Goal: Task Accomplishment & Management: Manage account settings

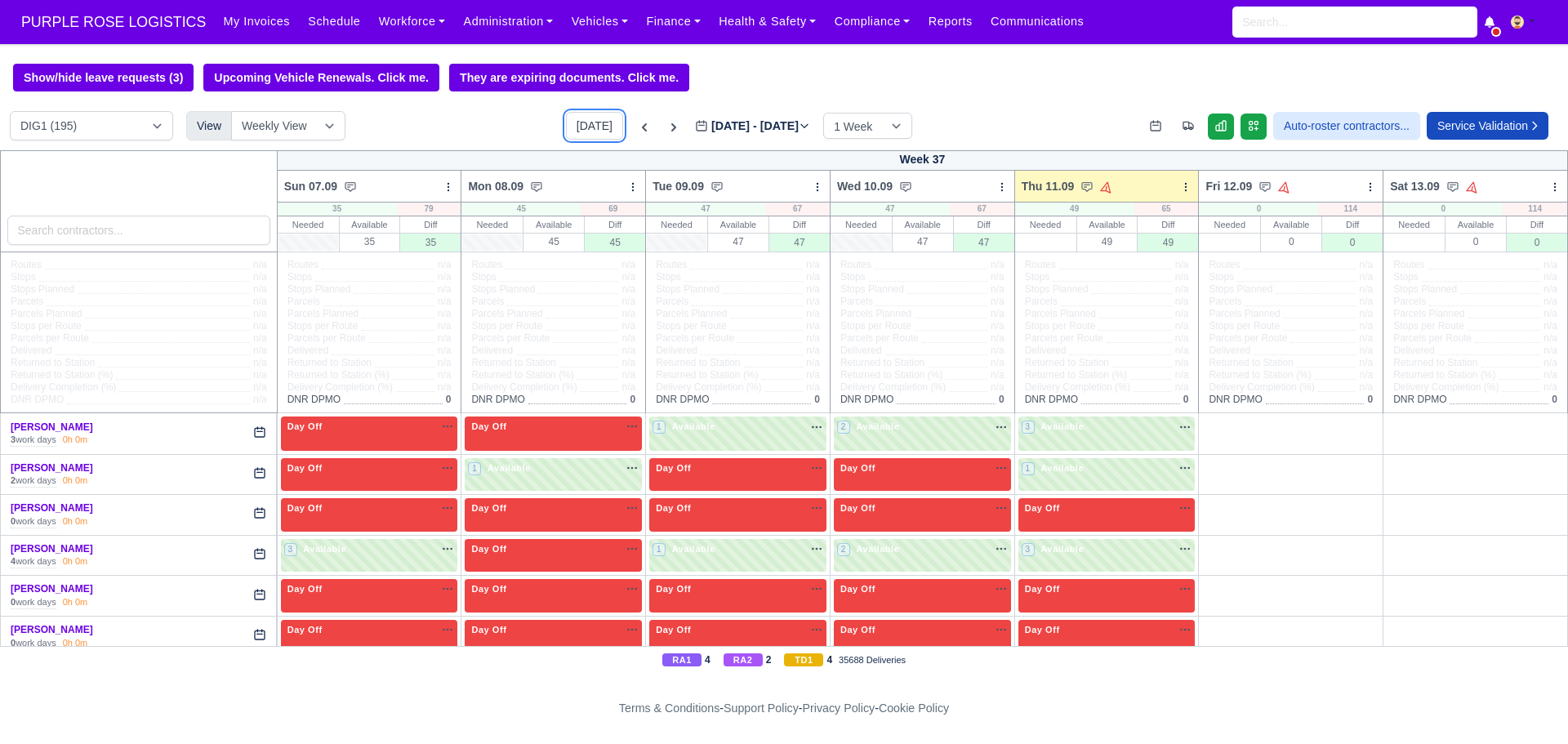
type input "[DATE]"
click at [107, 120] on select "DIG1 (195) DAK1 (1) GIMD (33)" at bounding box center [92, 126] width 164 height 30
select select "5"
click at [10, 114] on select "DIG1 (195) DAK1 (1) GIMD (33)" at bounding box center [92, 126] width 164 height 30
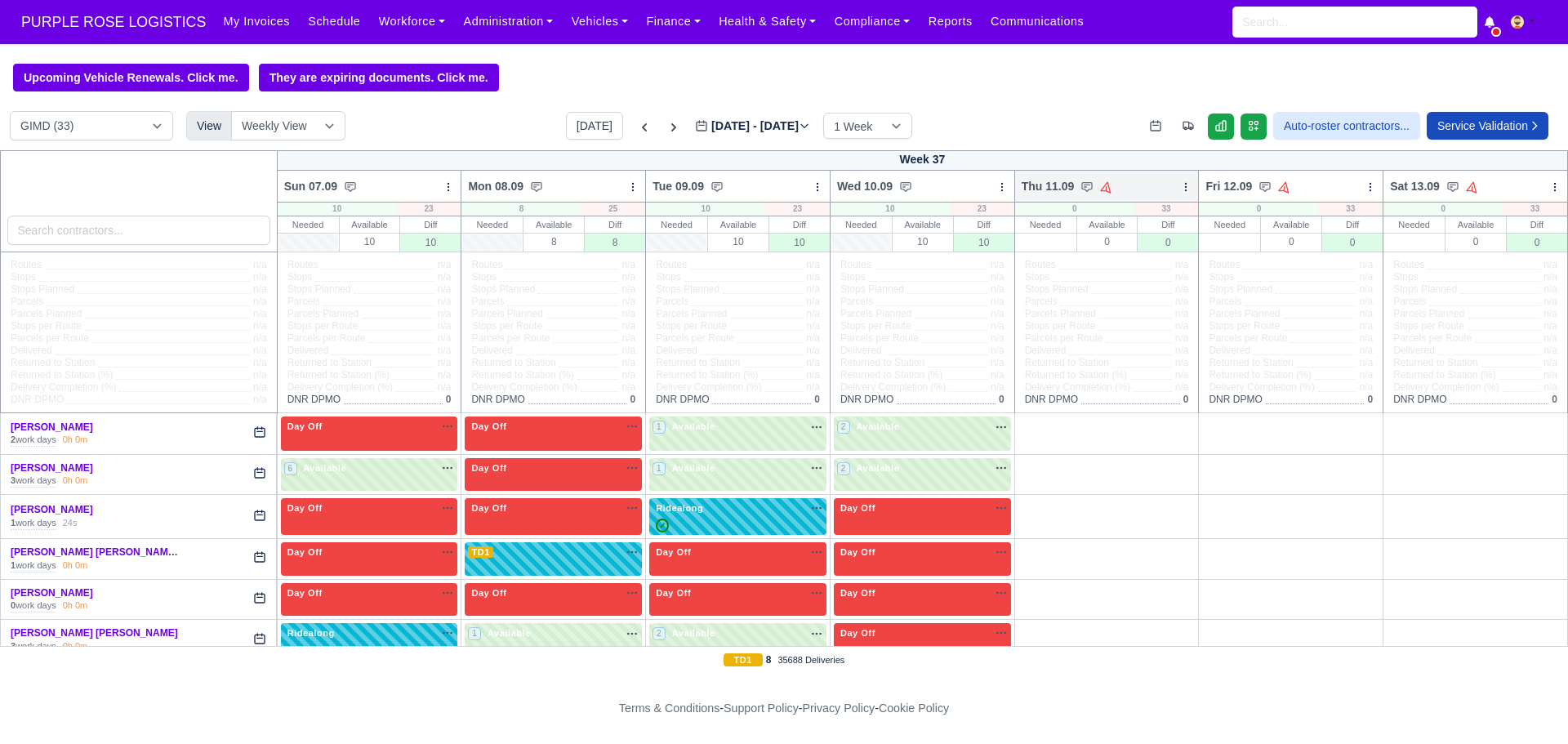
click at [1180, 186] on icon at bounding box center [1186, 187] width 12 height 12
click at [1091, 253] on link "Bulk Status Change" at bounding box center [1100, 245] width 183 height 30
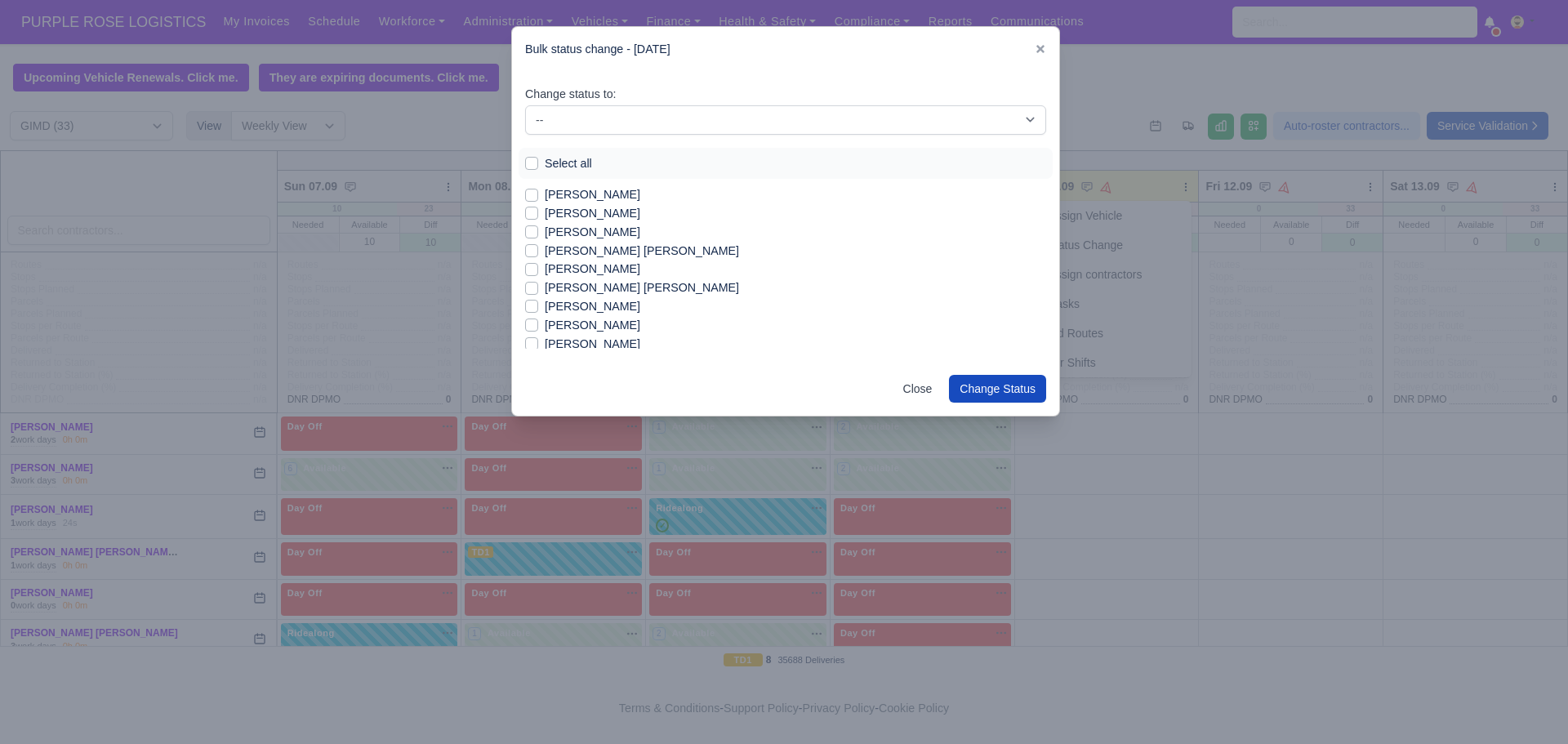
click at [545, 164] on label "Select all" at bounding box center [568, 164] width 47 height 19
click at [533, 164] on input "Select all" at bounding box center [531, 160] width 13 height 13
checkbox input "true"
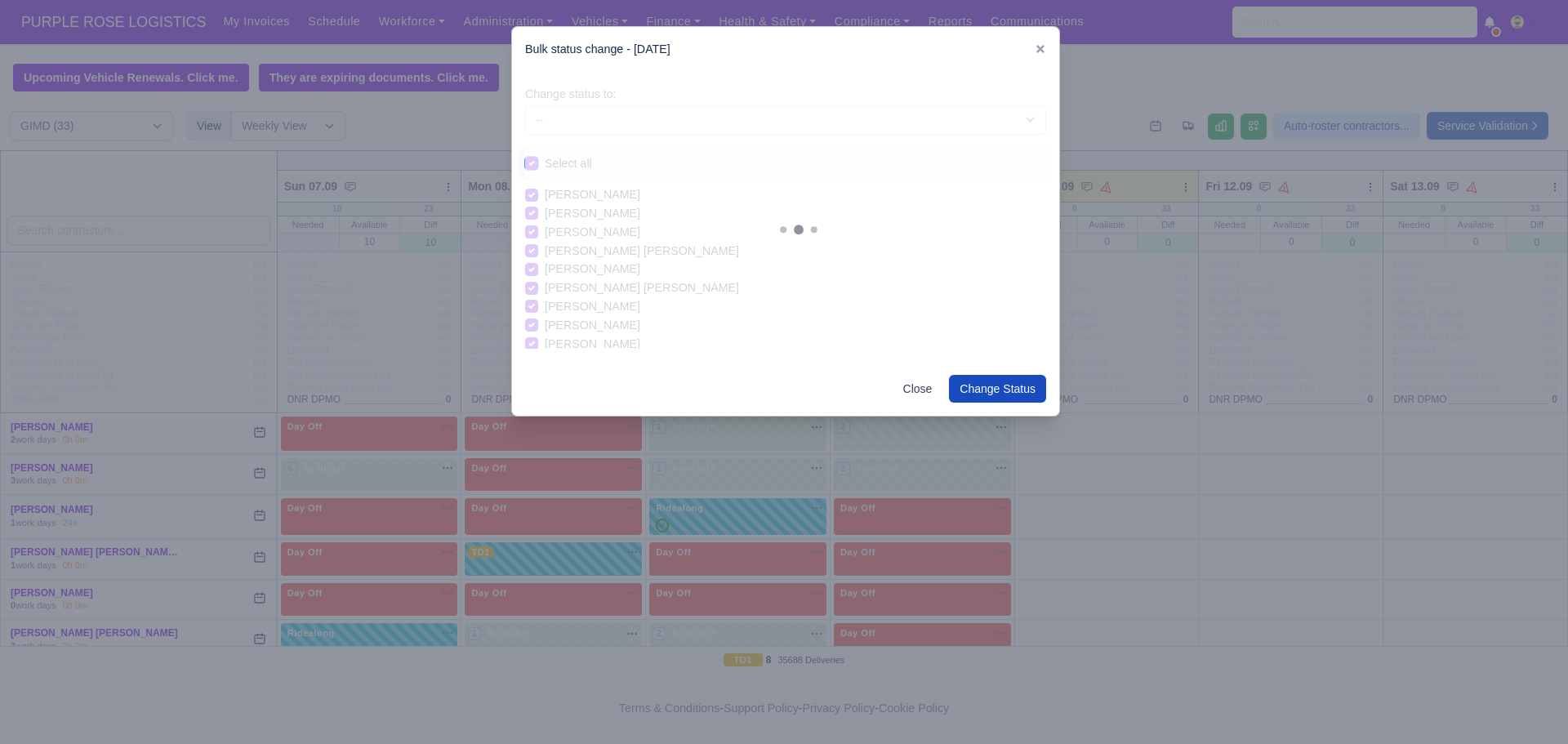
checkbox input "true"
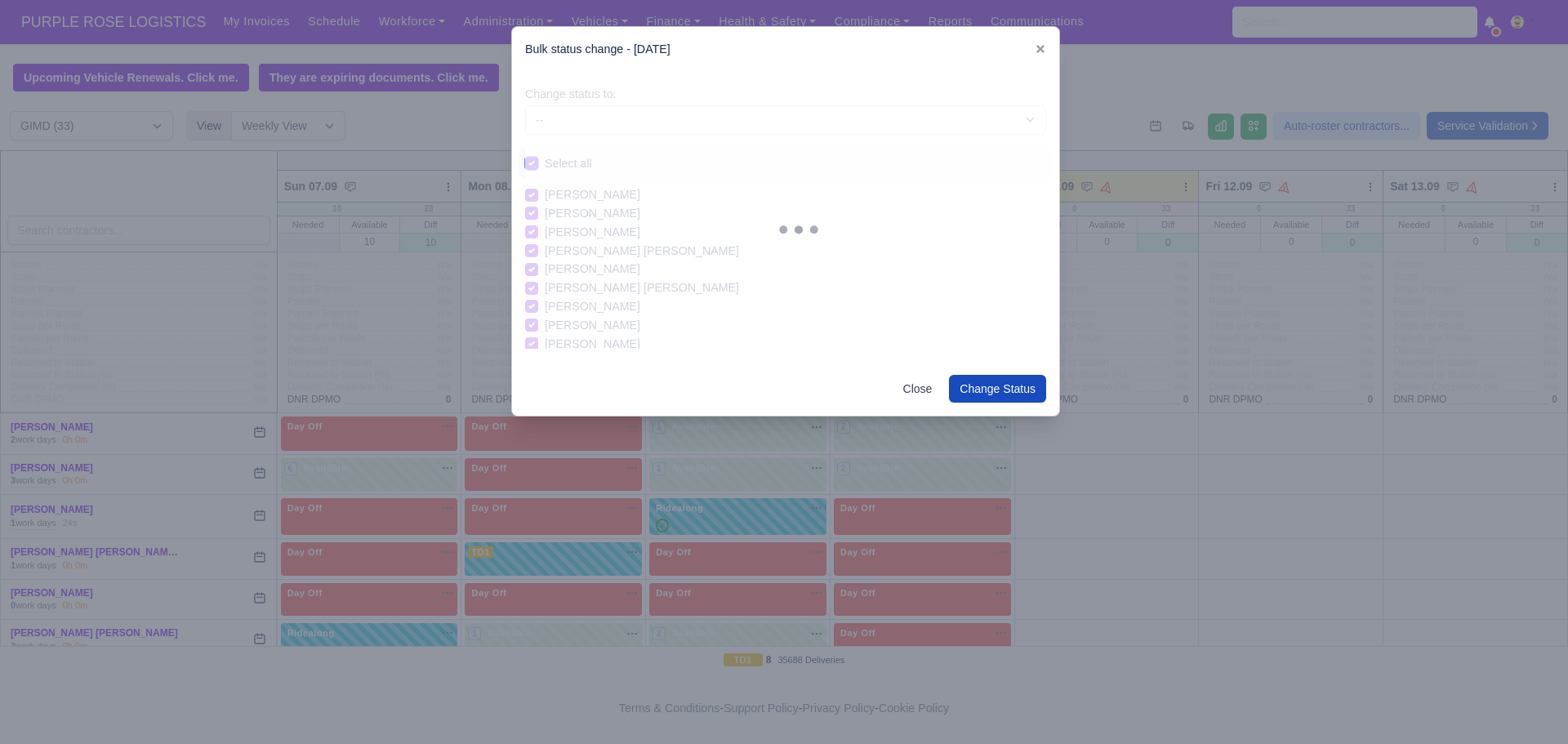
checkbox input "true"
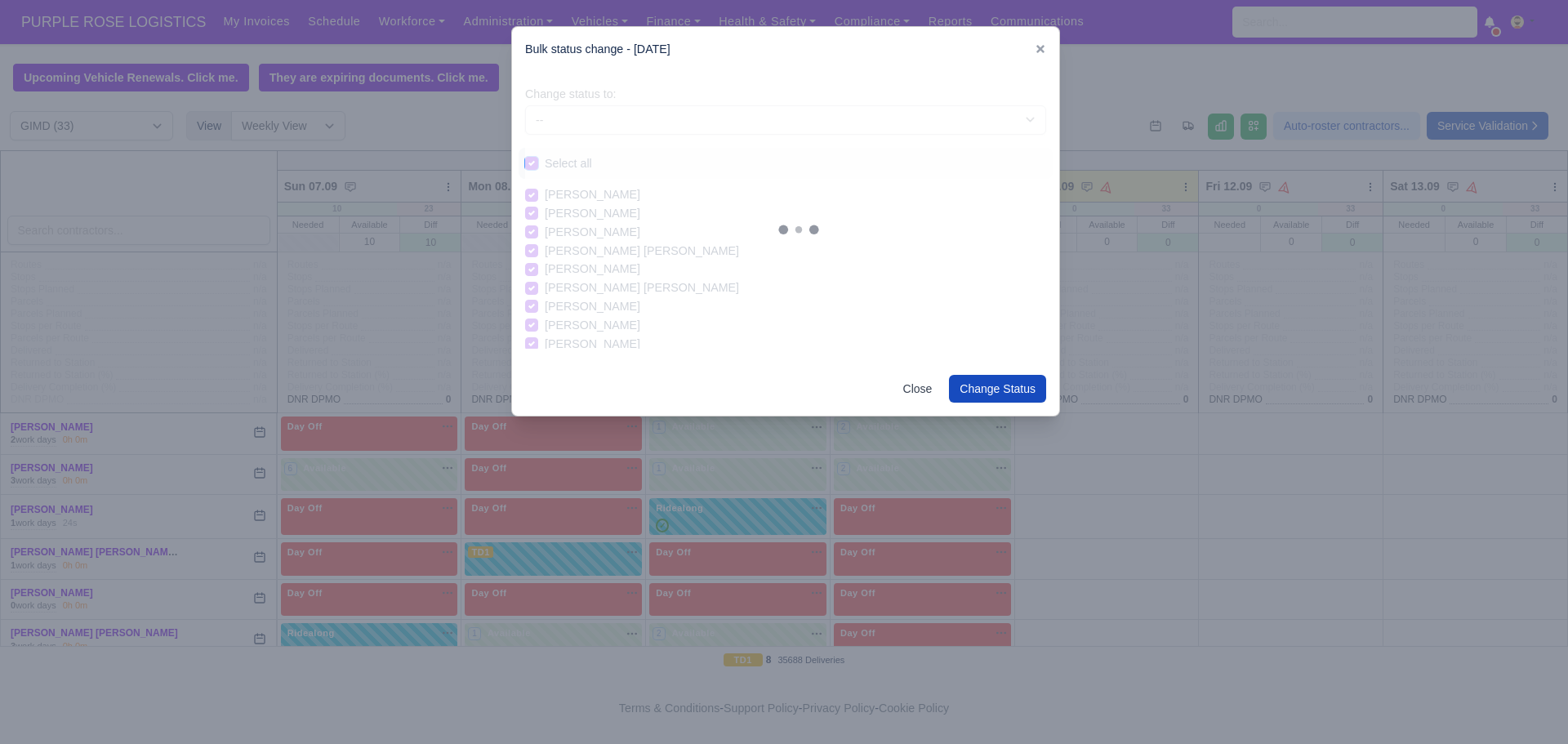
checkbox input "true"
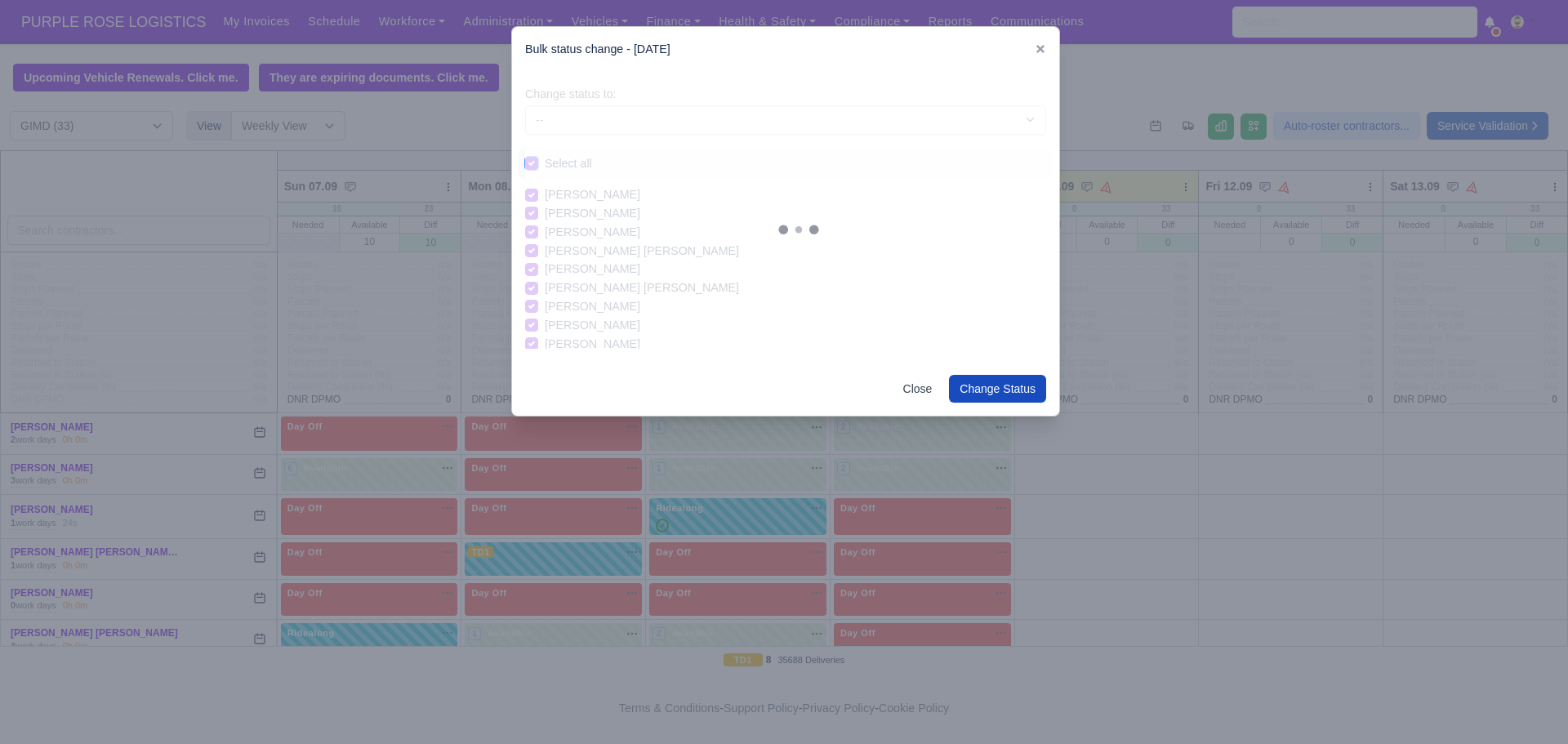
checkbox input "true"
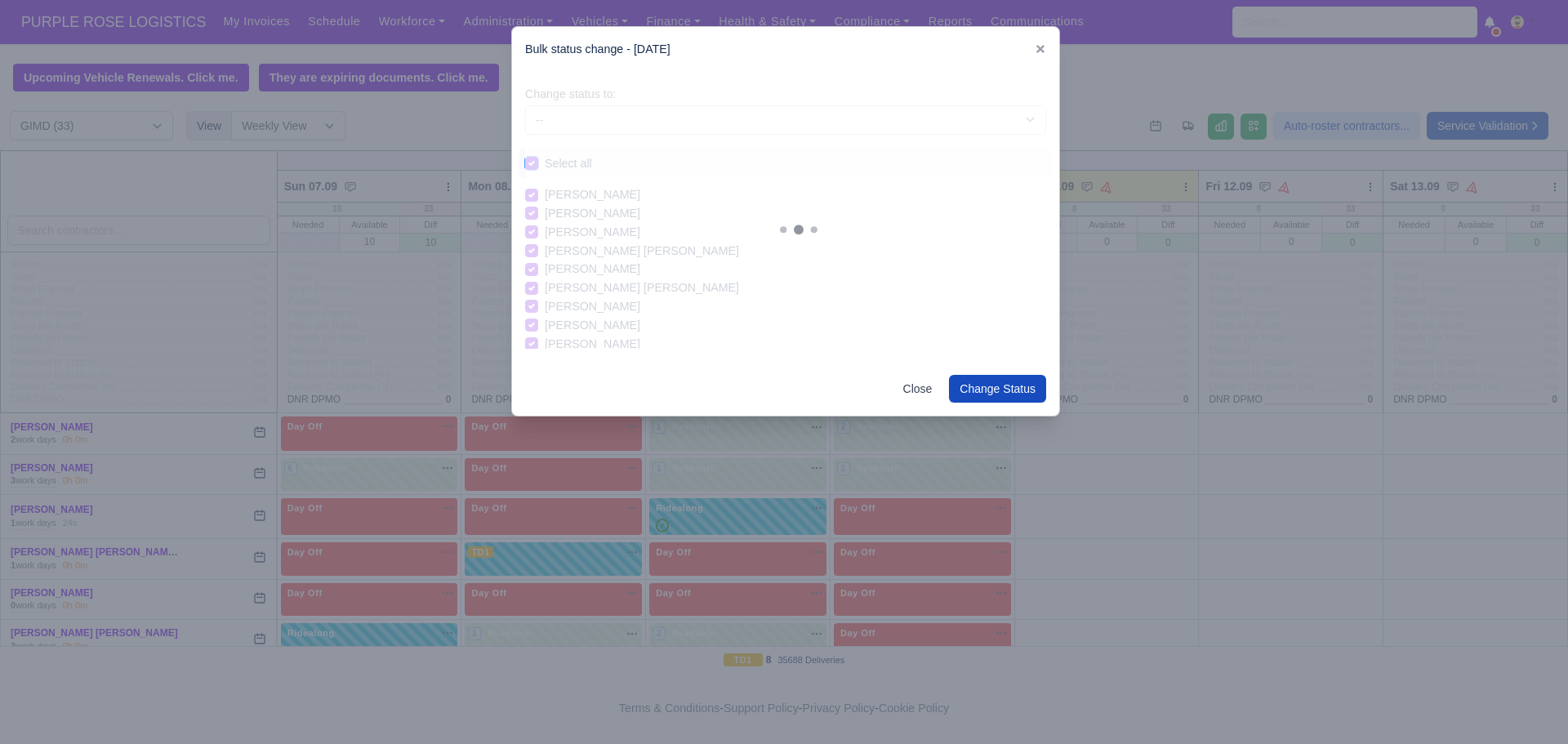
checkbox input "true"
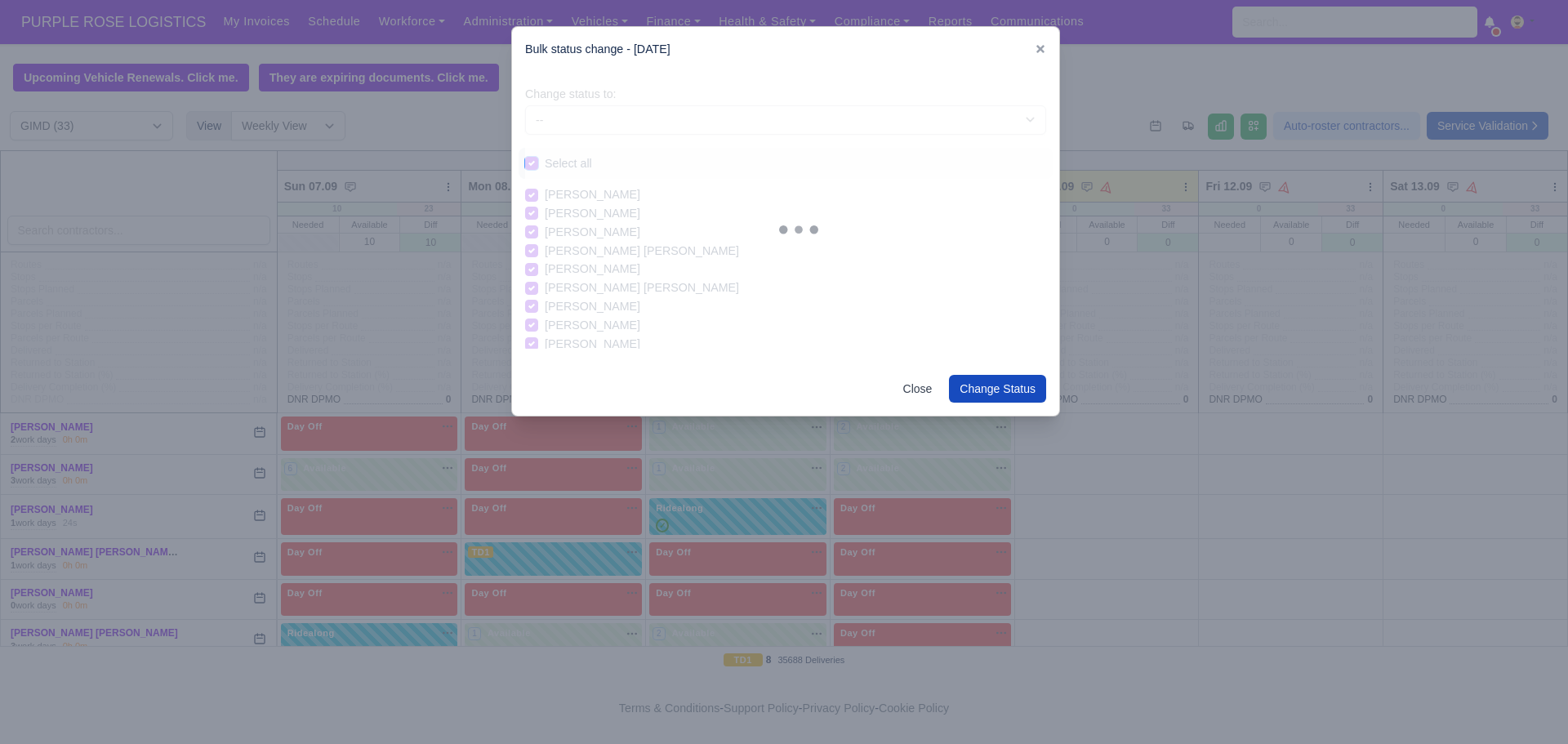
checkbox input "true"
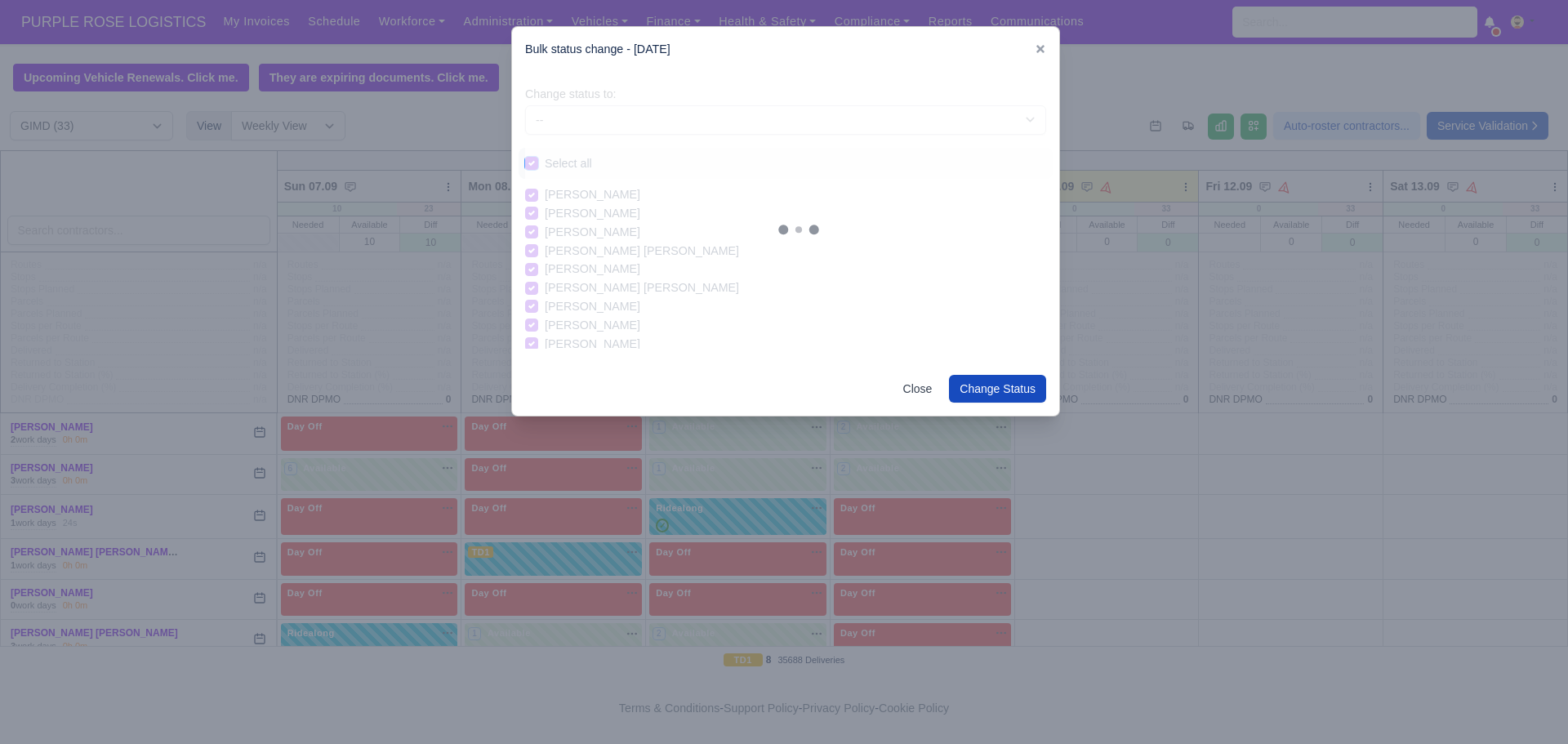
checkbox input "true"
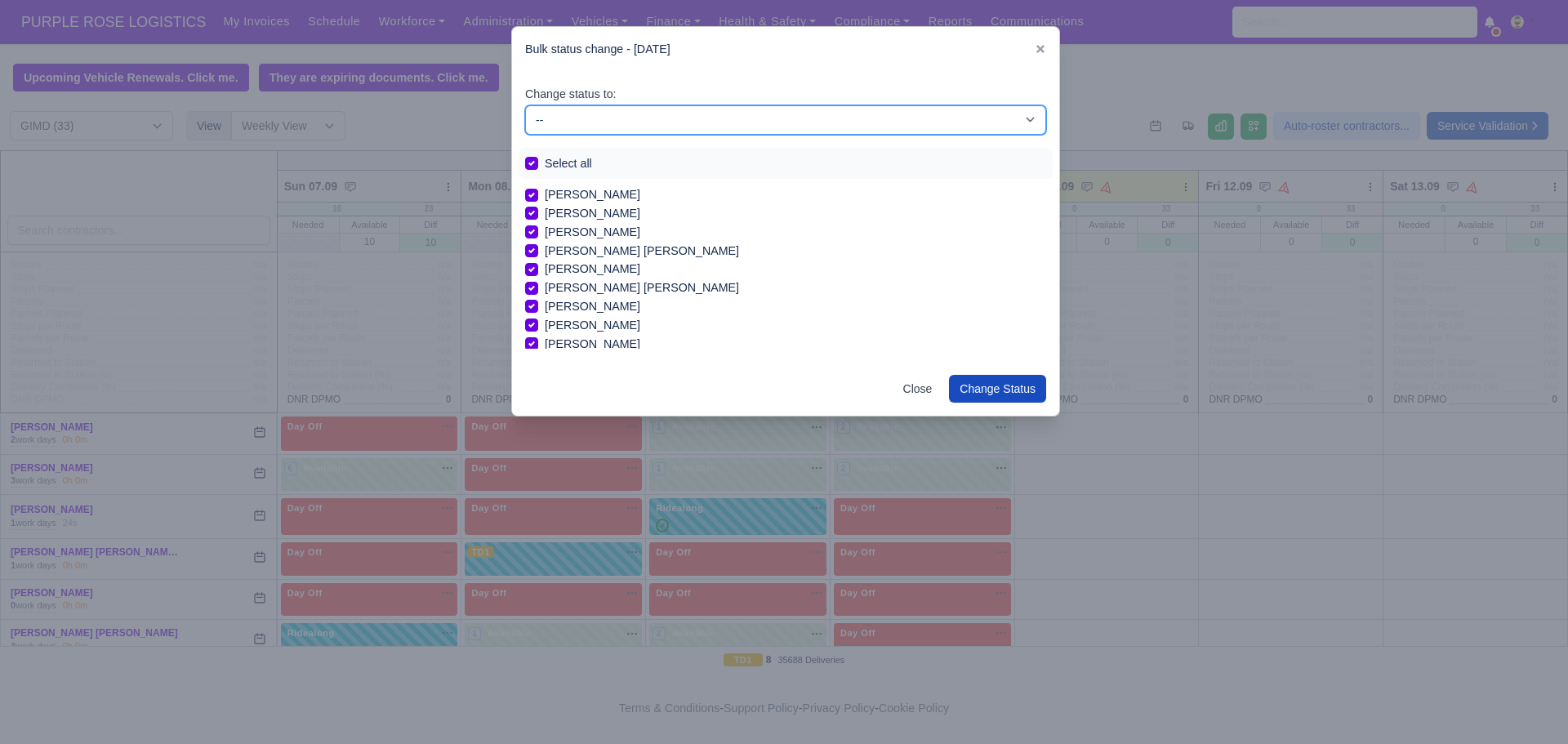
click at [554, 118] on select "-- Available Day Off Stand By Holiday In Office OSM Ridealong Nursery 1 Nursery…" at bounding box center [786, 120] width 521 height 30
select select "Day Off"
click at [525, 105] on select "-- Available Day Off Stand By Holiday In Office OSM Ridealong Nursery 1 Nursery…" at bounding box center [786, 120] width 521 height 30
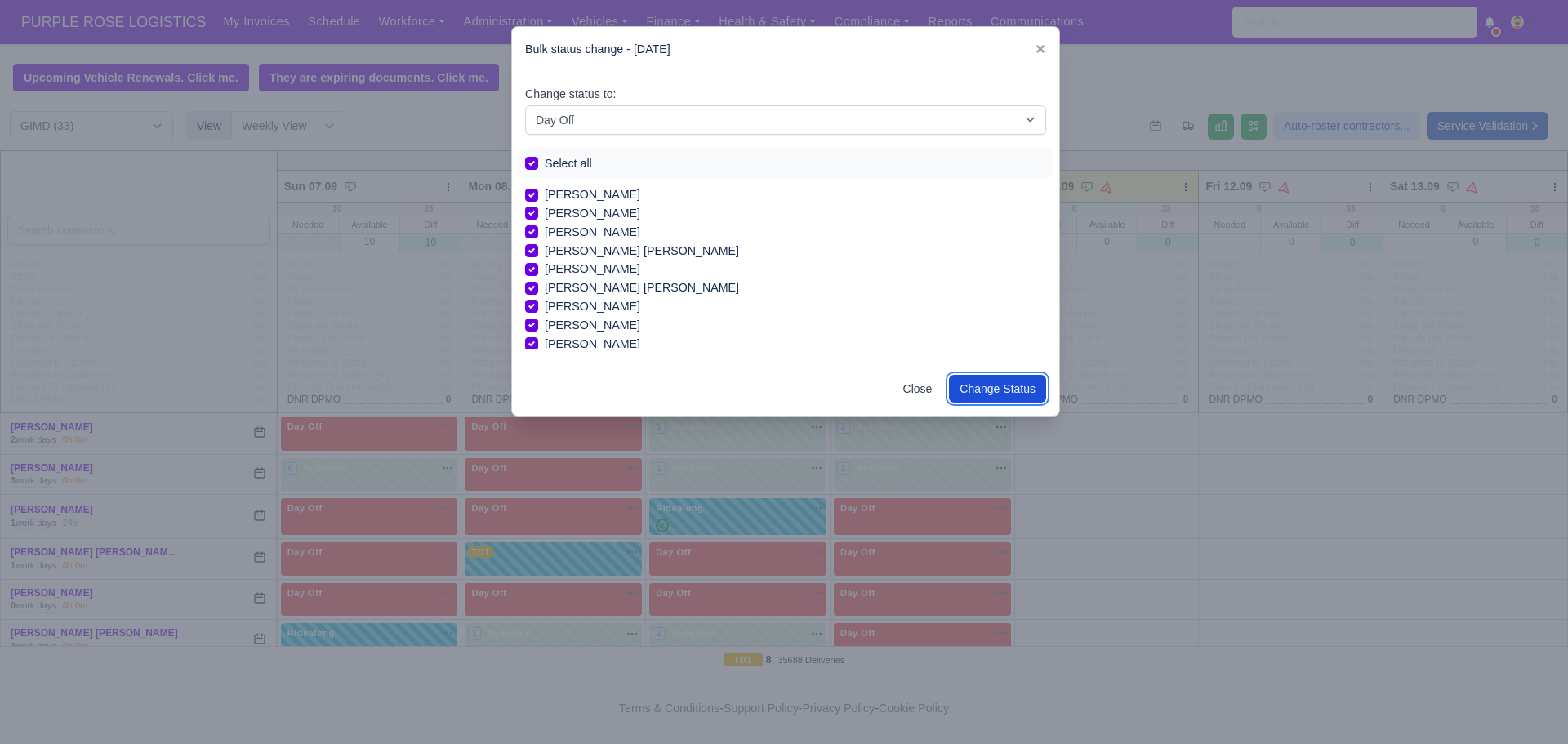
click at [1002, 392] on button "Change Status" at bounding box center [997, 388] width 97 height 28
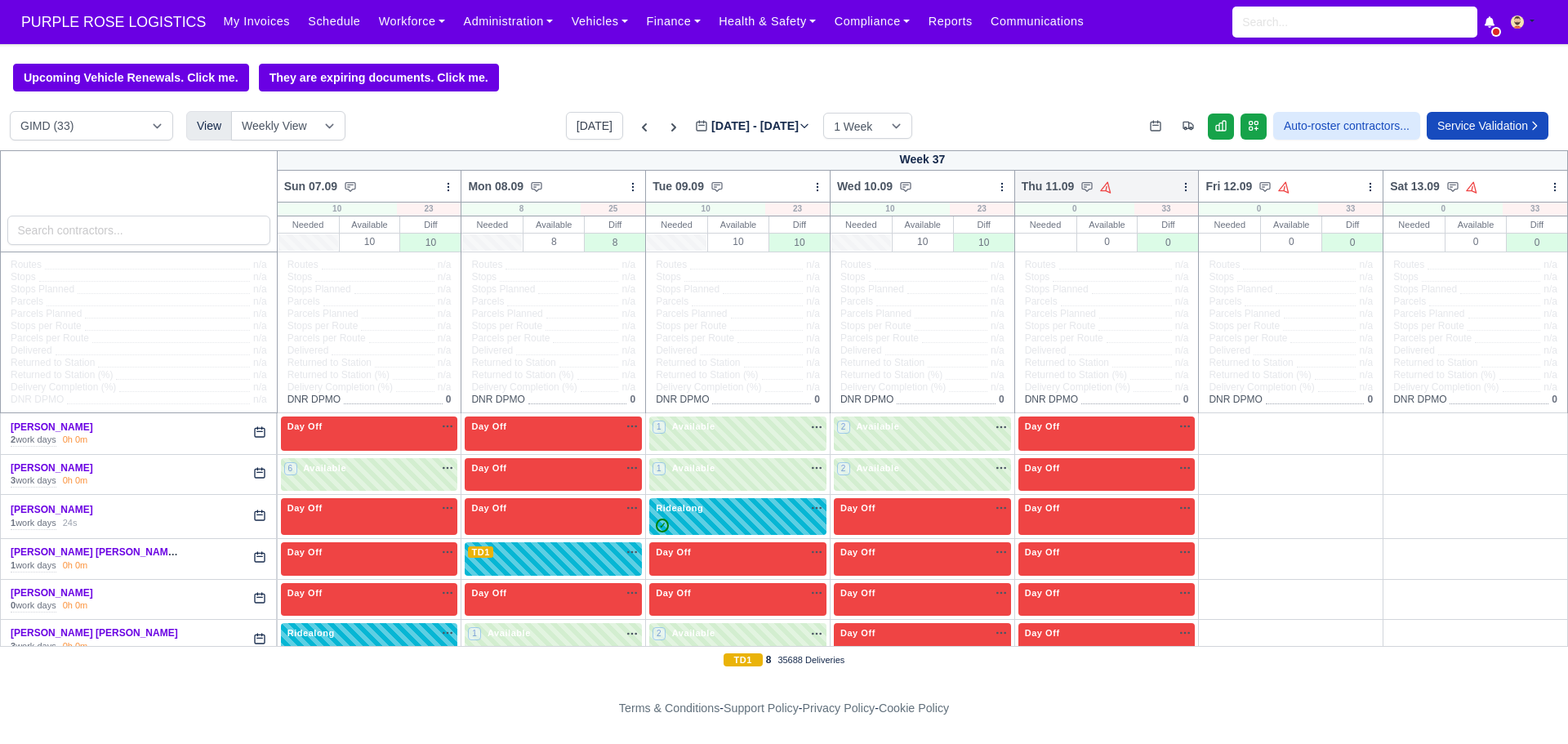
click at [1180, 188] on icon at bounding box center [1186, 187] width 12 height 12
click at [1051, 255] on link "Bulk Status Change" at bounding box center [1100, 245] width 183 height 30
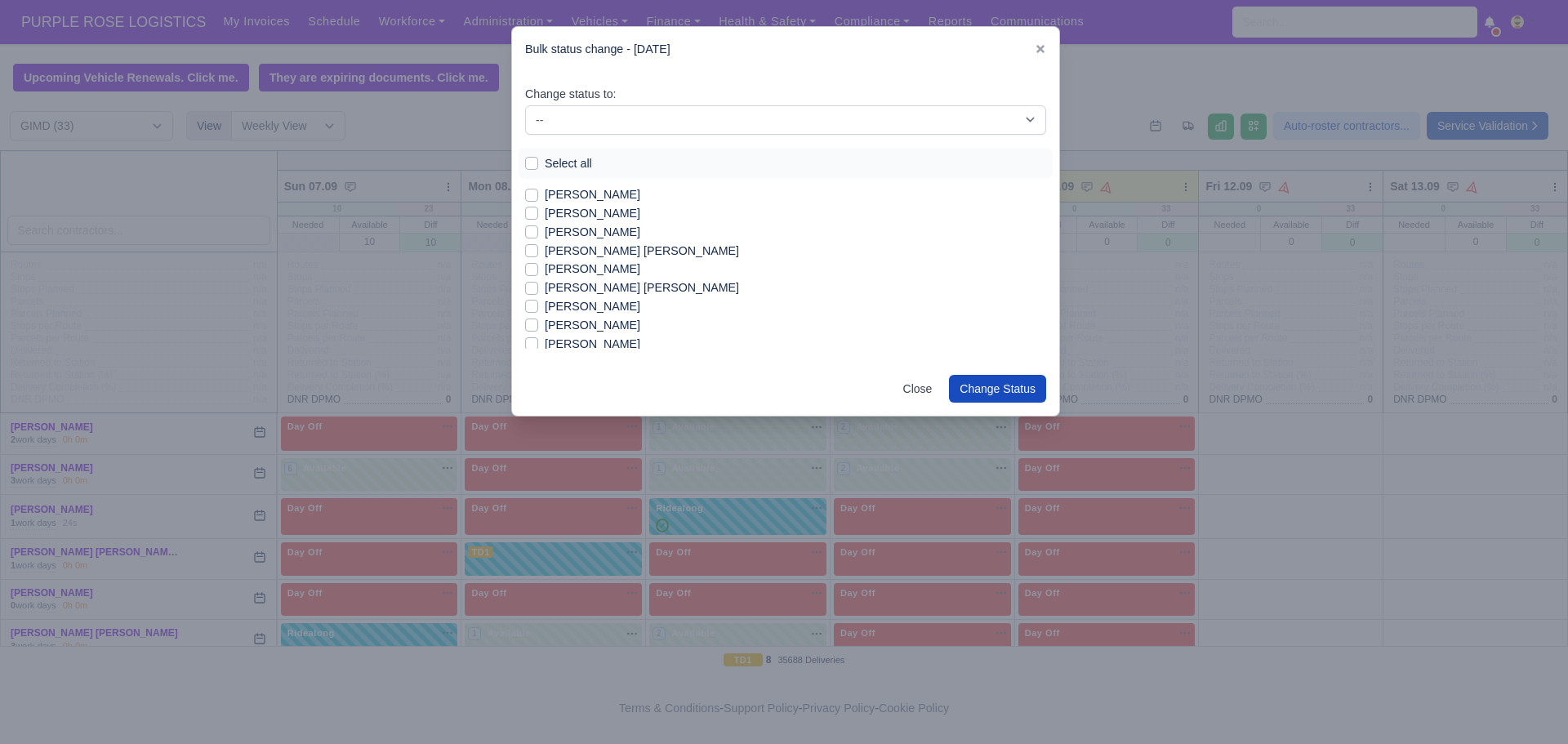
click at [545, 196] on label "[PERSON_NAME]" at bounding box center [592, 195] width 95 height 19
click at [529, 196] on input "[PERSON_NAME]" at bounding box center [531, 191] width 13 height 13
checkbox input "true"
click at [545, 216] on label "[PERSON_NAME]" at bounding box center [592, 213] width 95 height 19
click at [531, 216] on input "[PERSON_NAME]" at bounding box center [531, 210] width 13 height 13
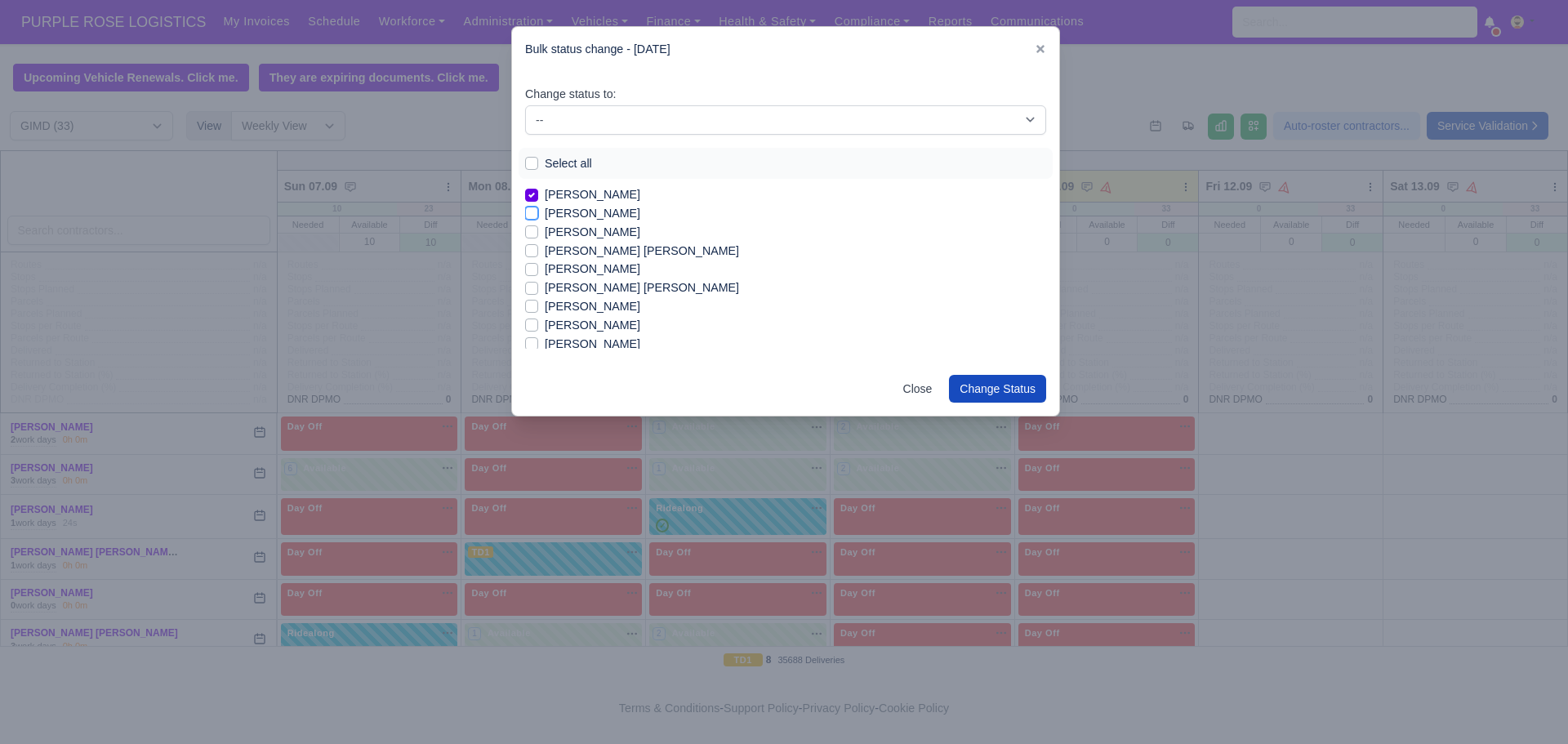
checkbox input "true"
click at [545, 294] on label "[PERSON_NAME]" at bounding box center [592, 291] width 95 height 19
click at [531, 294] on input "[PERSON_NAME]" at bounding box center [531, 288] width 13 height 13
checkbox input "true"
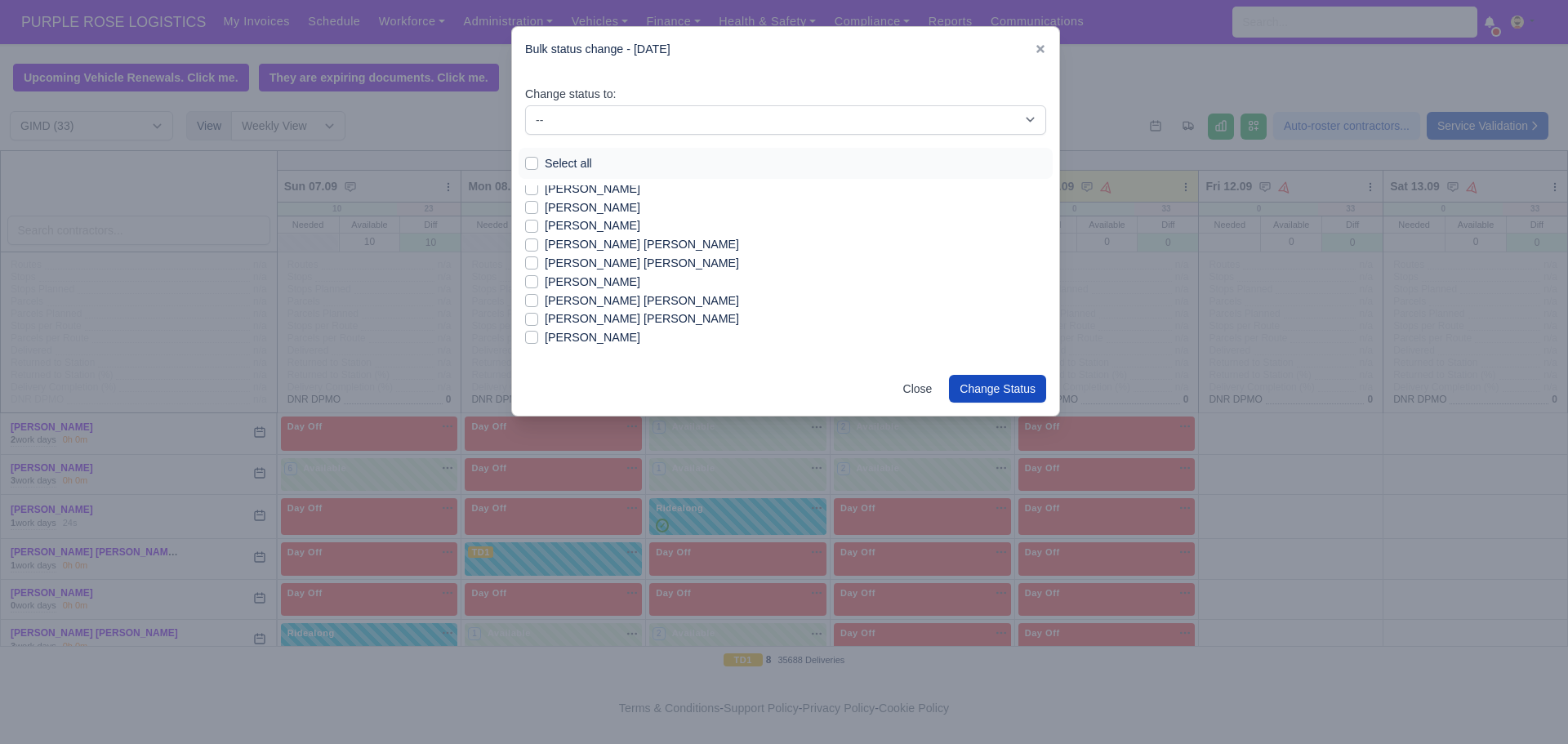
scroll to position [304, 0]
click at [545, 318] on label "[PERSON_NAME] [PERSON_NAME]" at bounding box center [642, 319] width 194 height 19
click at [529, 318] on input "[PERSON_NAME] [PERSON_NAME]" at bounding box center [531, 315] width 13 height 13
checkbox input "true"
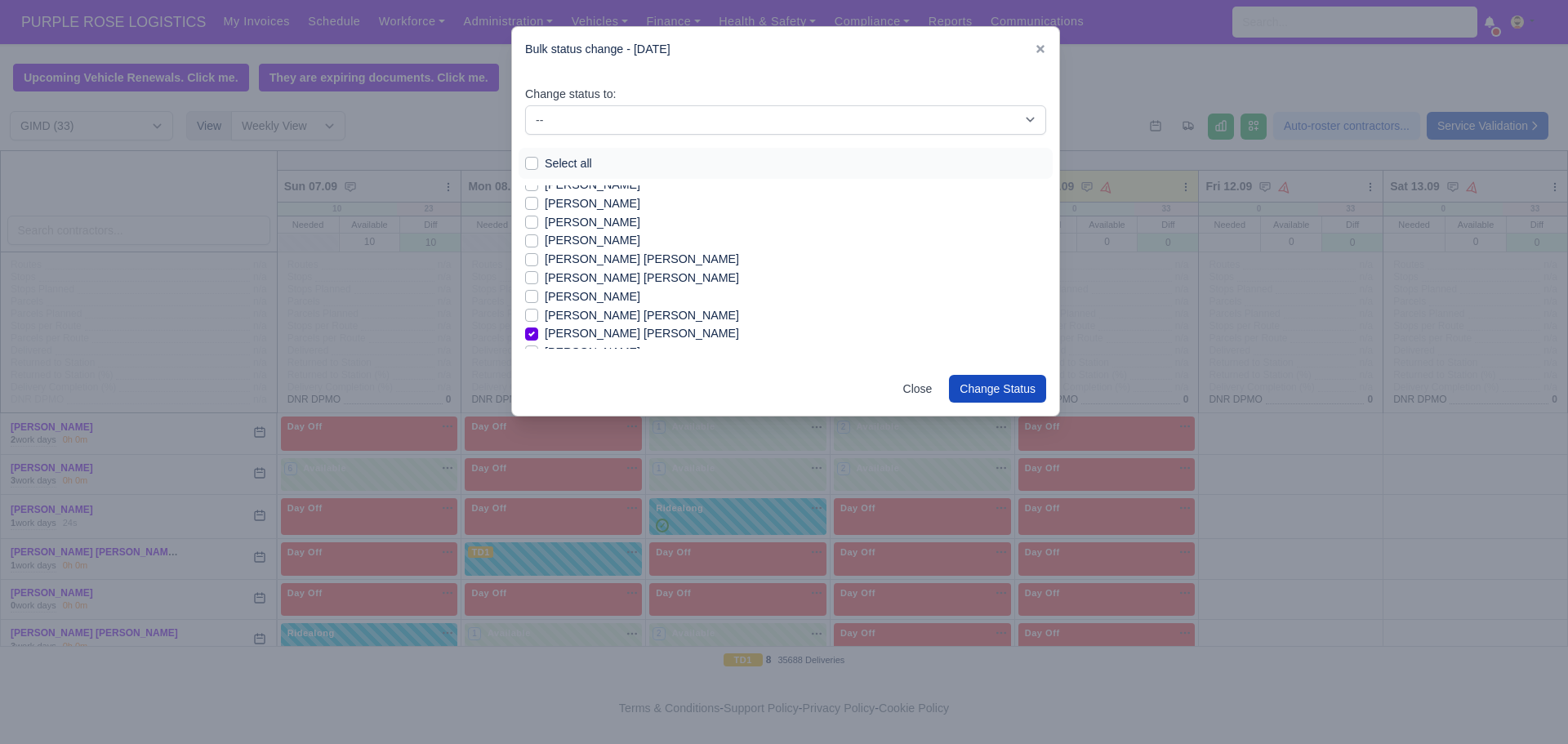
click at [545, 241] on label "[PERSON_NAME]" at bounding box center [592, 240] width 95 height 19
click at [532, 241] on input "[PERSON_NAME]" at bounding box center [531, 237] width 13 height 13
checkbox input "true"
click at [545, 279] on label "[PERSON_NAME]" at bounding box center [592, 279] width 95 height 19
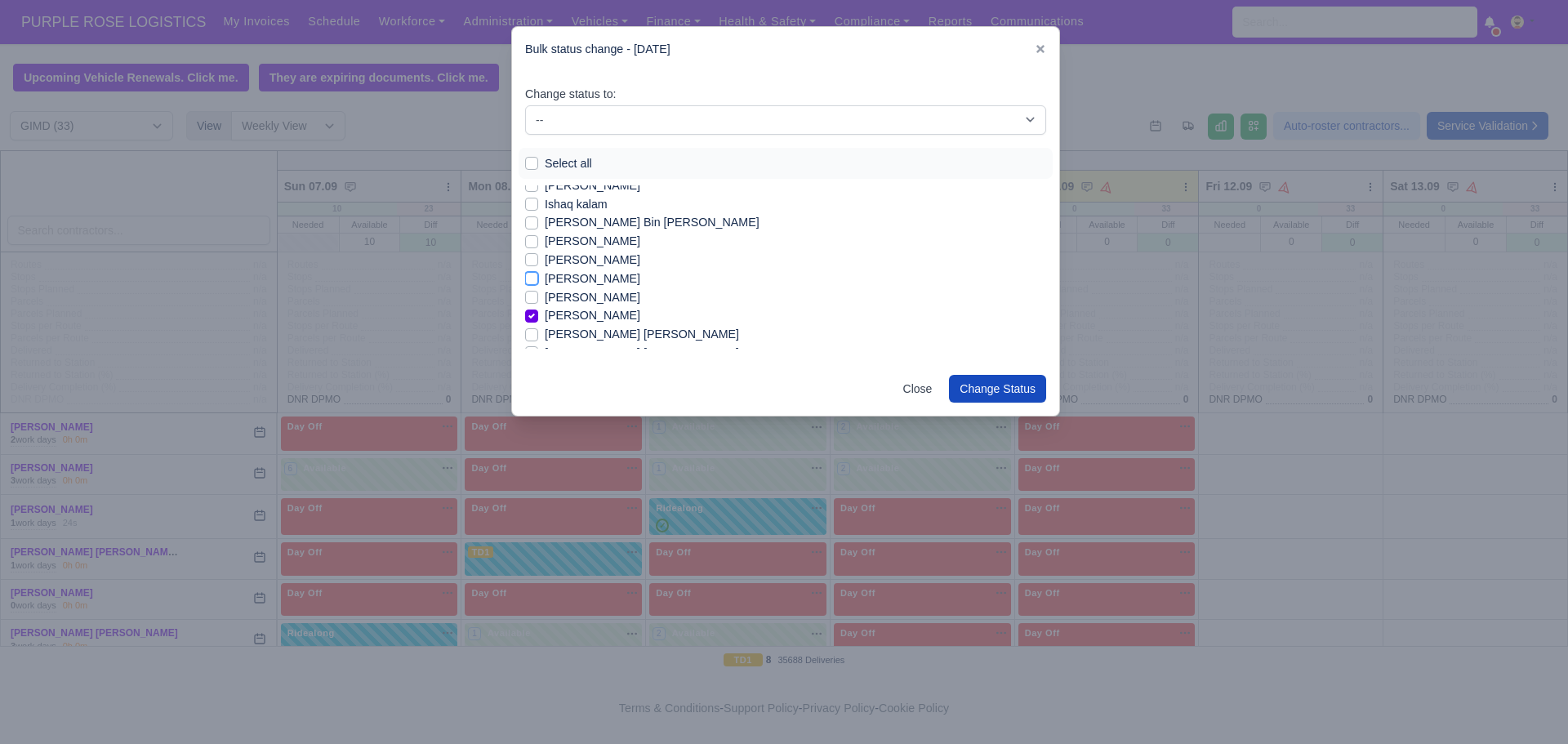
click at [529, 279] on input "[PERSON_NAME]" at bounding box center [531, 276] width 13 height 13
checkbox input "true"
click at [545, 252] on label "[PERSON_NAME] [PERSON_NAME]" at bounding box center [642, 250] width 194 height 19
click at [529, 252] on input "[PERSON_NAME] [PERSON_NAME]" at bounding box center [531, 246] width 13 height 13
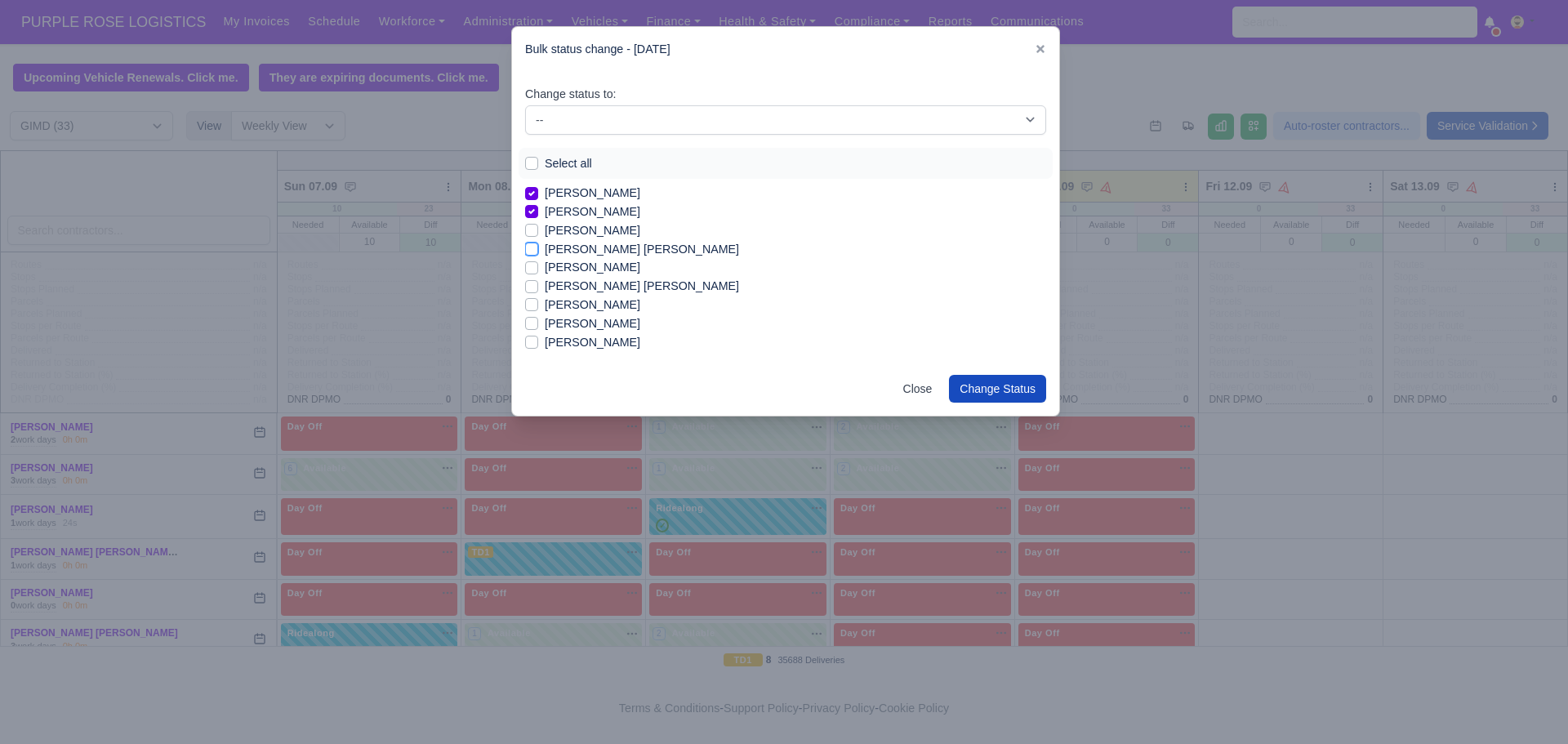
checkbox input "true"
click at [545, 233] on label "[PERSON_NAME]" at bounding box center [592, 229] width 95 height 19
click at [531, 233] on input "[PERSON_NAME]" at bounding box center [531, 225] width 13 height 13
checkbox input "true"
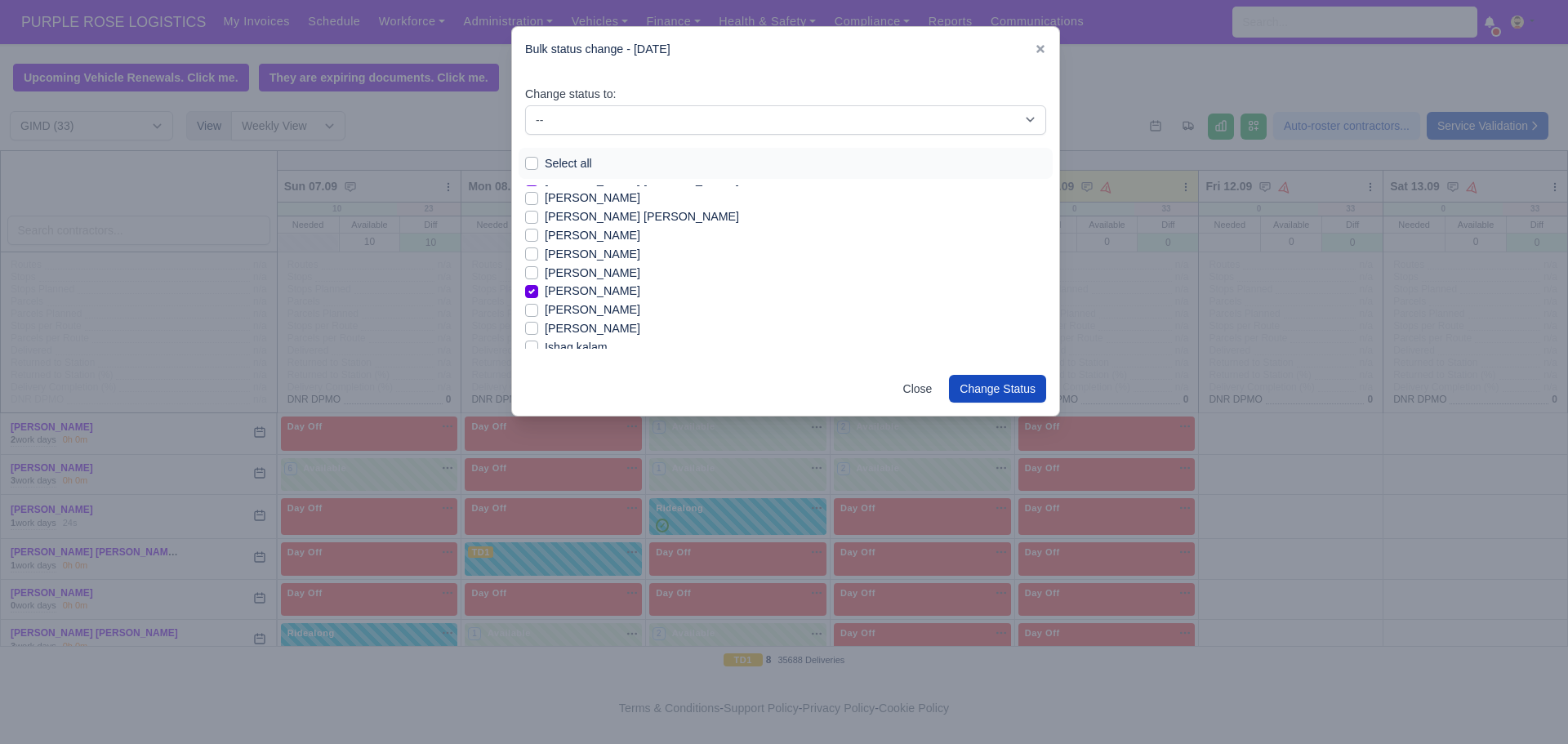
scroll to position [83, 0]
click at [545, 262] on label "[PERSON_NAME]" at bounding box center [592, 261] width 95 height 19
click at [530, 262] on input "[PERSON_NAME]" at bounding box center [531, 258] width 13 height 13
checkbox input "true"
click at [545, 305] on label "[PERSON_NAME]" at bounding box center [592, 299] width 95 height 19
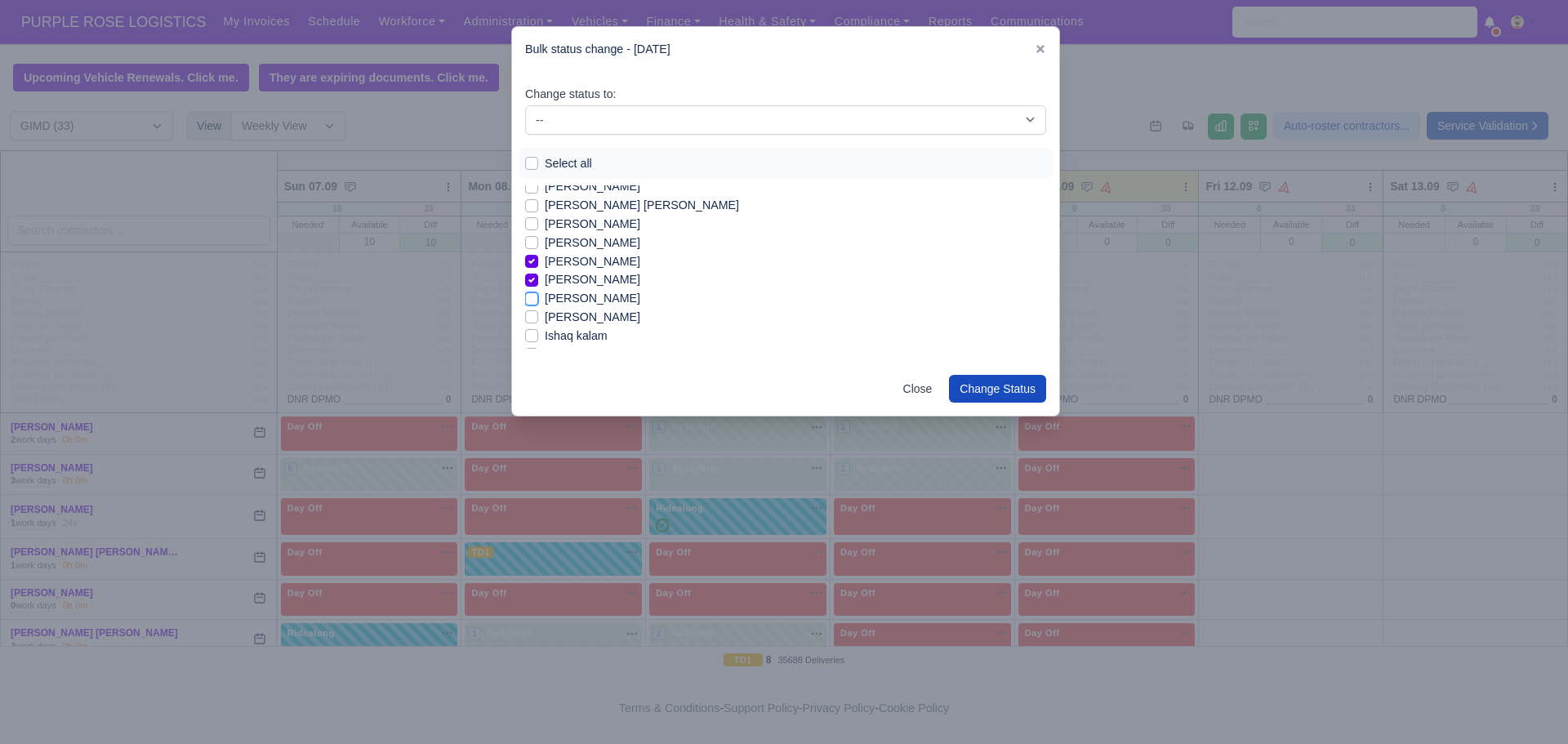
click at [534, 302] on input "[PERSON_NAME]" at bounding box center [531, 295] width 13 height 13
checkbox input "true"
click at [545, 286] on label "Ishaq kalam" at bounding box center [576, 284] width 63 height 19
click at [531, 286] on input "Ishaq kalam" at bounding box center [531, 281] width 13 height 13
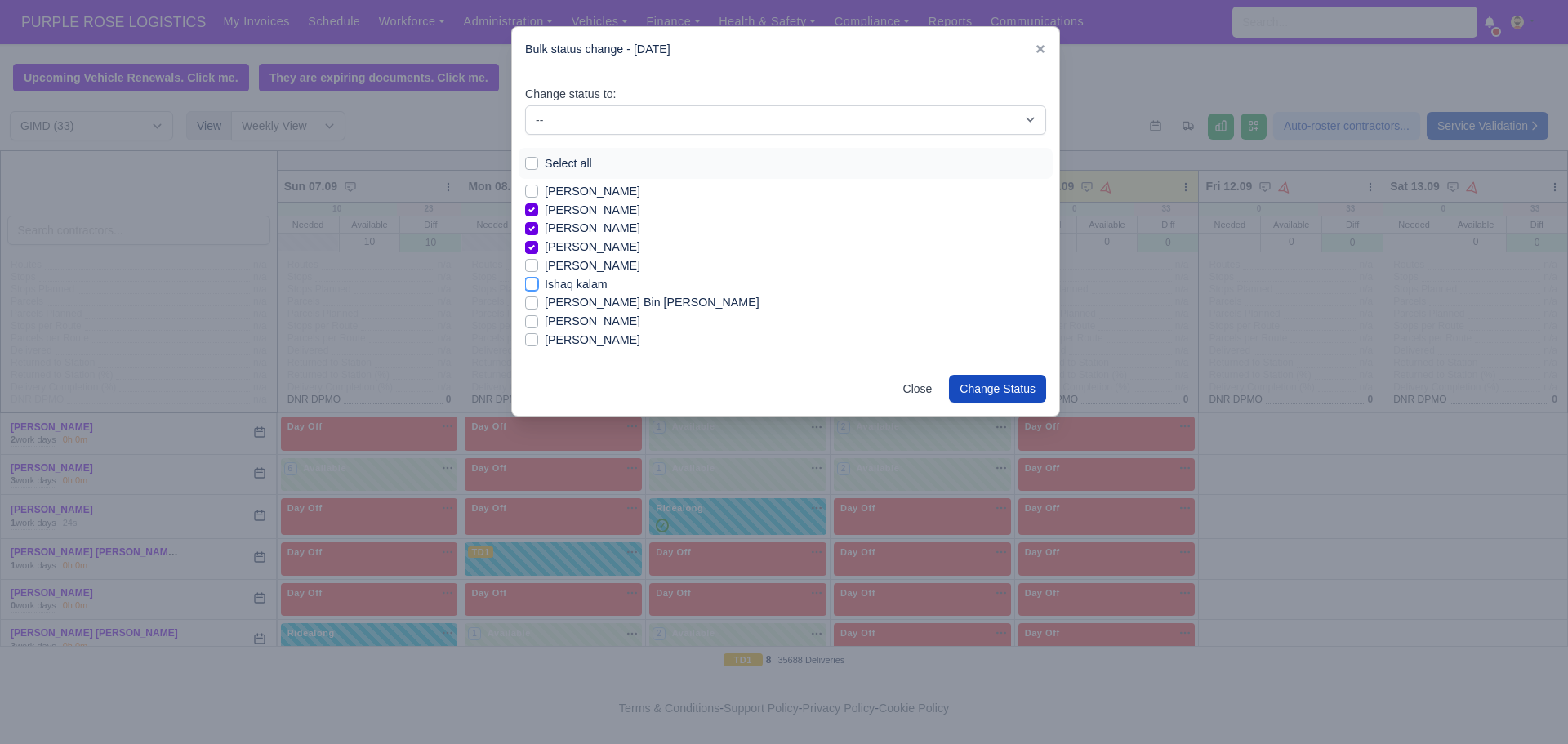
checkbox input "true"
click at [545, 304] on label "[PERSON_NAME] [PERSON_NAME]" at bounding box center [642, 306] width 194 height 19
click at [530, 304] on input "[PERSON_NAME] [PERSON_NAME]" at bounding box center [531, 303] width 13 height 13
checkbox input "true"
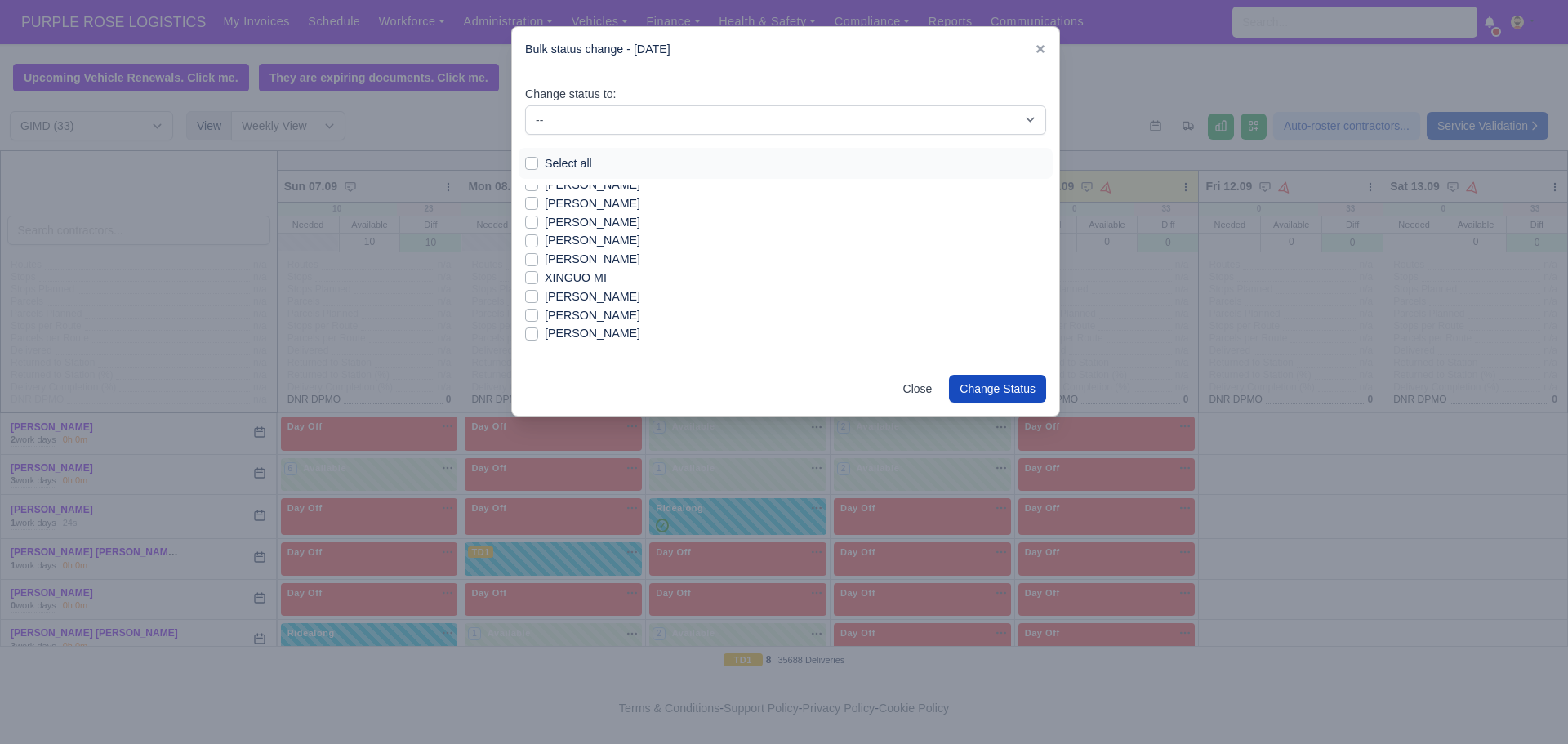
scroll to position [464, 0]
click at [545, 310] on label "[PERSON_NAME]" at bounding box center [592, 308] width 95 height 19
click at [534, 310] on input "[PERSON_NAME]" at bounding box center [531, 305] width 13 height 13
checkbox input "true"
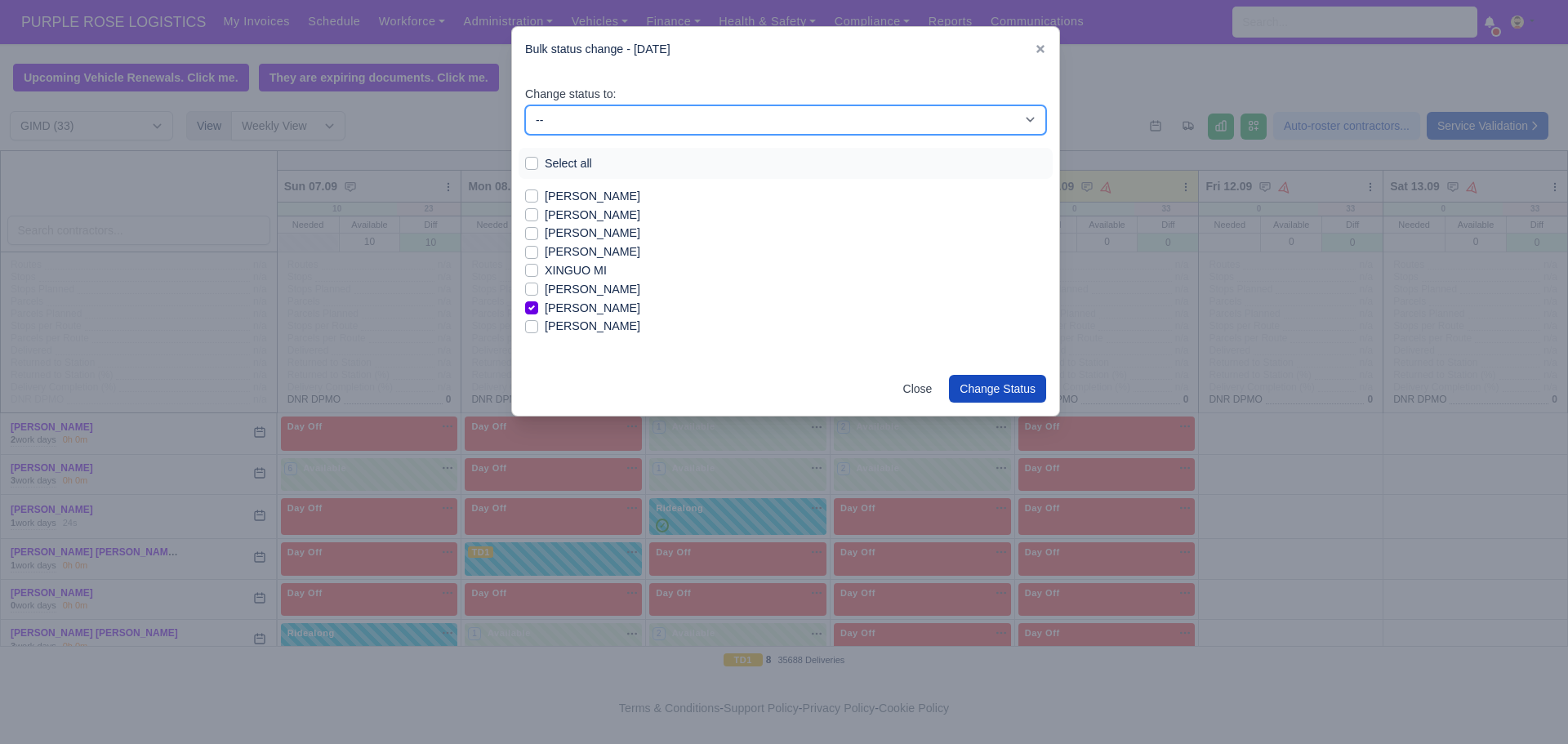
drag, startPoint x: 664, startPoint y: 116, endPoint x: 671, endPoint y: 171, distance: 55.4
click at [671, 171] on div "Change status to: -- Available Day Off Stand By Holiday In Office OSM Ridealong…" at bounding box center [785, 217] width 547 height 291
select select "Available"
click at [525, 105] on select "-- Available Day Off Stand By Holiday In Office OSM Ridealong Nursery 1 Nursery…" at bounding box center [786, 120] width 521 height 30
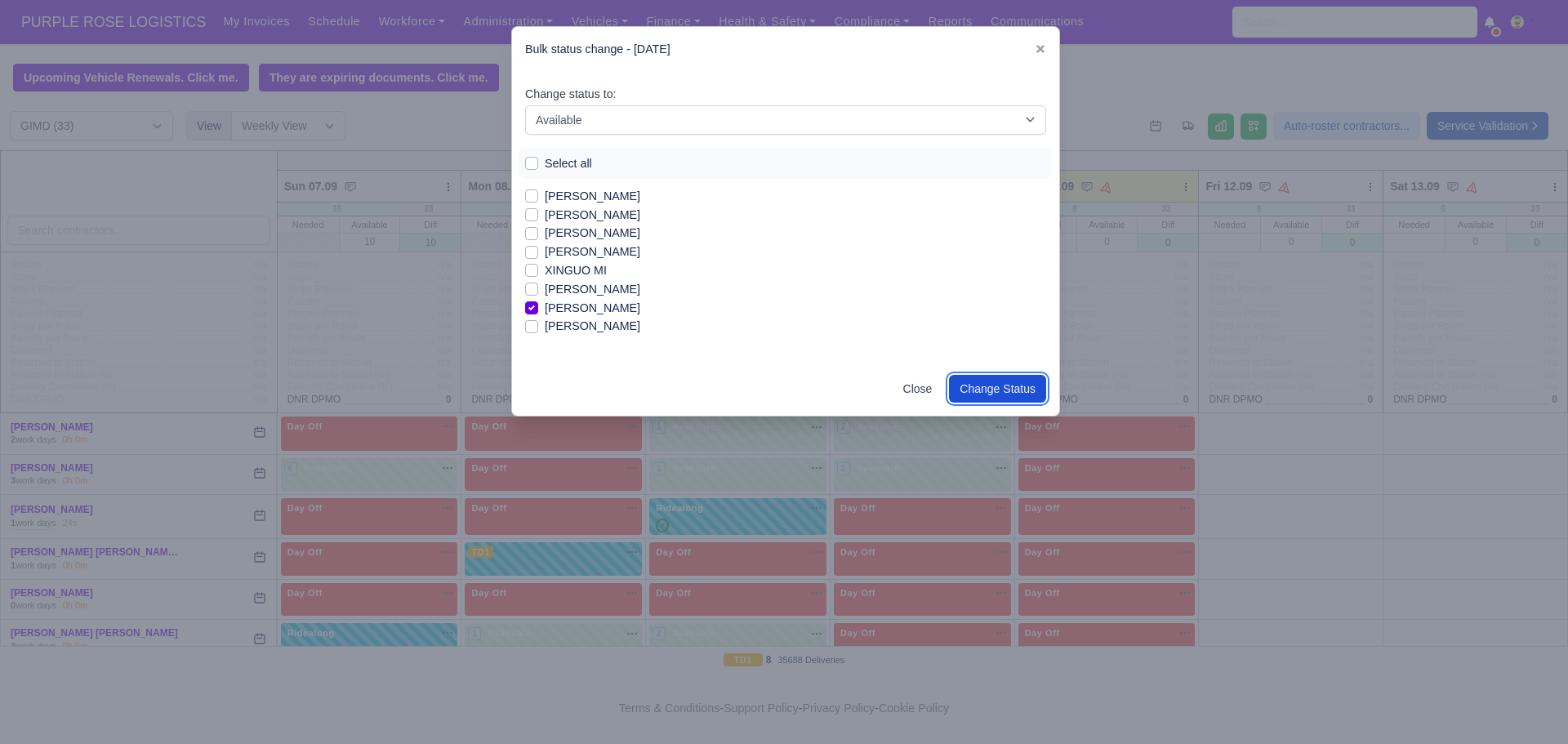
click at [970, 385] on button "Change Status" at bounding box center [997, 388] width 97 height 28
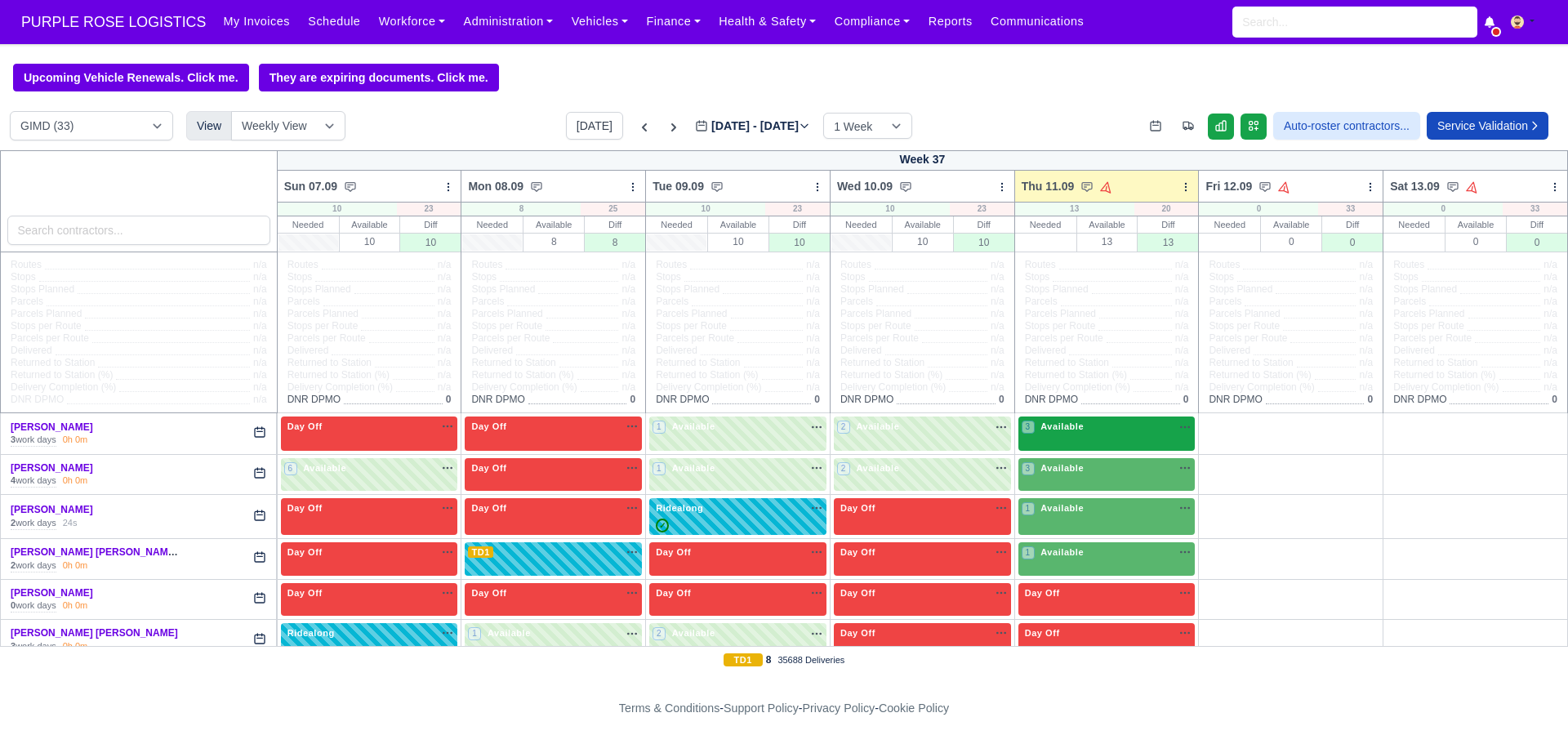
click at [1128, 434] on div "3 Available na" at bounding box center [1107, 427] width 170 height 13
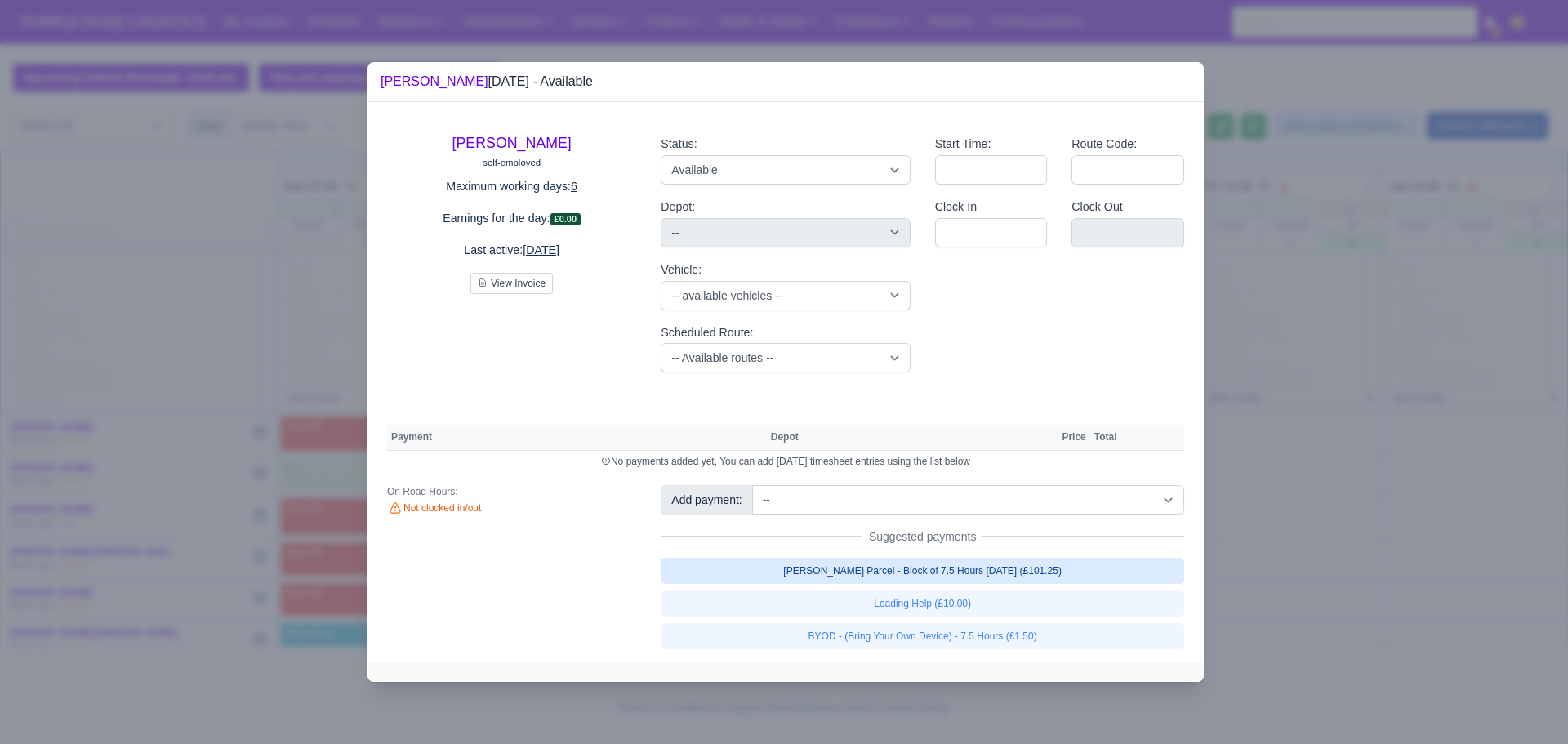
click at [887, 563] on link "[PERSON_NAME] Parcel - Block of 7.5 Hours [DATE] (£101.25)" at bounding box center [922, 570] width 524 height 26
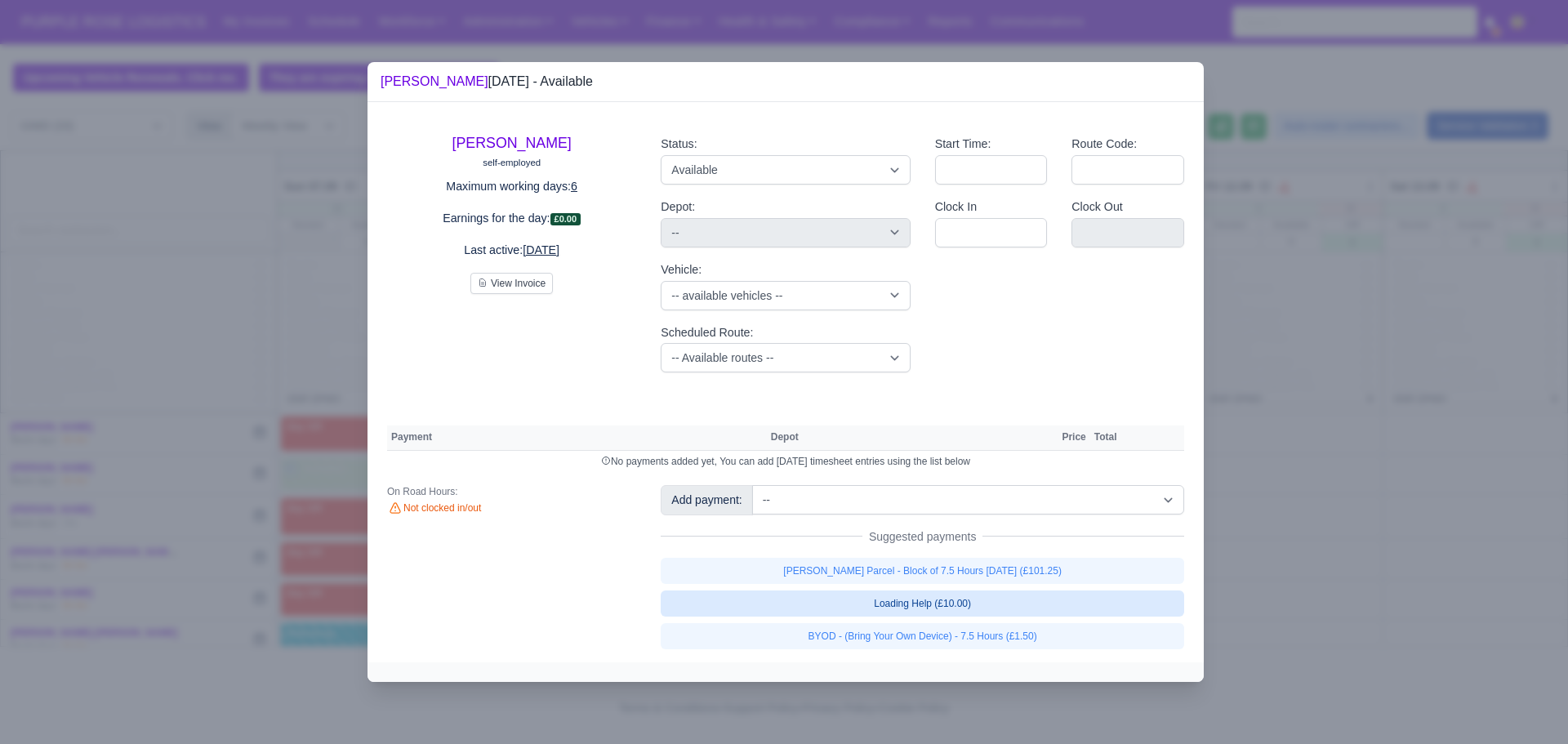
select select "5"
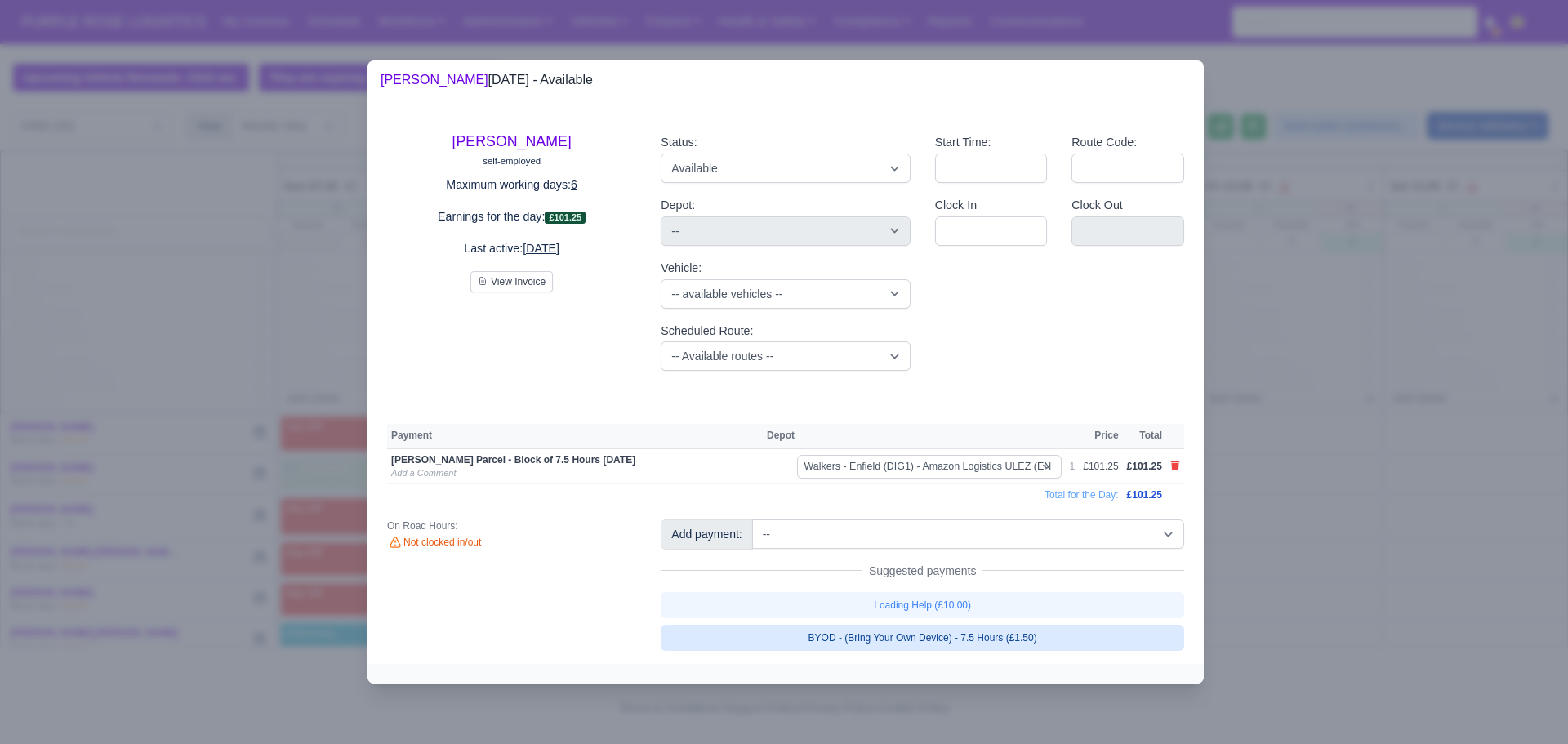
click at [907, 607] on link "Loading Help (£10.00)" at bounding box center [922, 605] width 524 height 26
click at [917, 639] on link "BYOD - (Bring Your Own Device) - 7.5 Hours (£1.50)" at bounding box center [922, 638] width 524 height 26
select select "5"
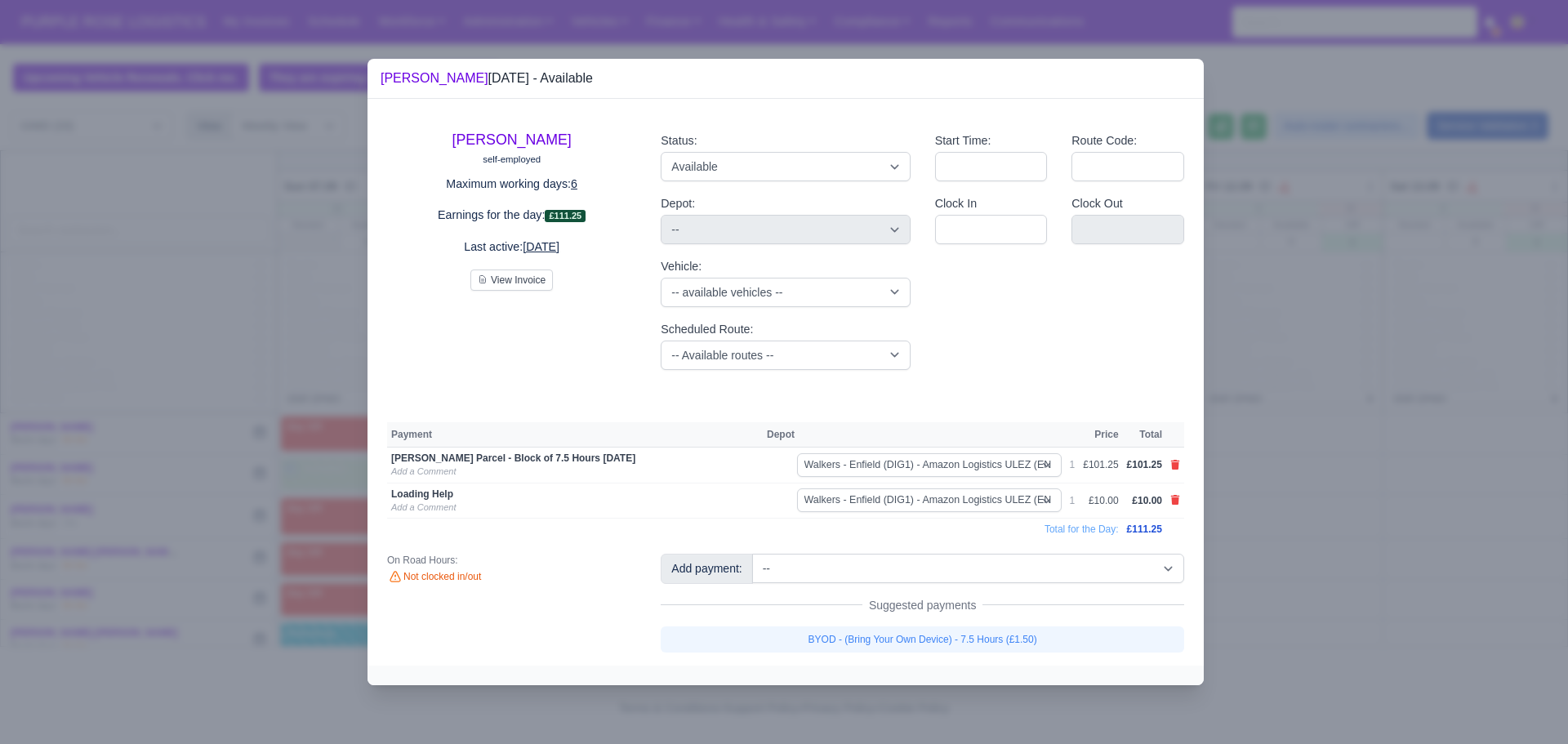
select select "5"
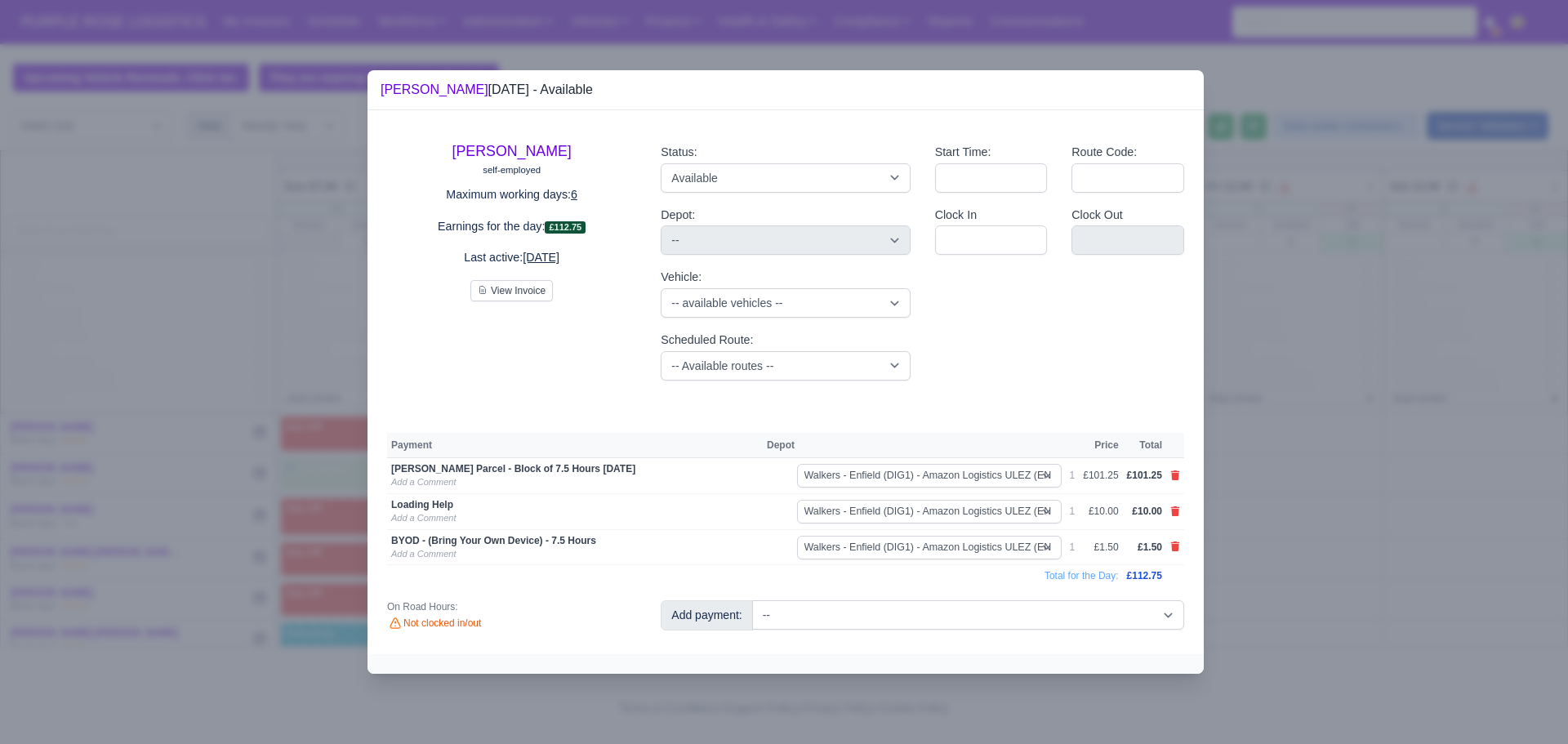
click at [1309, 429] on div at bounding box center [784, 372] width 1568 height 744
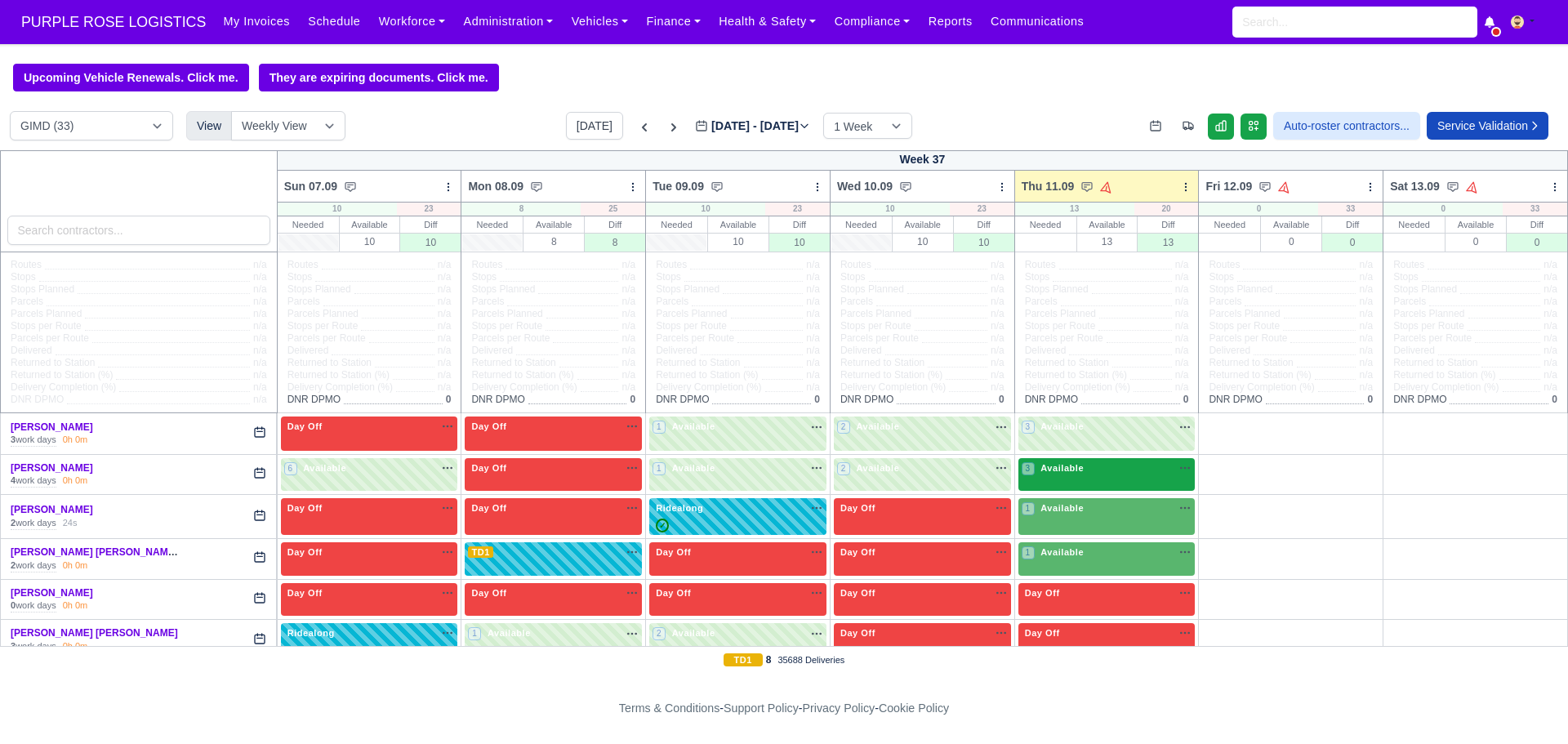
click at [1071, 469] on span "Available" at bounding box center [1062, 468] width 50 height 12
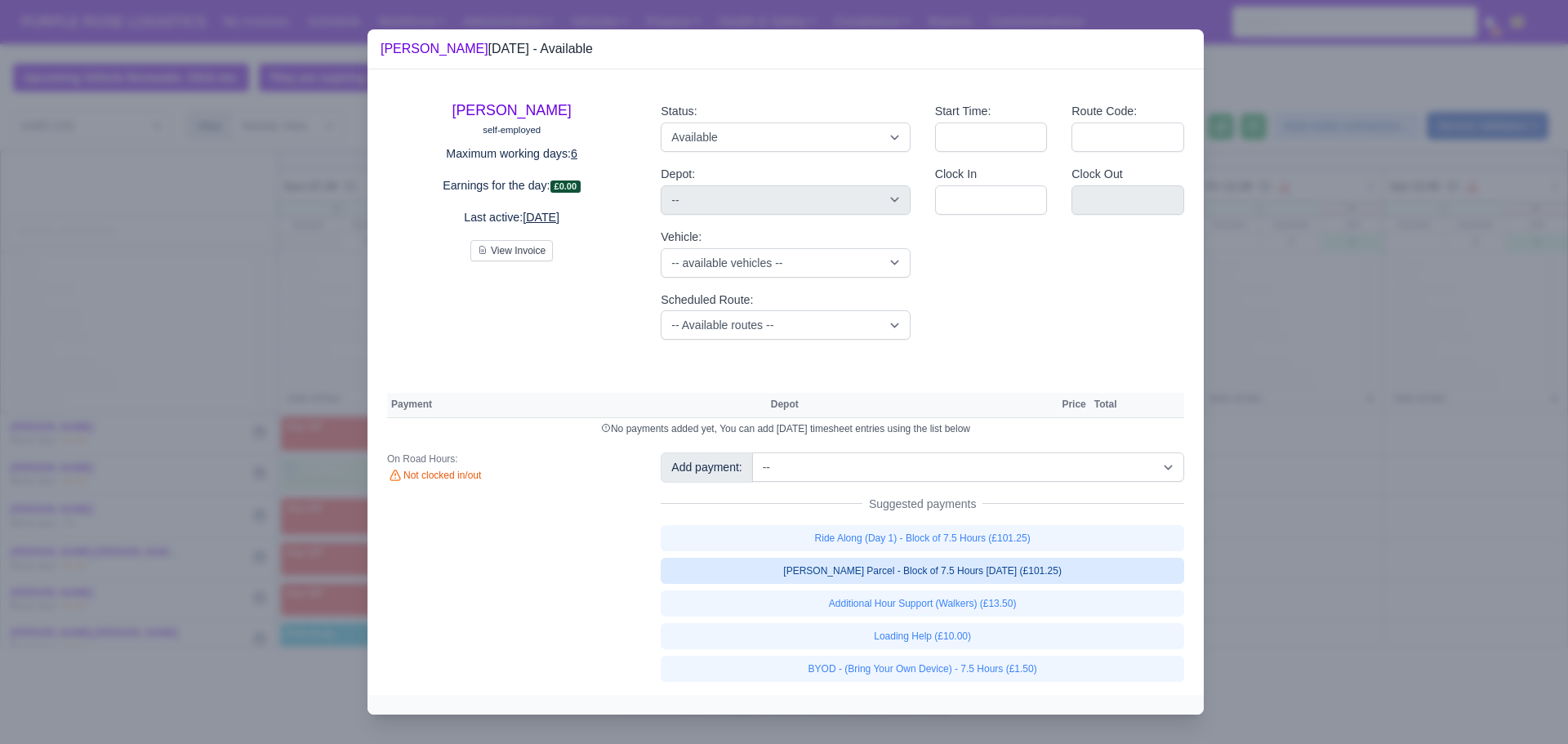
click at [901, 576] on link "[PERSON_NAME] Parcel - Block of 7.5 Hours [DATE] (£101.25)" at bounding box center [922, 570] width 524 height 26
select select "5"
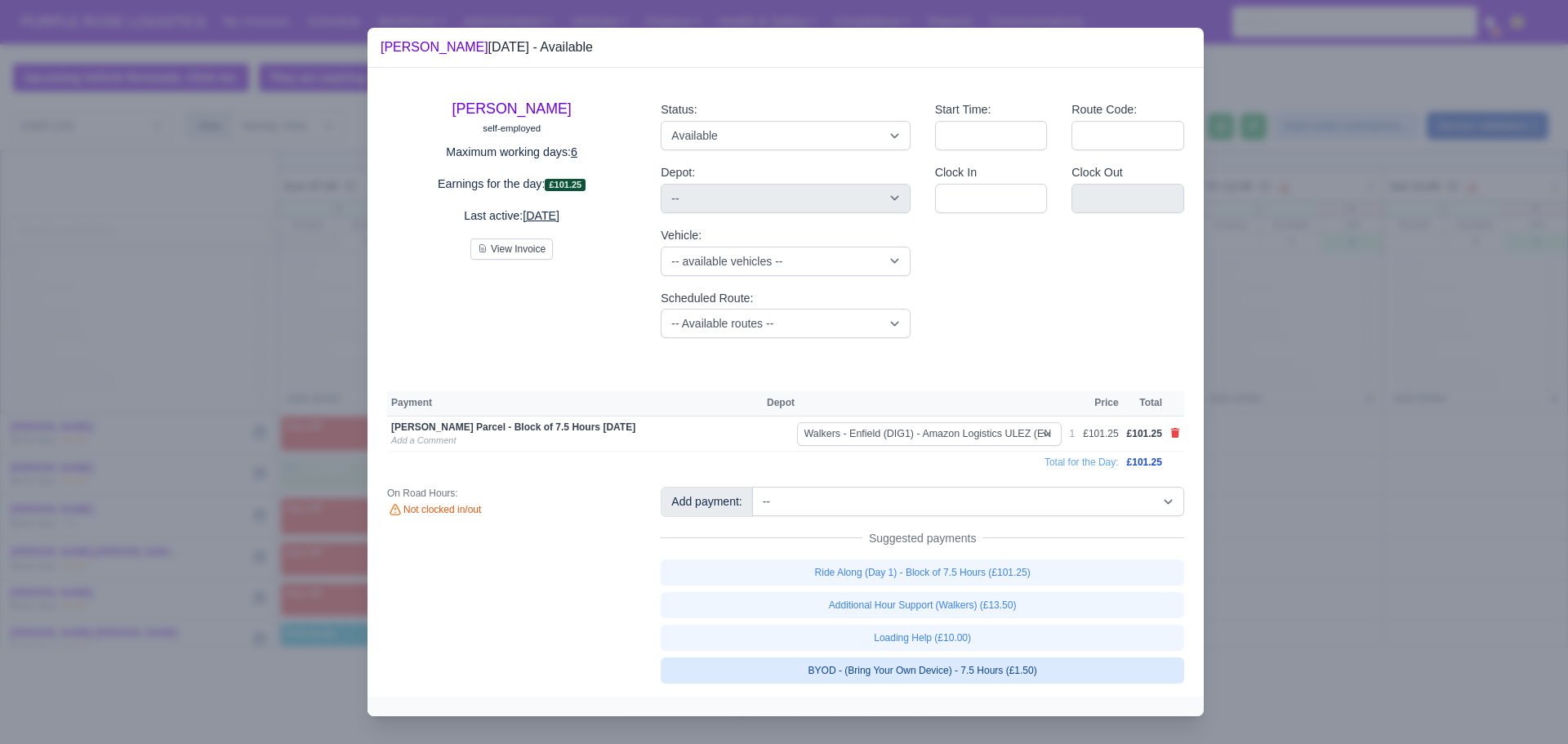
click at [902, 676] on link "BYOD - (Bring Your Own Device) - 7.5 Hours (£1.50)" at bounding box center [922, 671] width 524 height 26
select select "5"
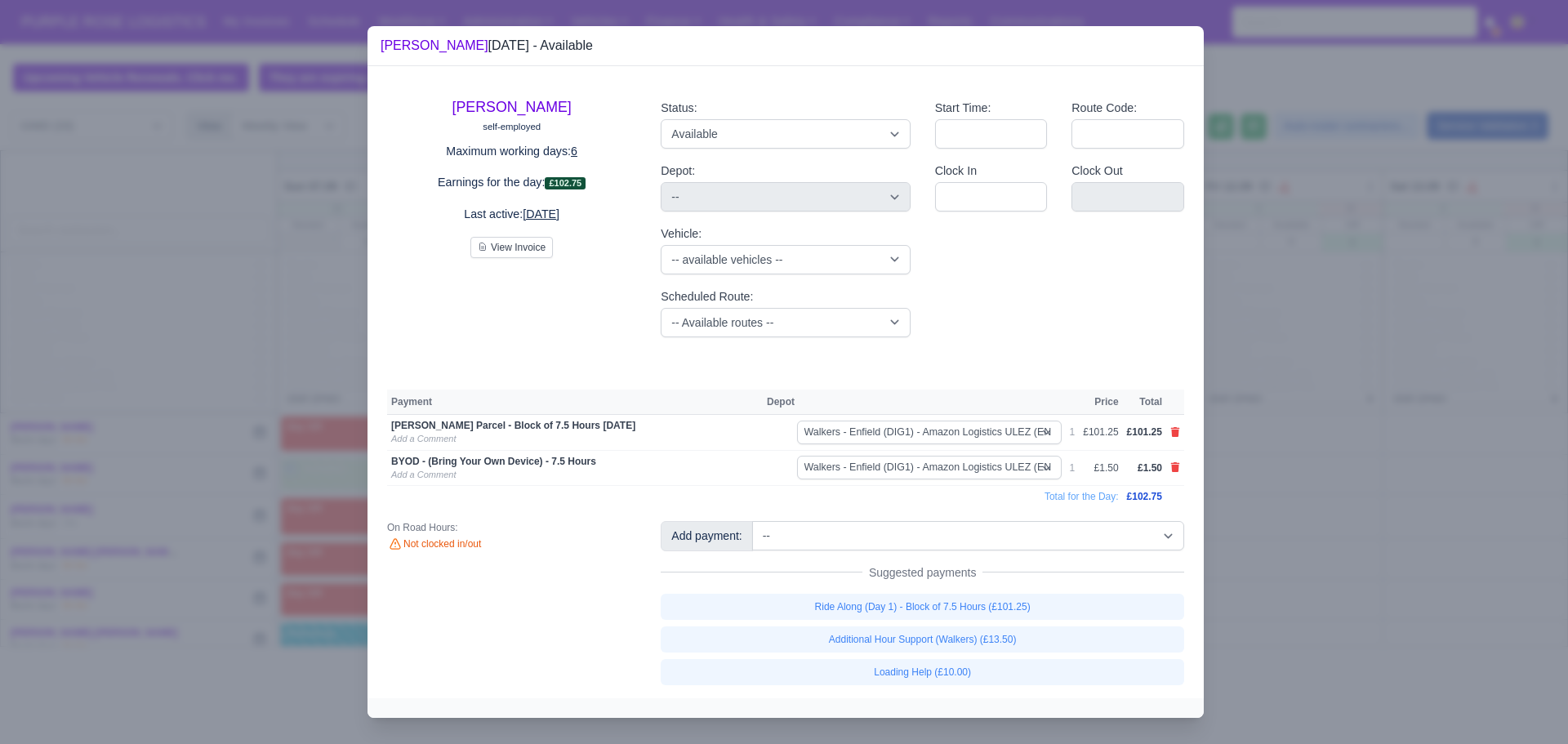
click at [1342, 404] on div at bounding box center [784, 372] width 1568 height 744
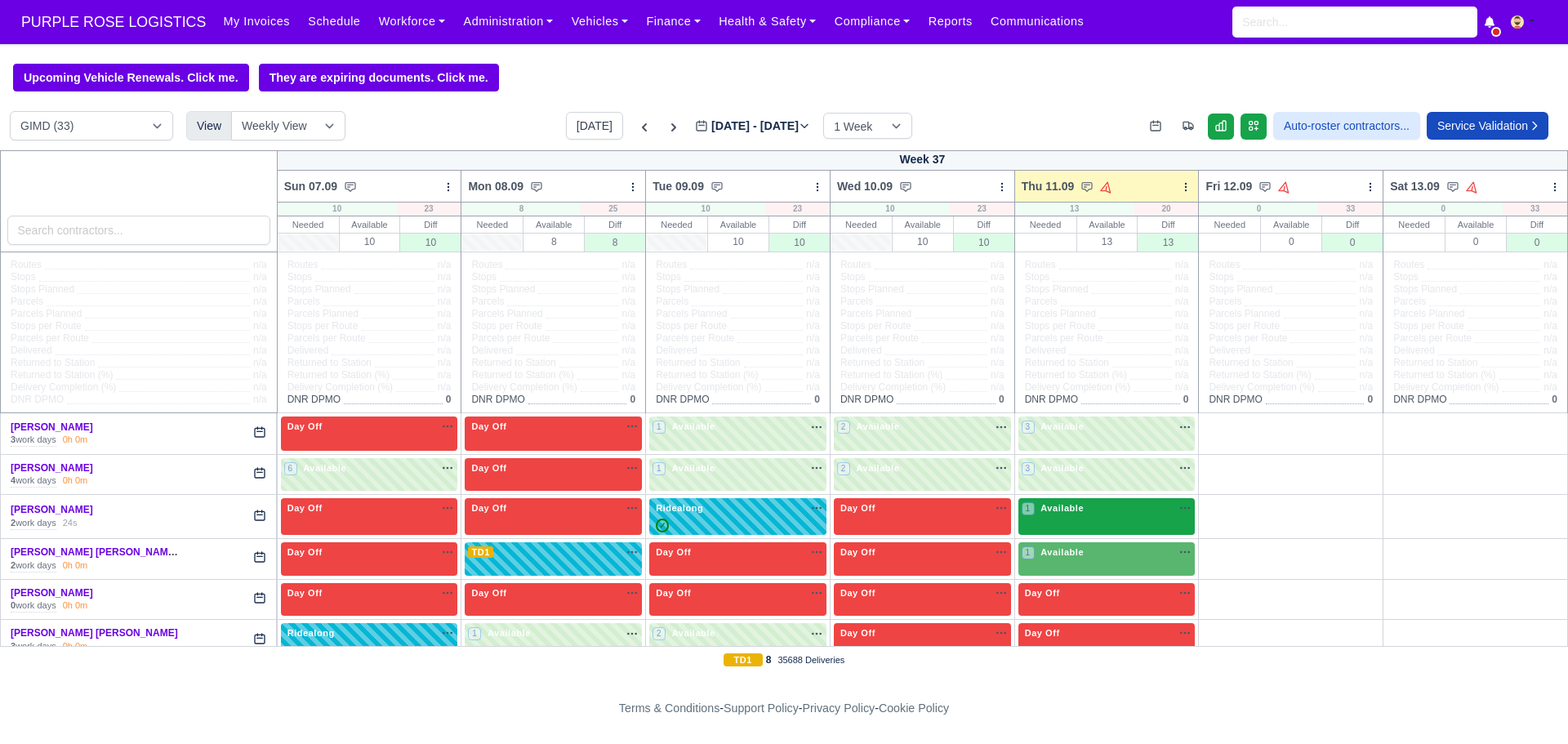
click at [1107, 514] on div "1 Available na" at bounding box center [1107, 509] width 170 height 13
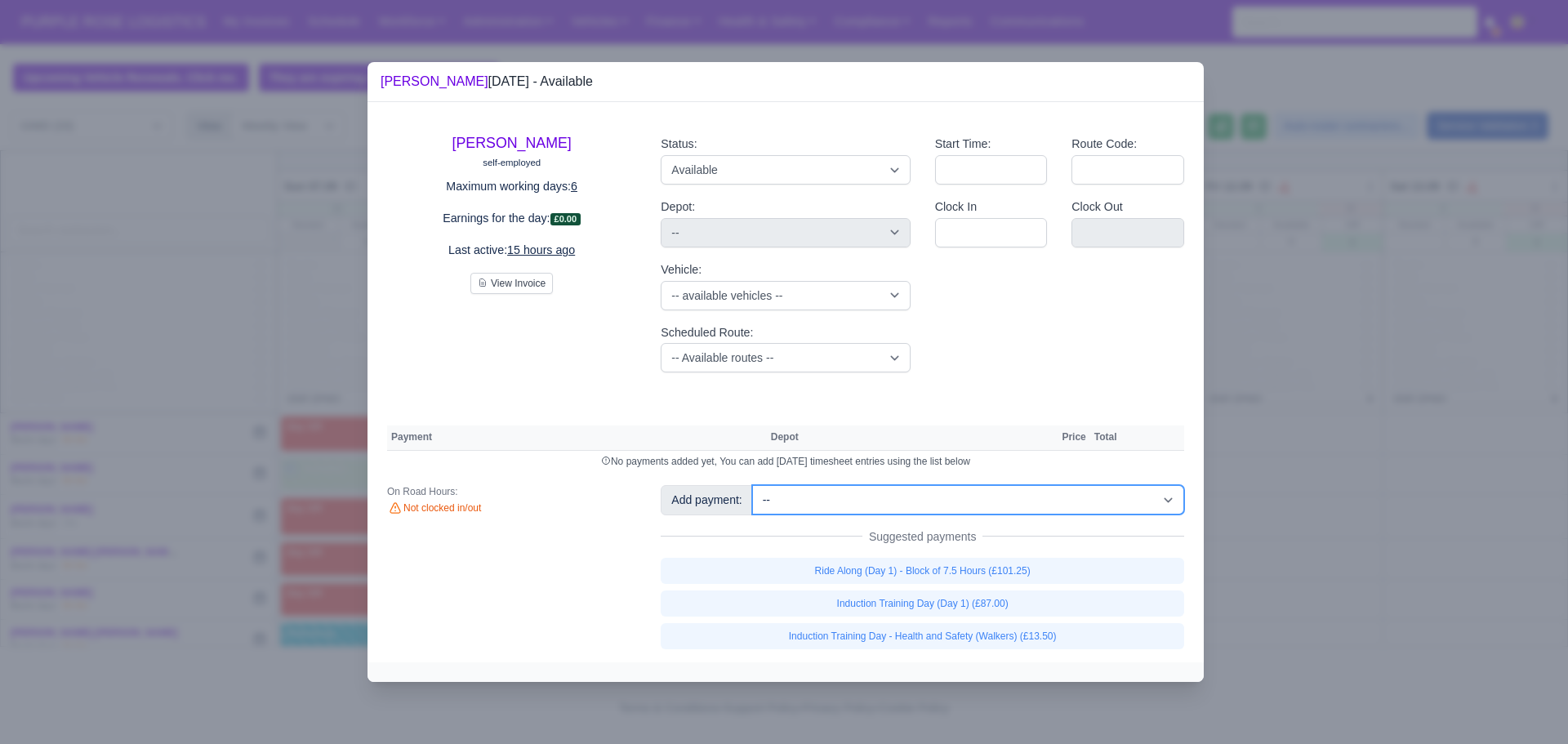
click at [980, 508] on select "-- Additional Hour Support (£14.50) Additional Hour Support (Walkers) (£13.50) …" at bounding box center [968, 499] width 432 height 30
select select "102"
click at [752, 485] on select "-- Additional Hour Support (£14.50) Additional Hour Support (Walkers) (£13.50) …" at bounding box center [968, 499] width 432 height 30
select select "5"
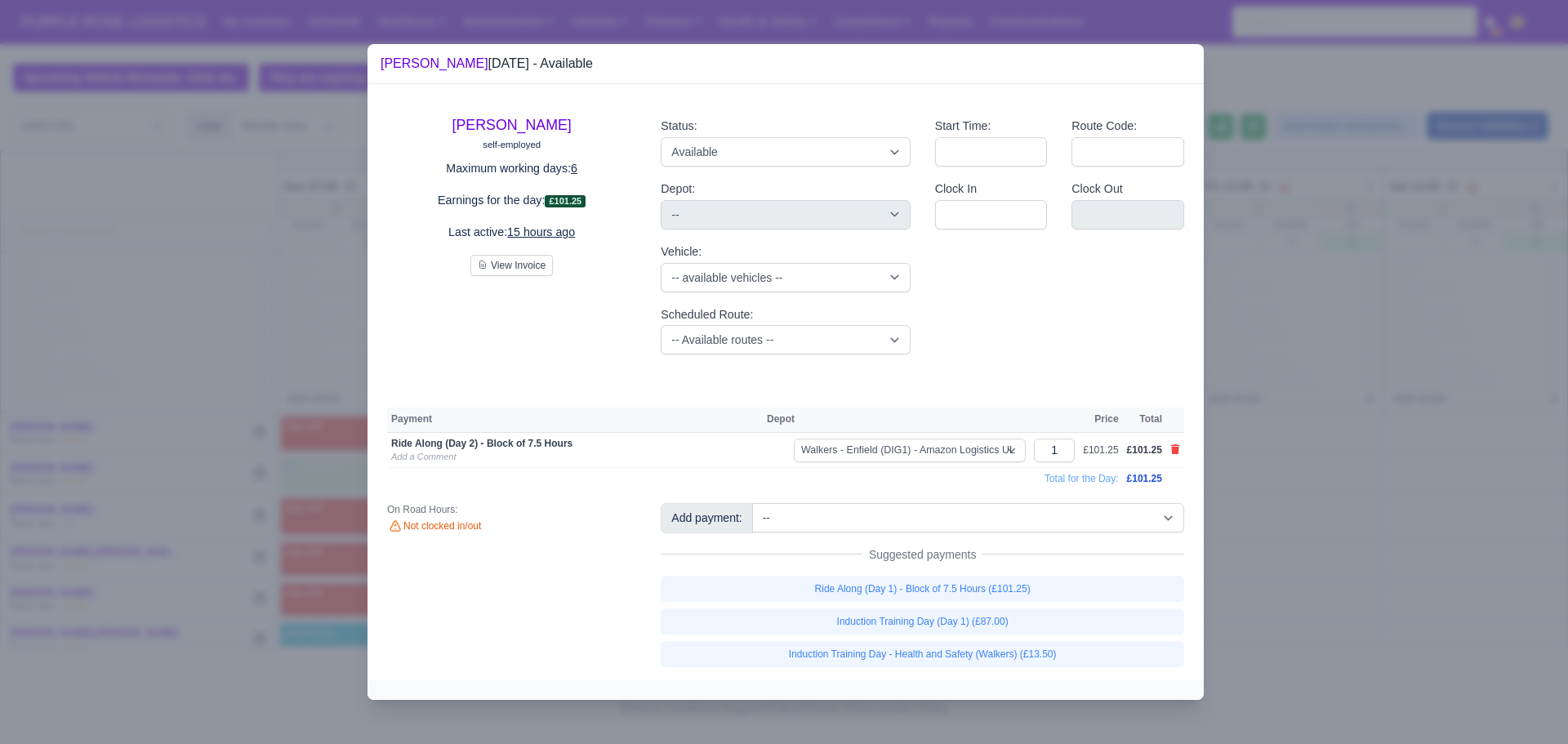
click at [1291, 375] on div at bounding box center [784, 372] width 1568 height 744
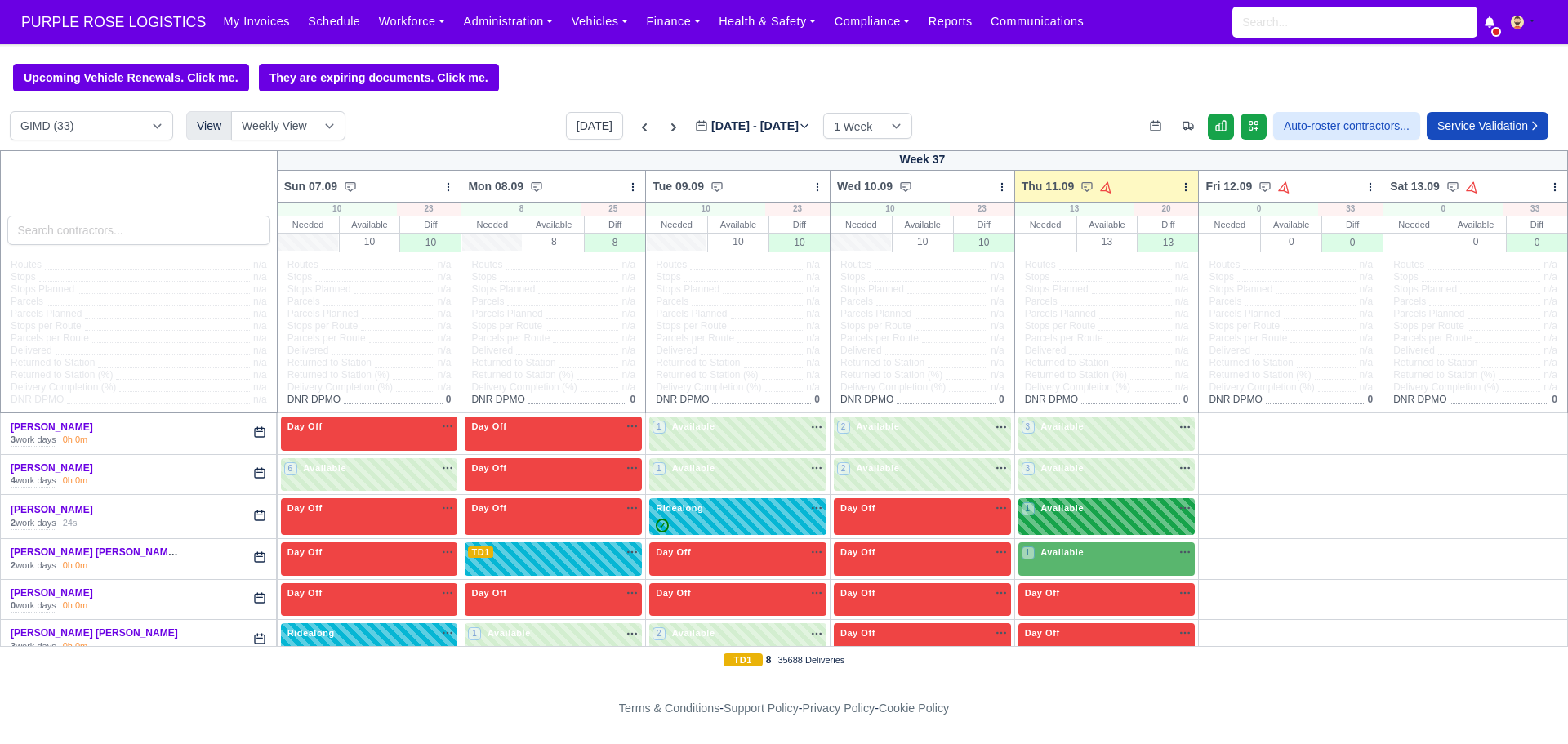
click at [1083, 518] on div "1 Available na" at bounding box center [1107, 510] width 170 height 17
select select "5"
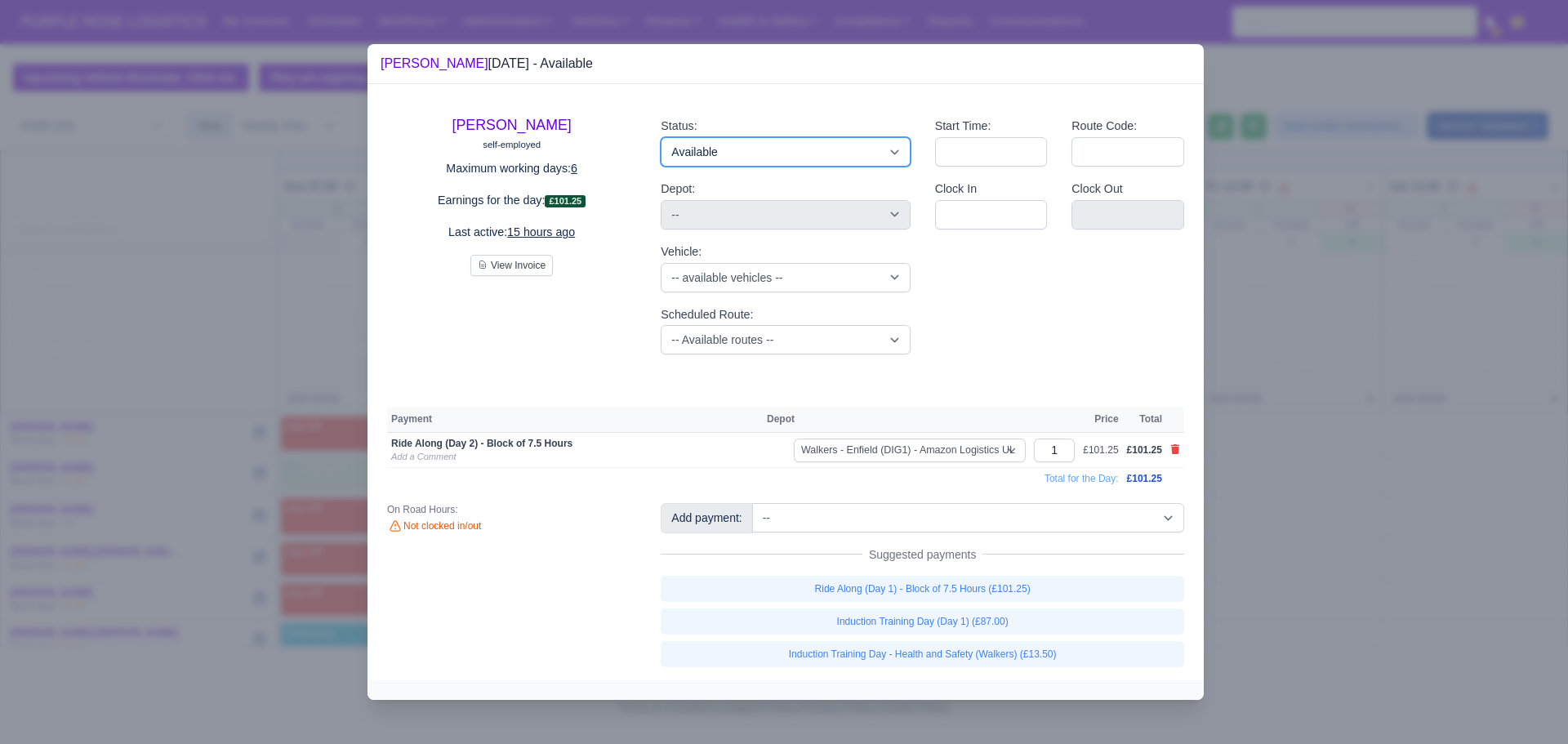
click at [859, 147] on select "Available Day Off Stand By Holiday Other Depot In Office OSM Ridealong Nursery …" at bounding box center [784, 152] width 249 height 30
select select "Ridealong"
click at [660, 137] on select "Available Day Off Stand By Holiday Other Depot In Office OSM Ridealong Nursery …" at bounding box center [784, 152] width 249 height 30
click at [1359, 322] on div at bounding box center [784, 372] width 1568 height 744
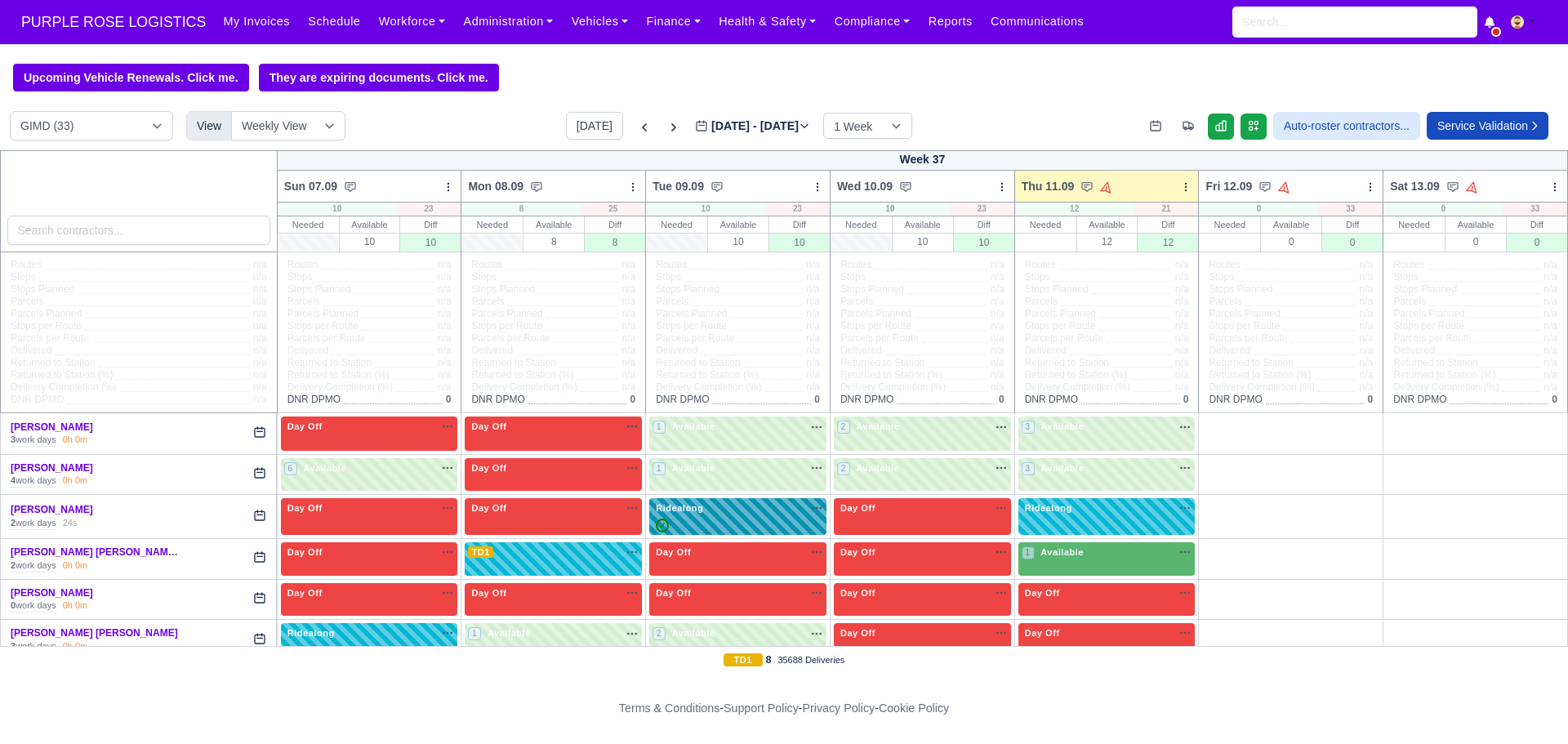
click at [730, 523] on div "✓" at bounding box center [738, 526] width 170 height 13
select select "Ridealong"
select select "5"
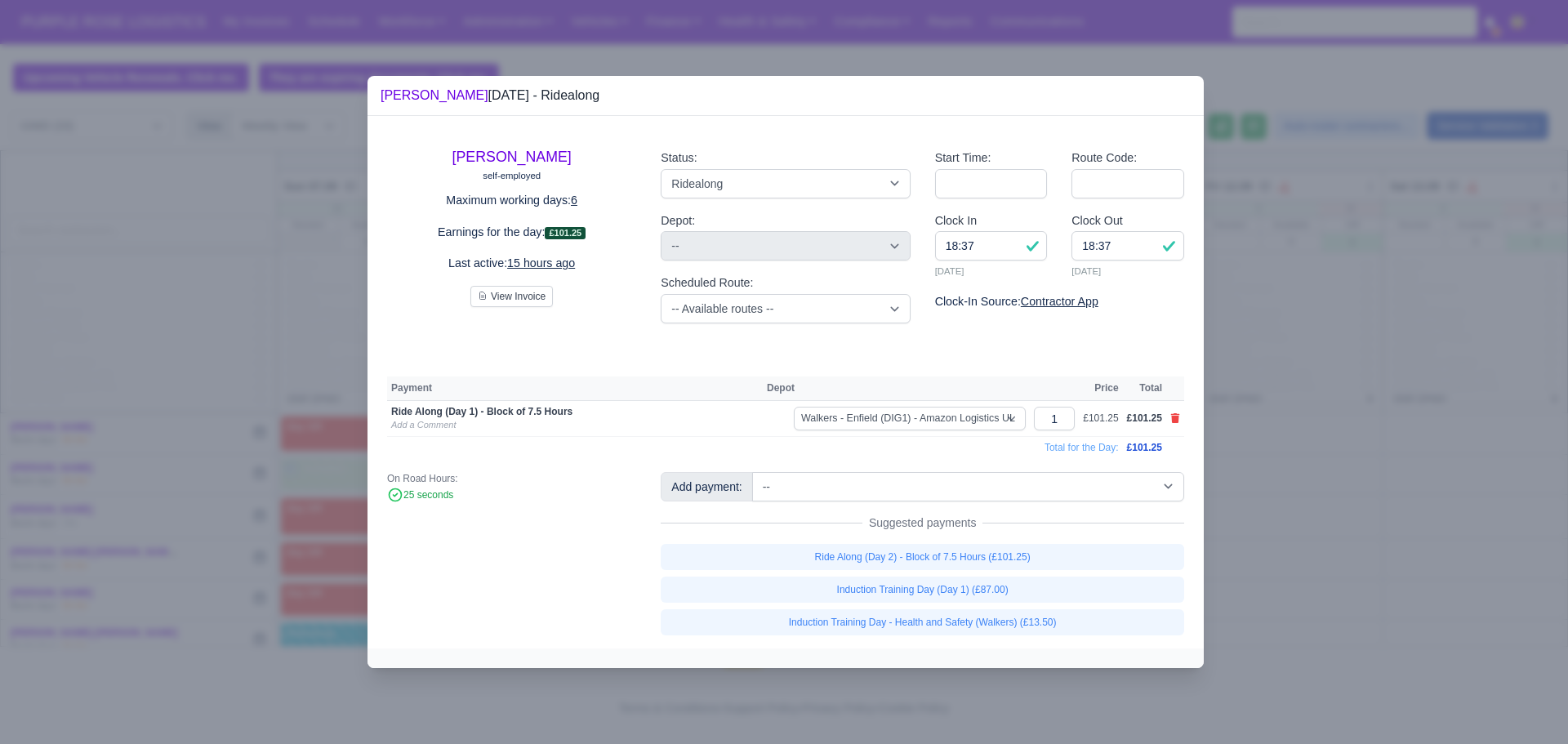
click at [1333, 361] on div at bounding box center [784, 372] width 1568 height 744
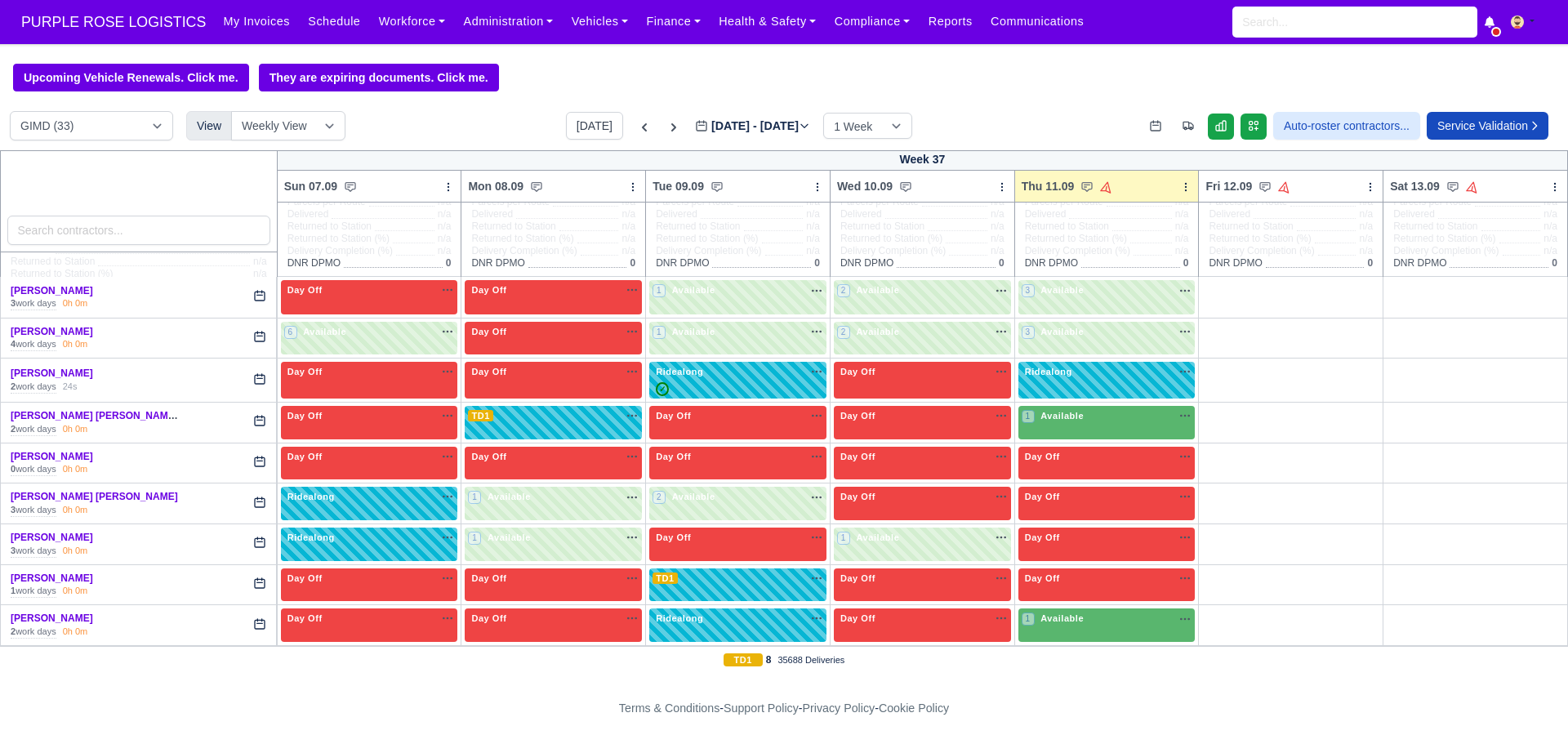
scroll to position [143, 0]
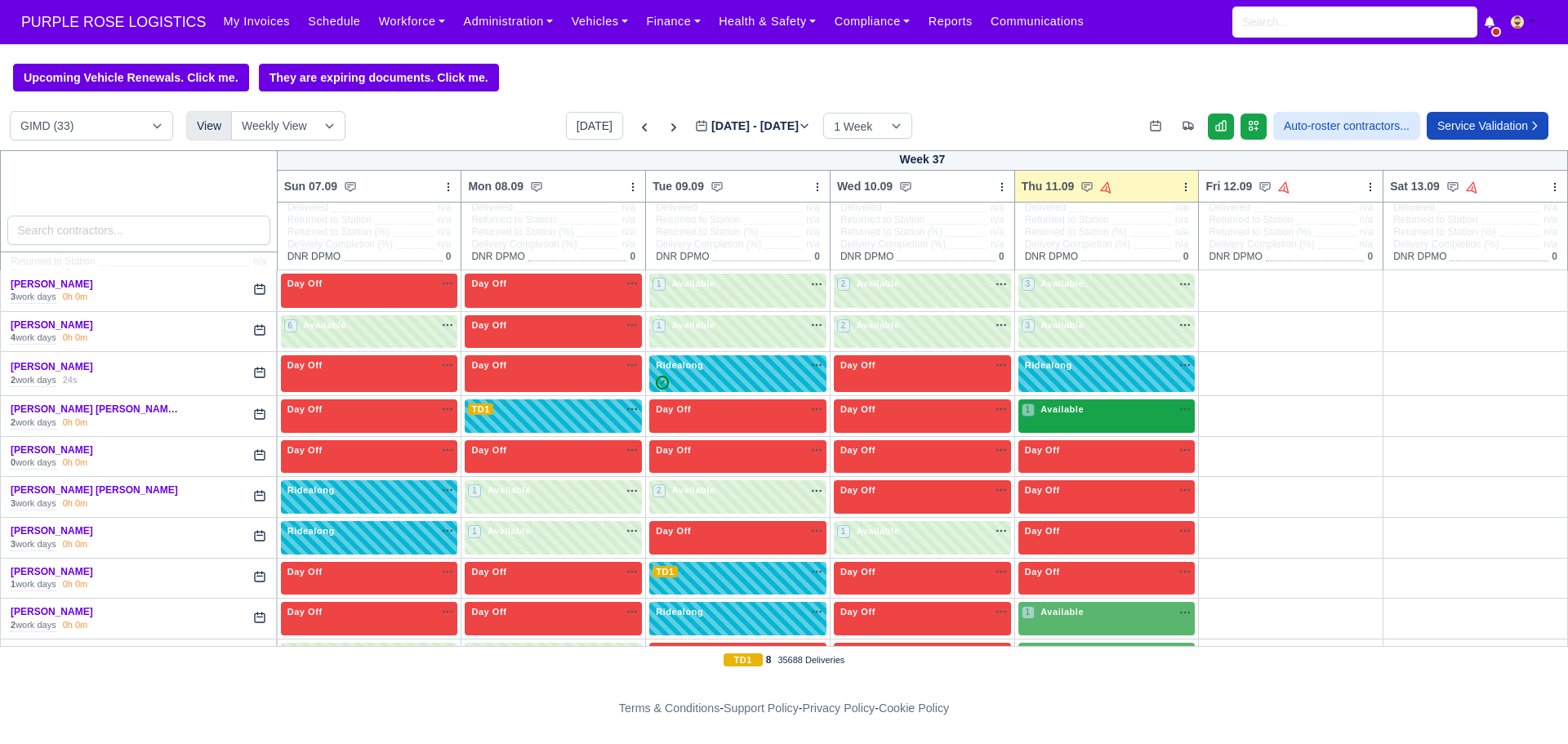
click at [1097, 417] on div "1 Available na" at bounding box center [1107, 409] width 170 height 13
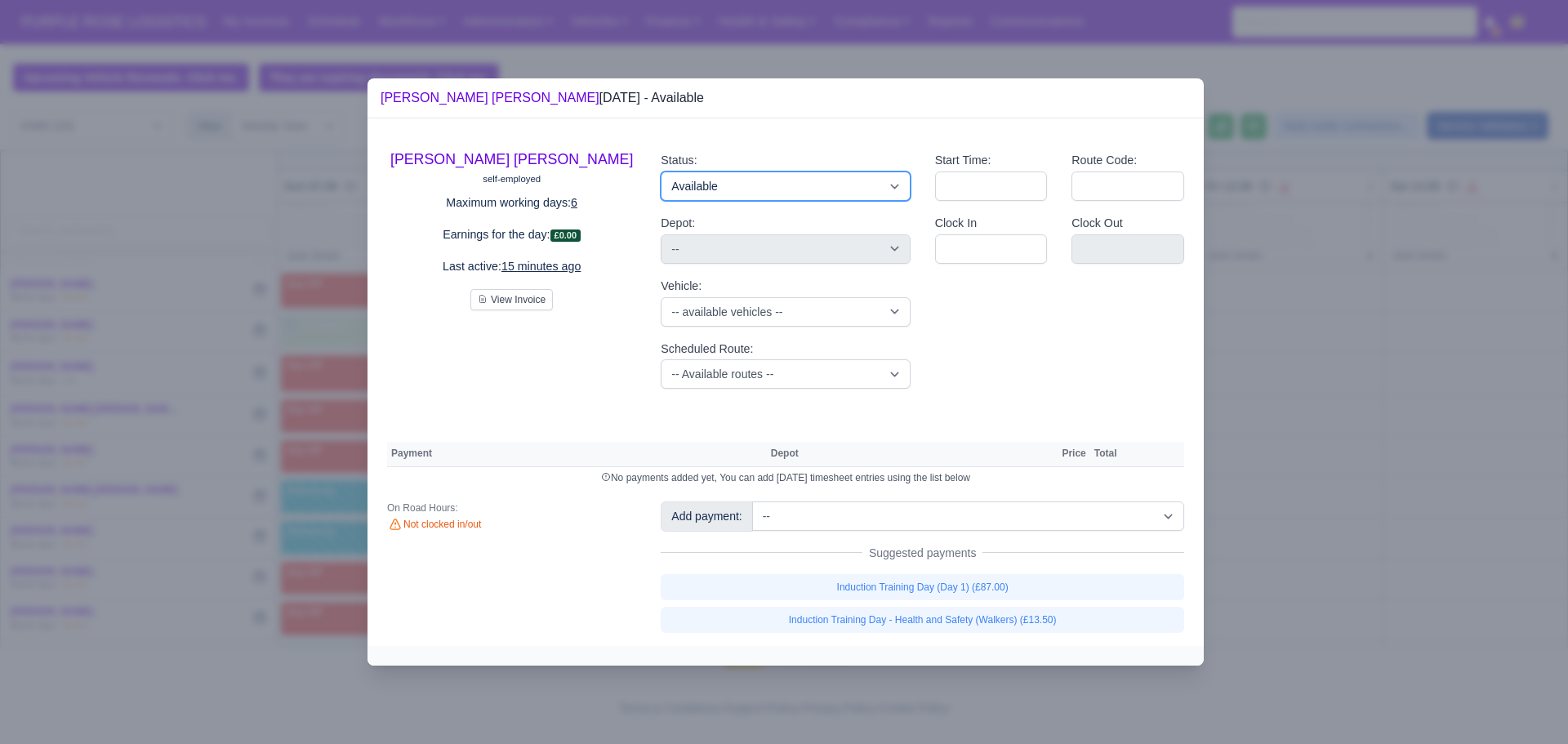
click at [813, 180] on select "Available Day Off Stand By Holiday Other Depot In Office OSM Ridealong Nursery …" at bounding box center [784, 186] width 249 height 30
select select "Ridealong"
click at [660, 171] on select "Available Day Off Stand By Holiday Other Depot In Office OSM Ridealong Nursery …" at bounding box center [784, 186] width 249 height 30
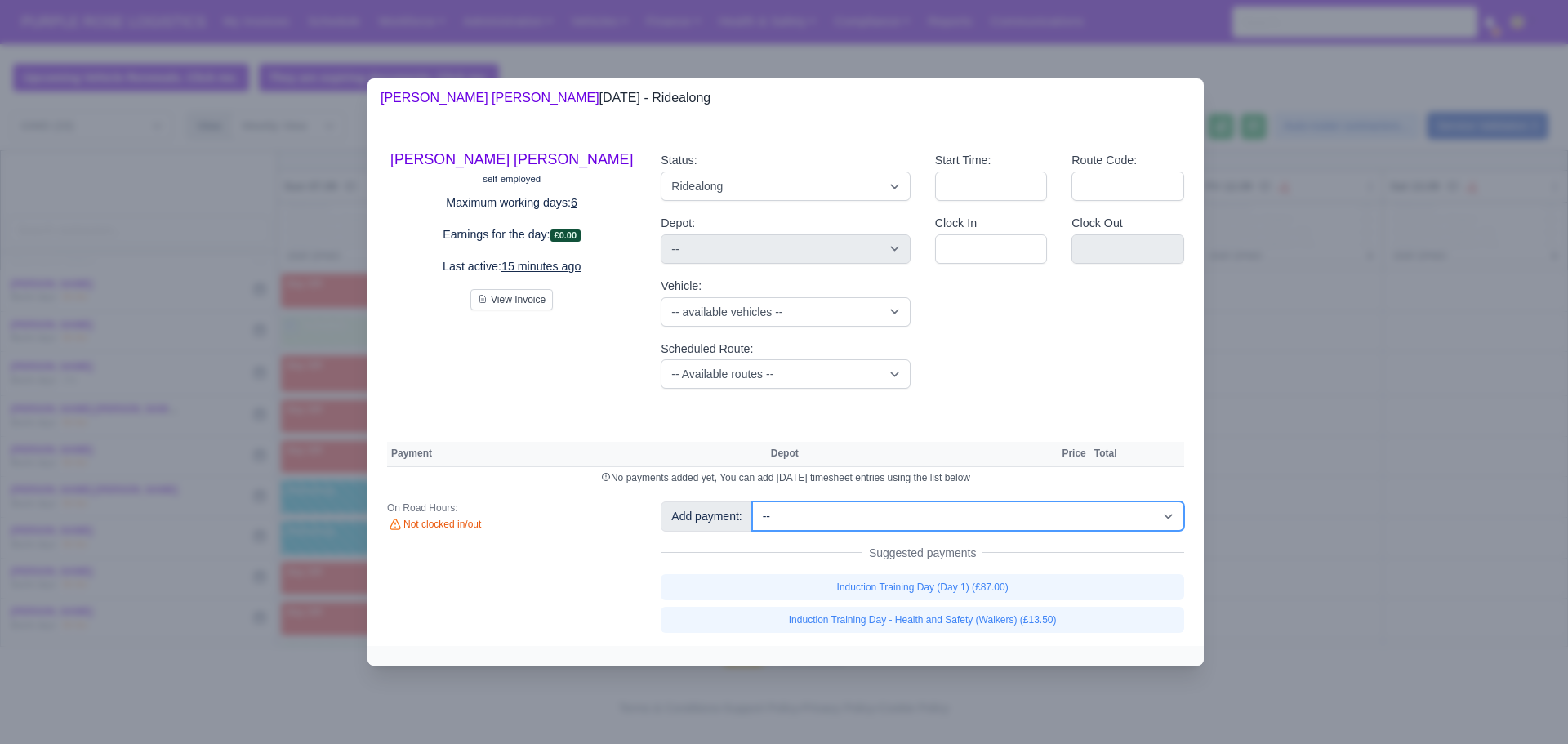
click at [887, 529] on select "-- Additional Hour Support (£14.50) Additional Hour Support (Walkers) (£13.50) …" at bounding box center [968, 516] width 432 height 30
click at [884, 511] on select "-- Additional Hour Support (£14.50) Additional Hour Support (Walkers) (£13.50) …" at bounding box center [968, 516] width 432 height 30
select select "101"
click at [752, 502] on select "-- Additional Hour Support (£14.50) Additional Hour Support (Walkers) (£13.50) …" at bounding box center [968, 516] width 432 height 30
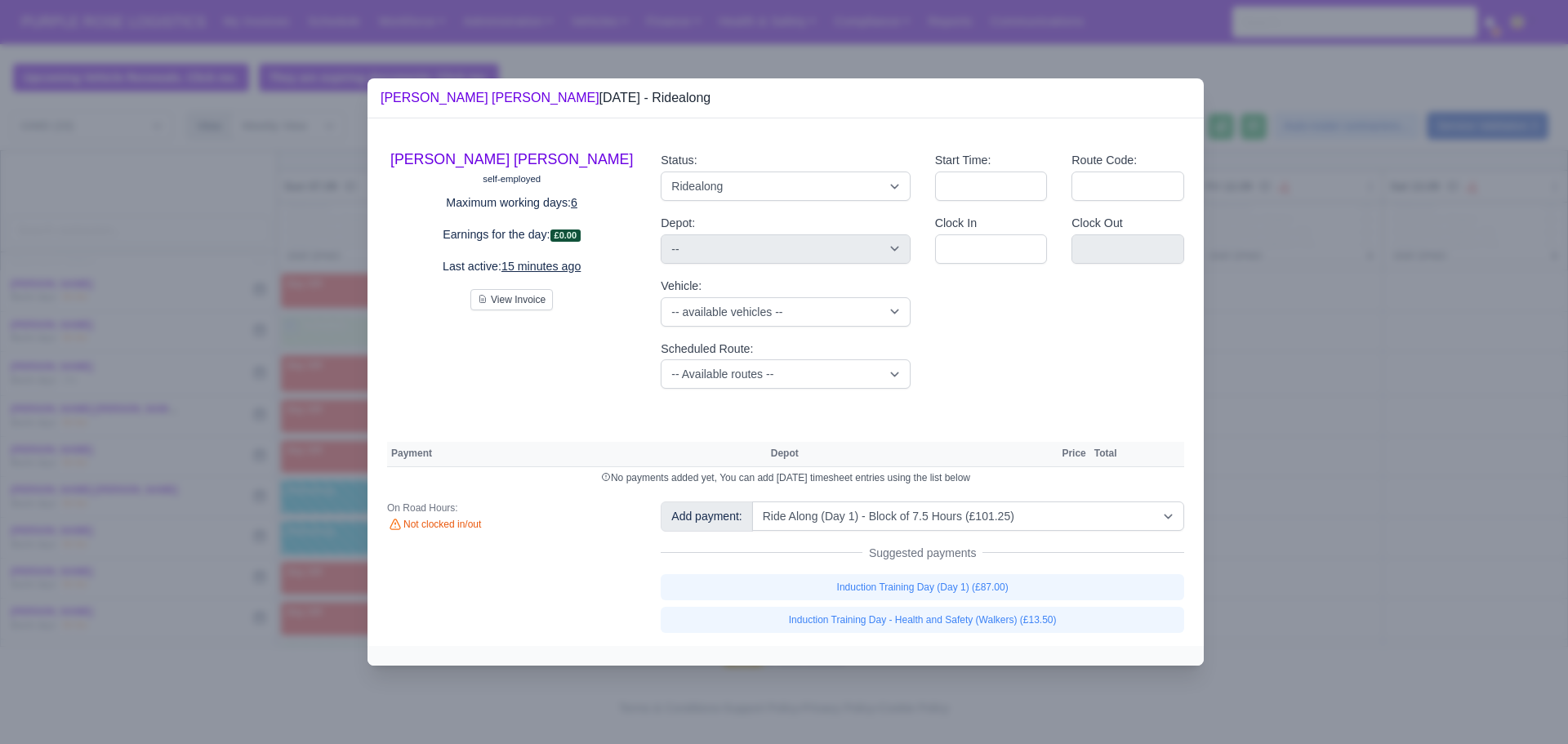
select select "5"
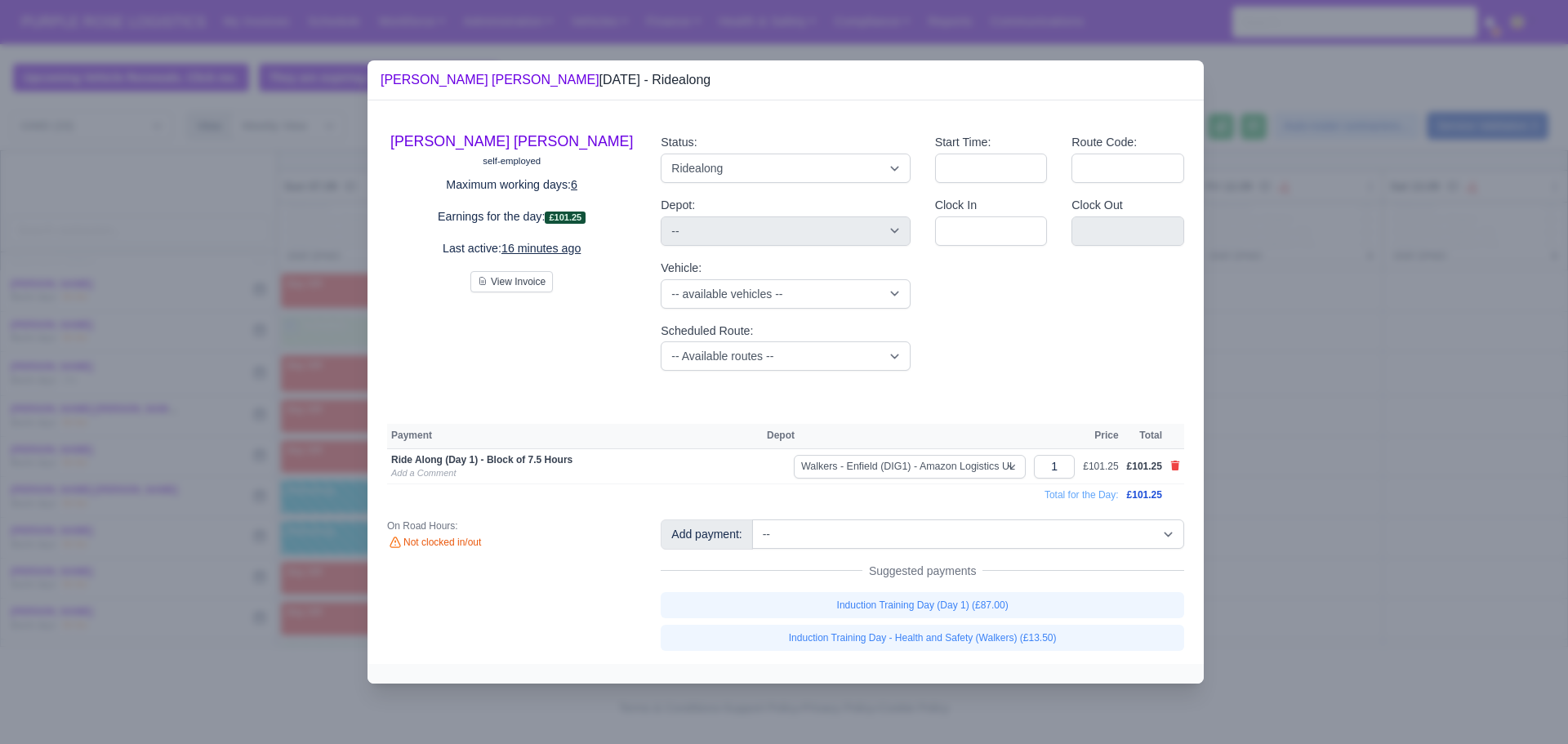
click at [1446, 395] on div at bounding box center [784, 372] width 1568 height 744
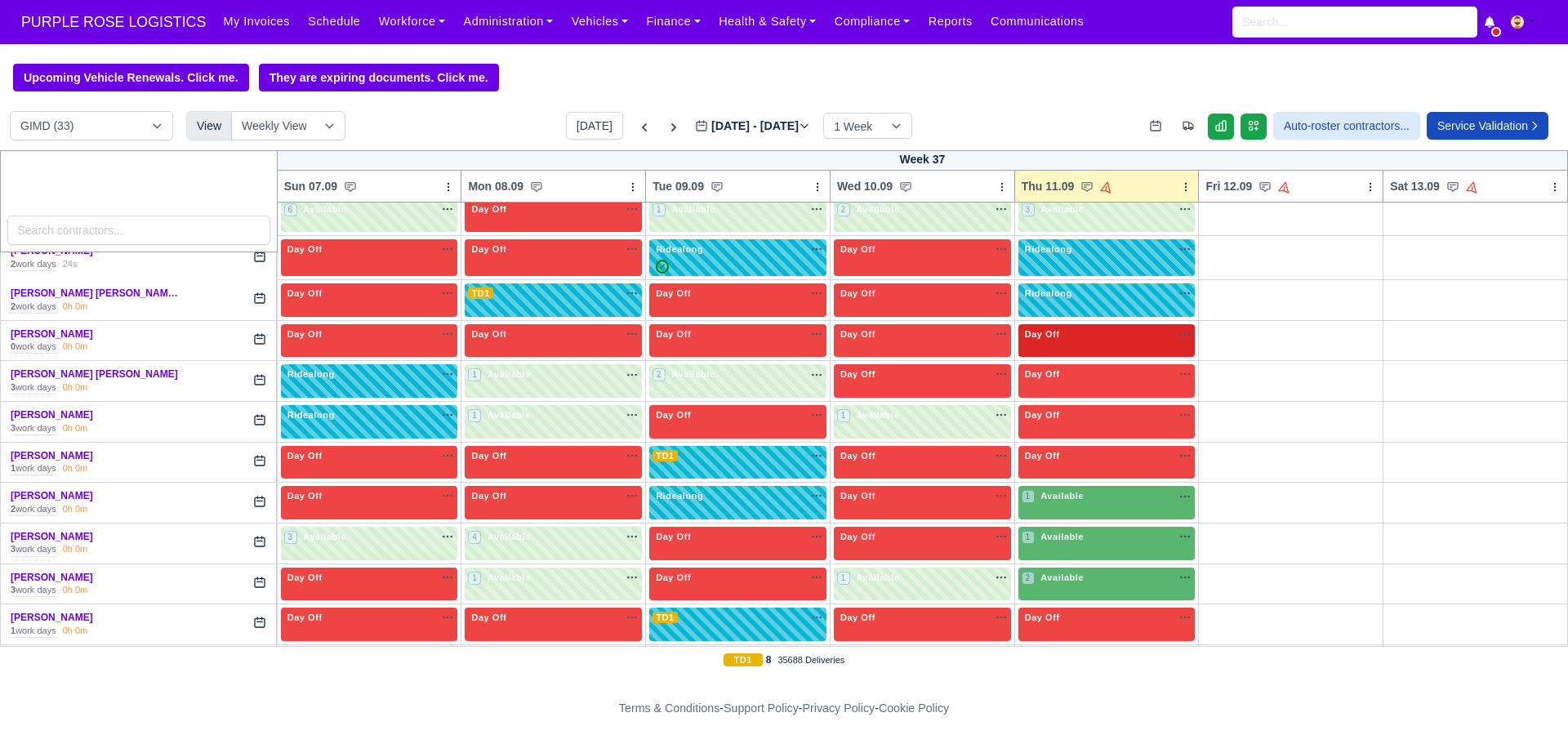
scroll to position [294, 0]
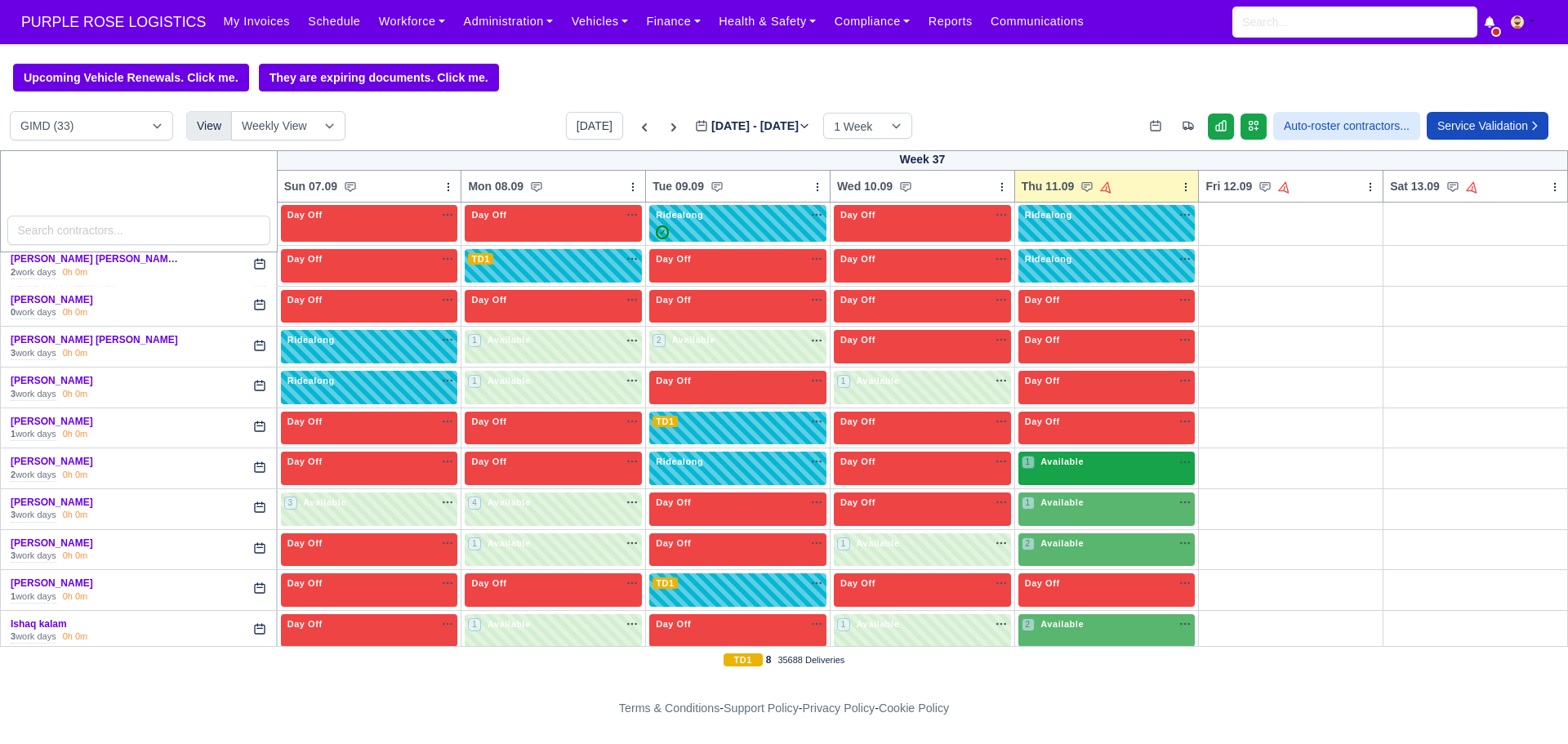
click at [1084, 465] on div "1 Available na" at bounding box center [1107, 461] width 170 height 13
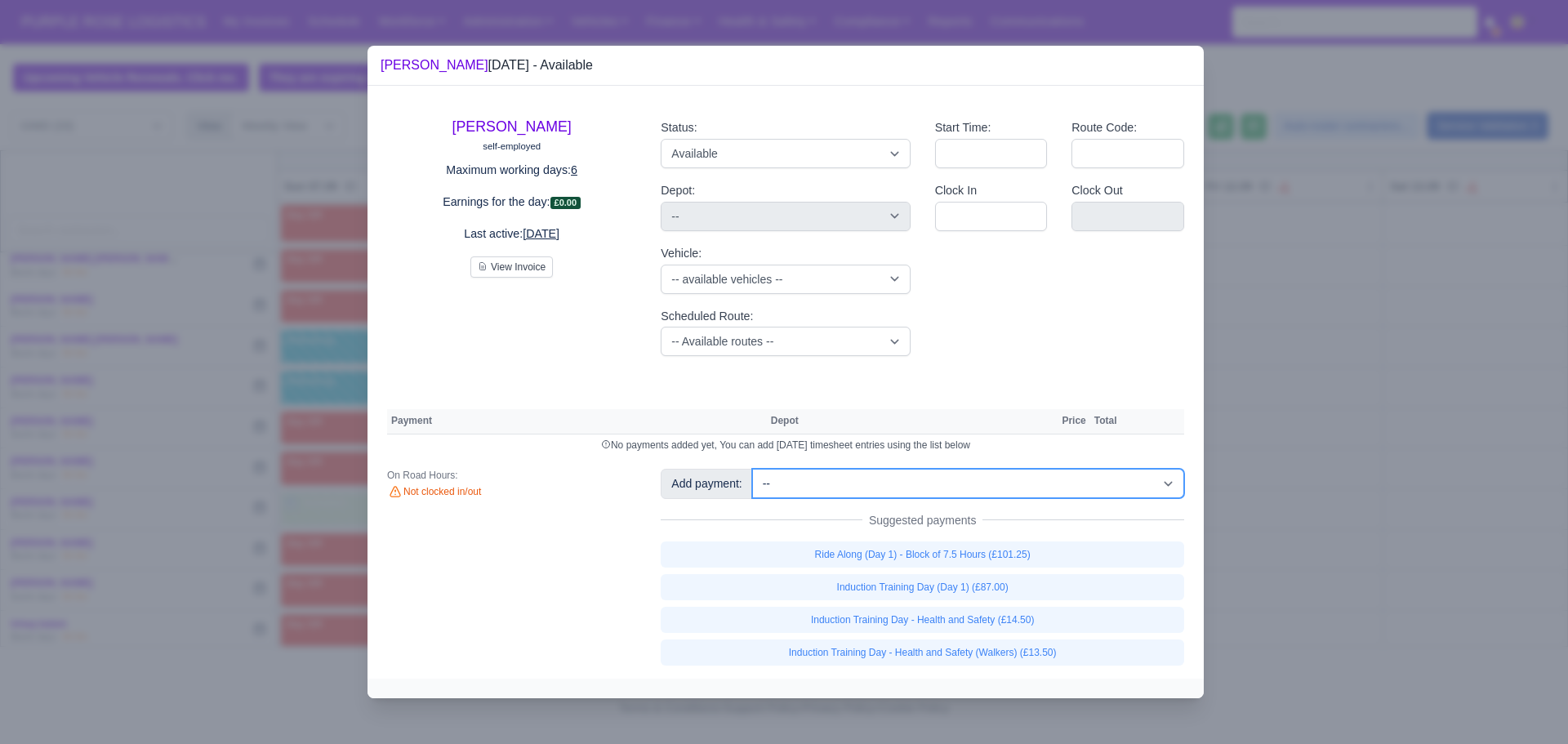
click at [890, 479] on select "-- Additional Hour Support (£14.50) Additional Hour Support (Walkers) (£13.50) …" at bounding box center [968, 483] width 432 height 30
drag, startPoint x: 890, startPoint y: 488, endPoint x: 903, endPoint y: 380, distance: 108.8
click at [903, 380] on div "[PERSON_NAME] self-employed Maximum working days: 6 Earnings for the day: £0.00…" at bounding box center [786, 382] width 837 height 592
select select "115"
click at [752, 469] on select "-- Additional Hour Support (£14.50) Additional Hour Support (Walkers) (£13.50) …" at bounding box center [968, 483] width 432 height 30
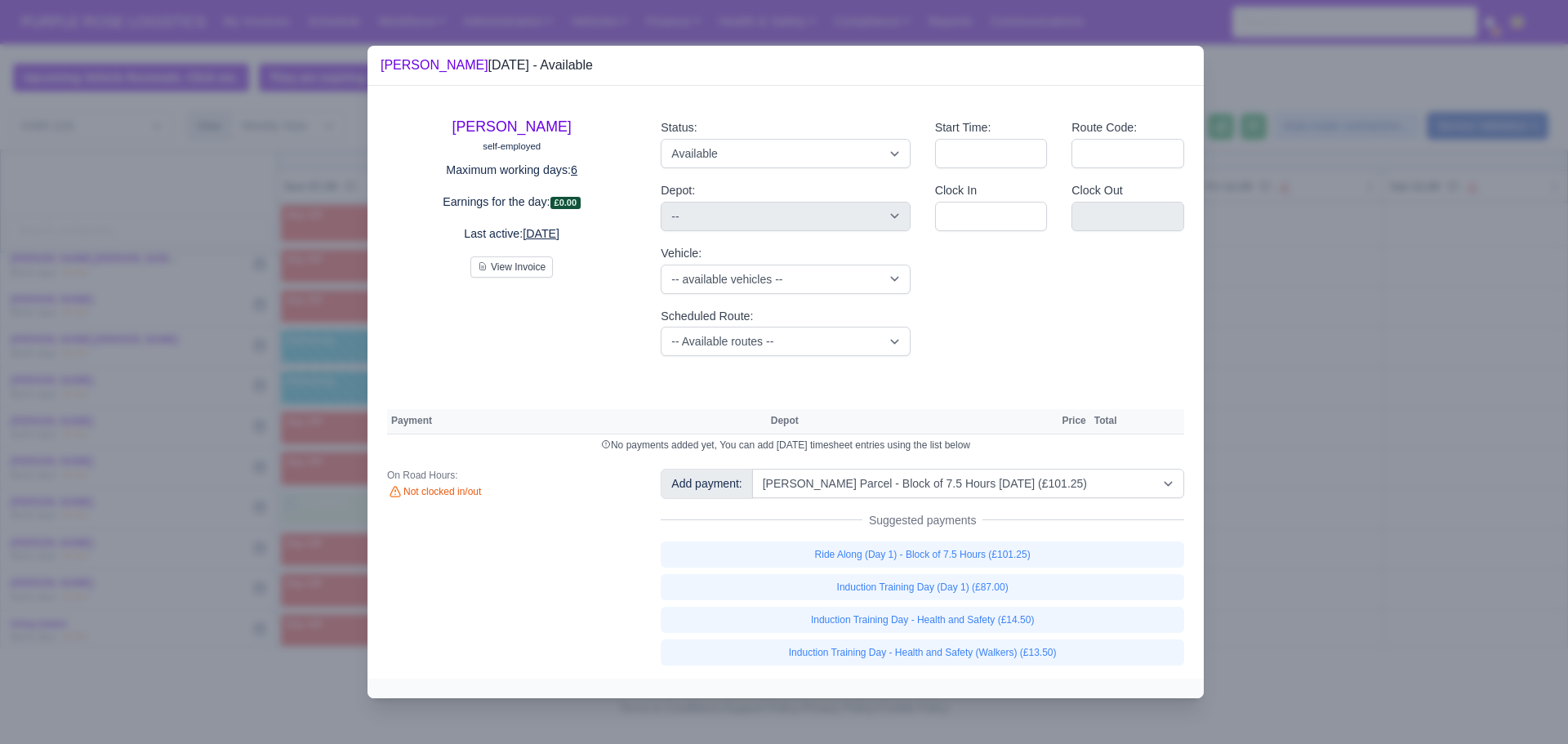
select select "5"
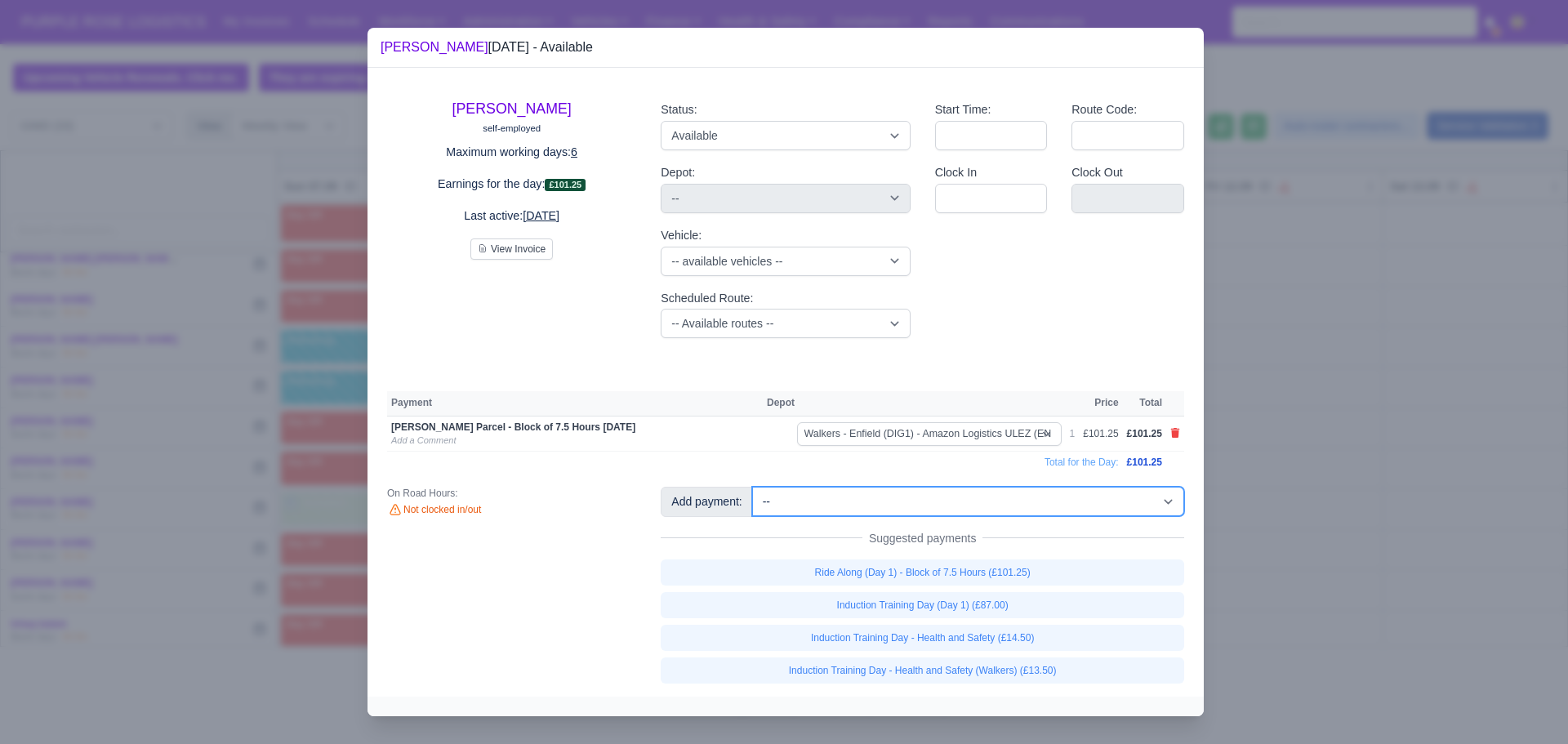
click at [909, 505] on select "-- Additional Hour Support (£14.50) Additional Hour Support (Walkers) (£13.50) …" at bounding box center [968, 501] width 432 height 30
click at [904, 499] on select "-- Additional Hour Support (£14.50) Additional Hour Support (Walkers) (£13.50) …" at bounding box center [968, 501] width 432 height 30
select select "69"
click at [752, 487] on select "-- Additional Hour Support (£14.50) Additional Hour Support (Walkers) (£13.50) …" at bounding box center [968, 501] width 432 height 30
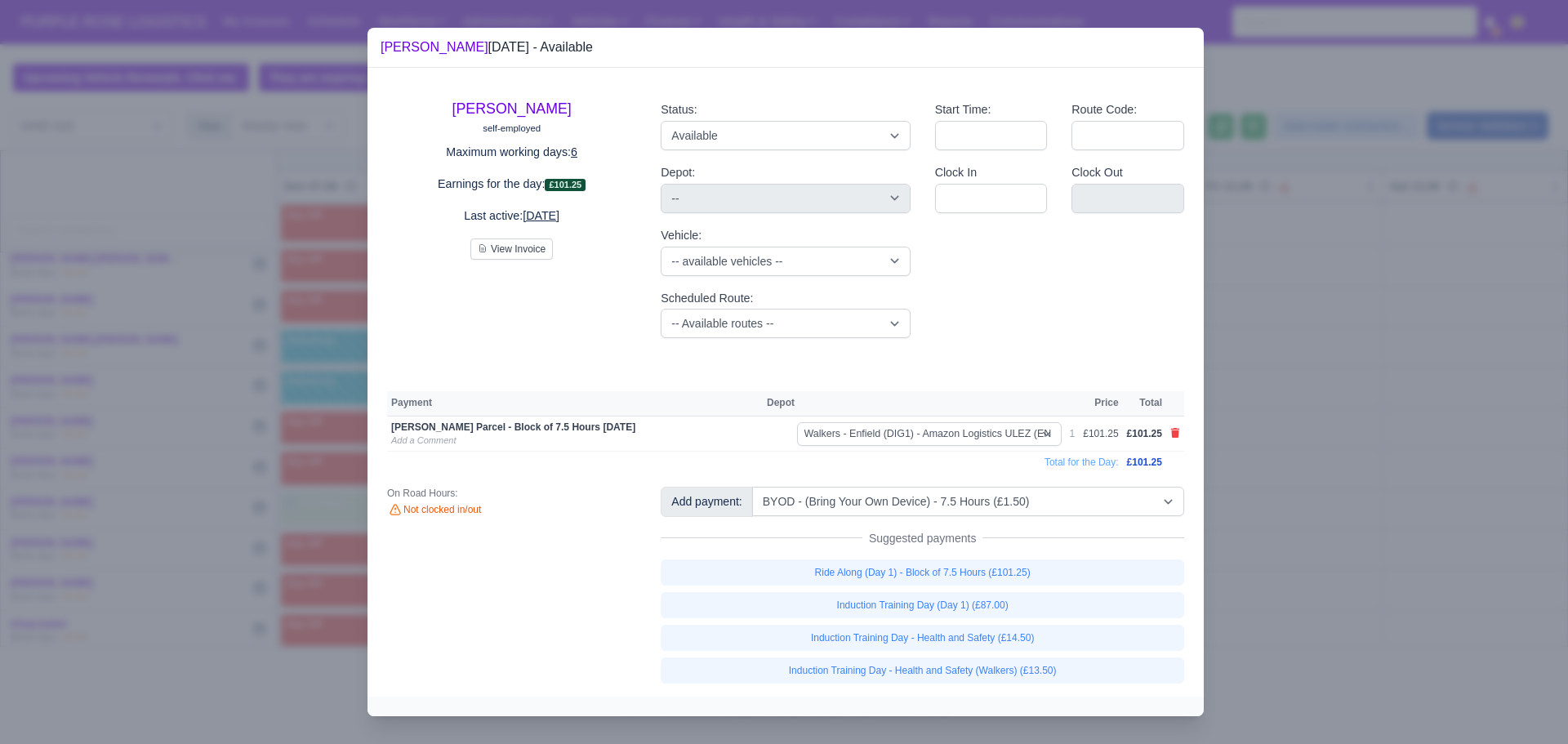
select select "5"
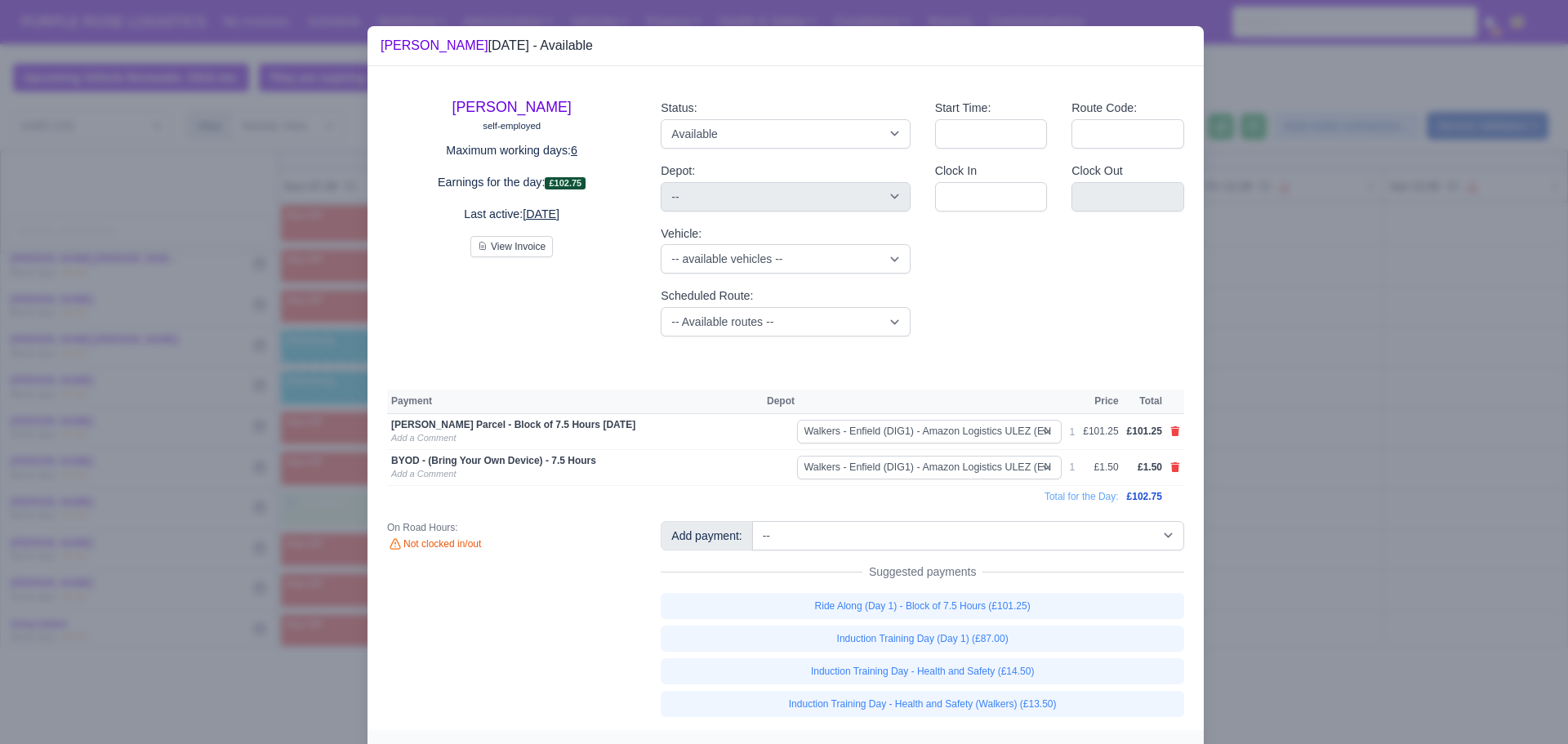
click at [1393, 320] on div at bounding box center [784, 372] width 1568 height 744
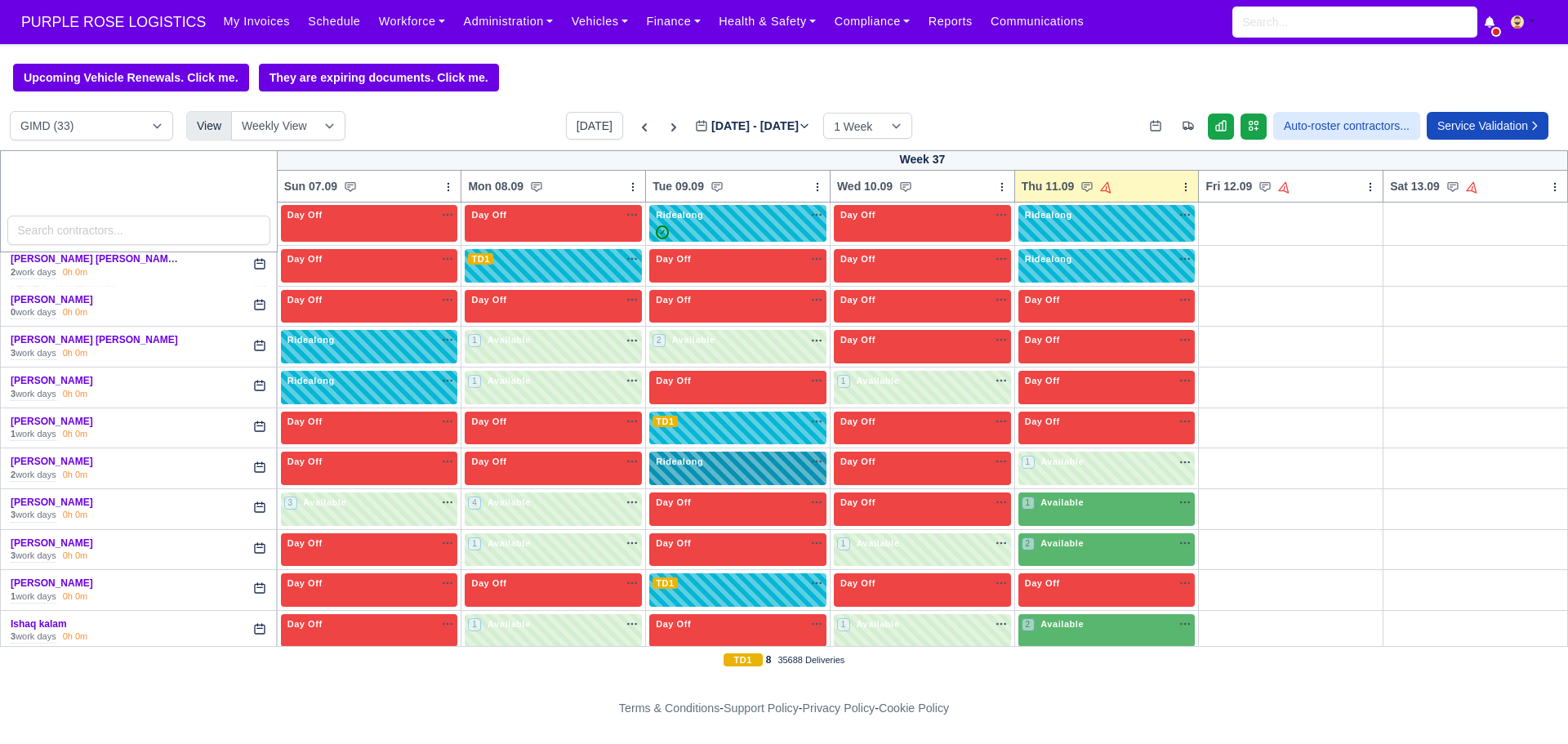
click at [759, 467] on div "Ridealong na" at bounding box center [738, 461] width 170 height 13
select select "Ridealong"
select select "5"
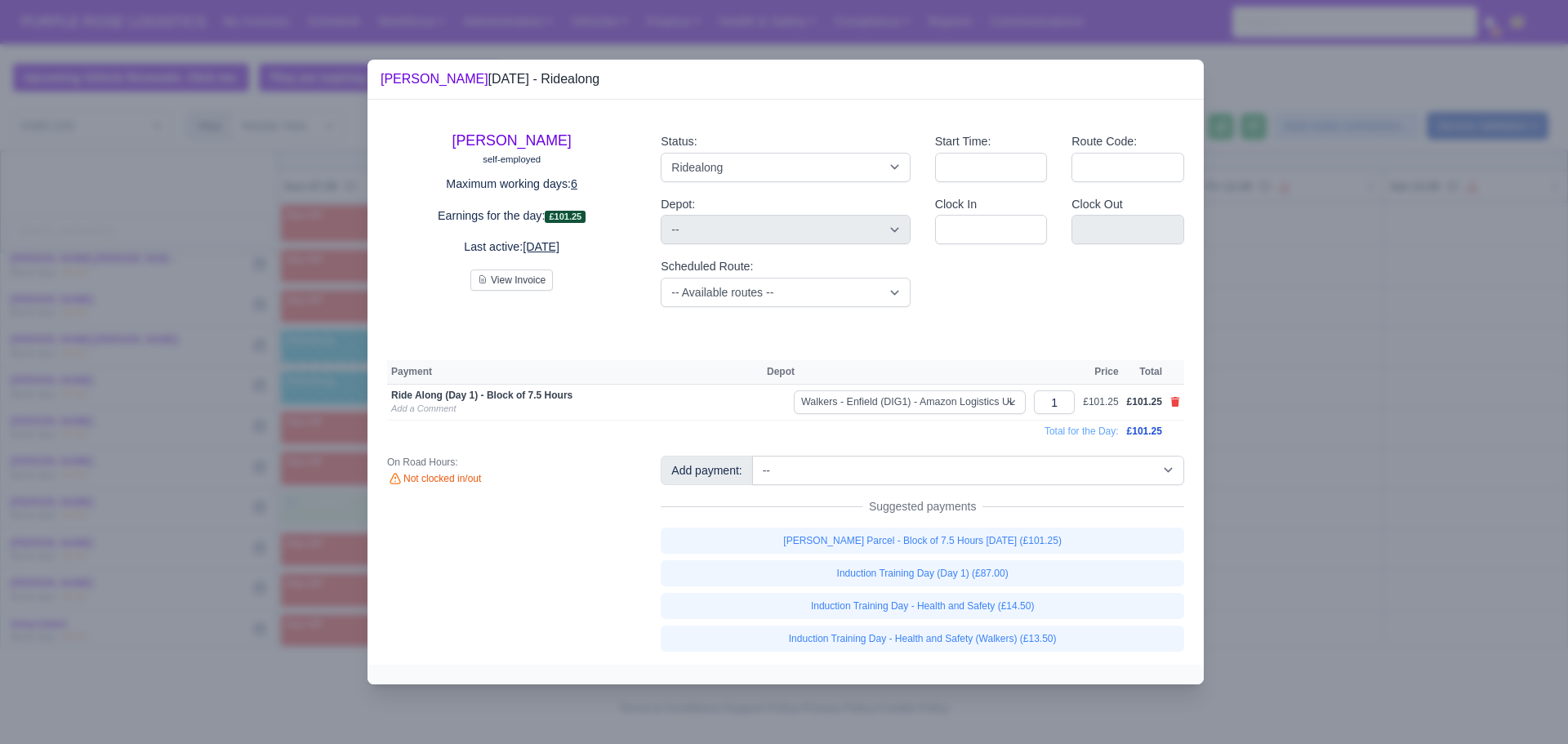
click at [1379, 373] on div at bounding box center [784, 372] width 1568 height 744
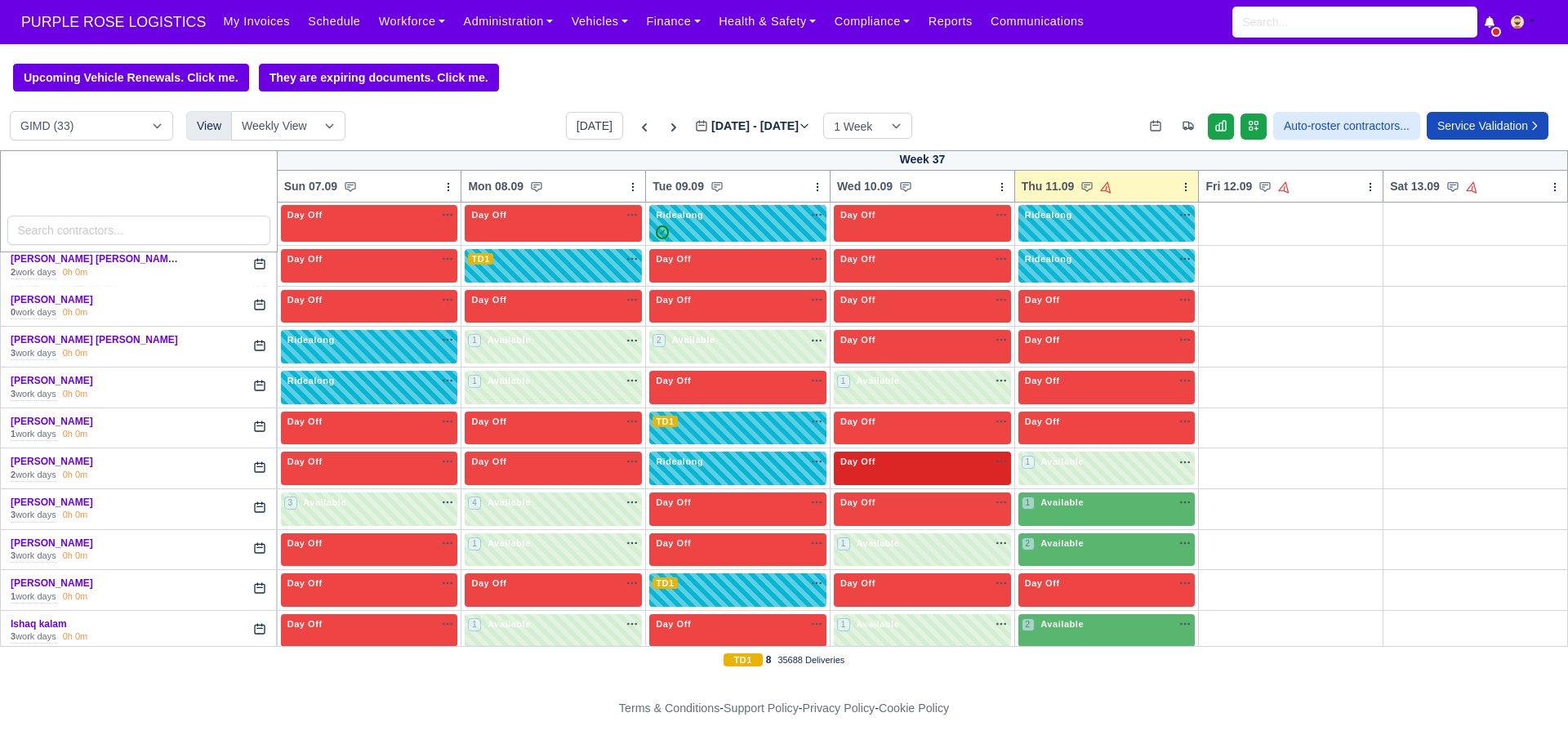
click at [915, 463] on div "Day Off Available" at bounding box center [923, 461] width 170 height 13
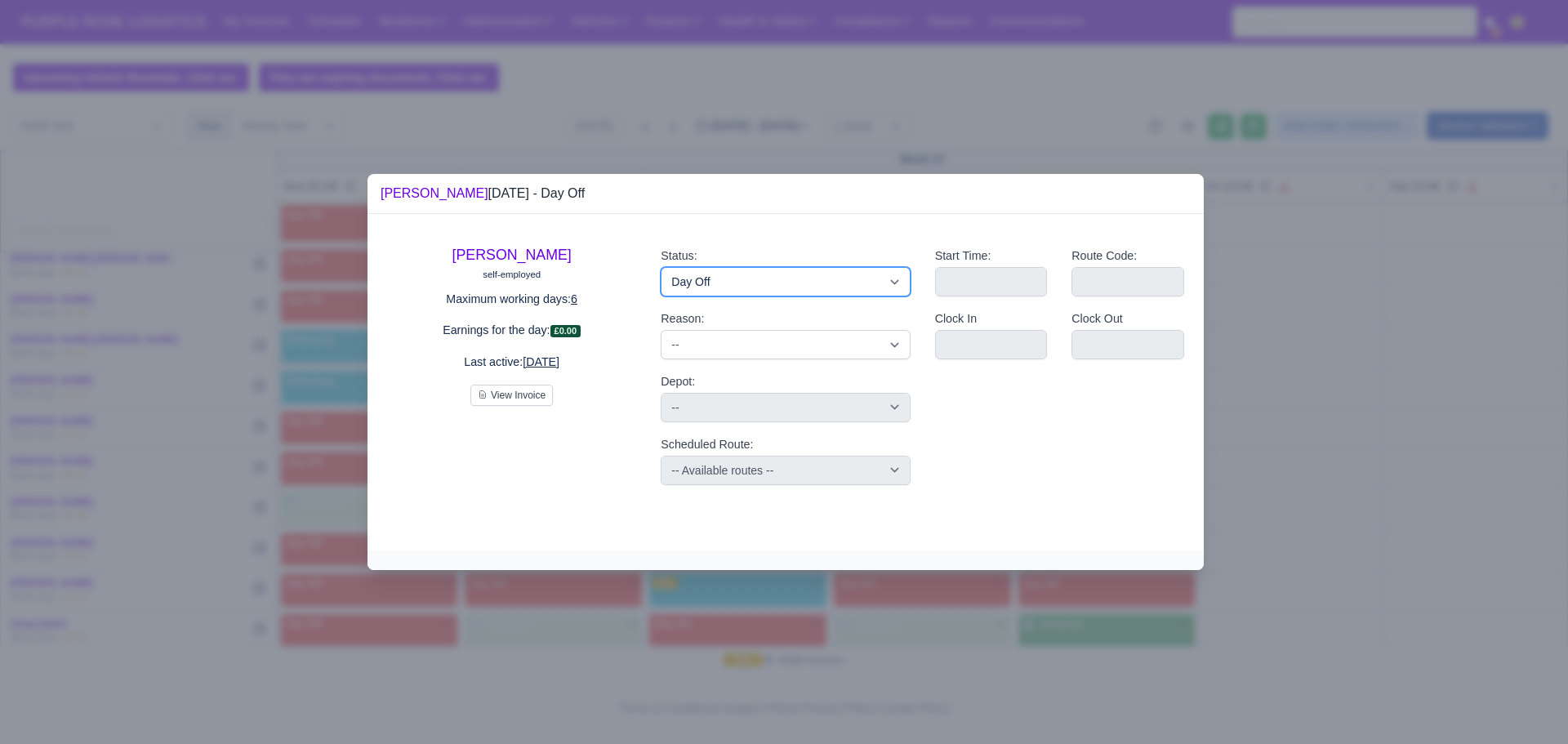
click at [691, 461] on div "Status: Available Day Off Stand By Holiday Other Depot In Office OSM Ridealong …" at bounding box center [785, 365] width 273 height 264
select select "Ridealong"
drag, startPoint x: 719, startPoint y: 275, endPoint x: 691, endPoint y: 461, distance: 188.1
click at [660, 267] on select "Available Day Off Stand By Holiday Other Depot In Office OSM Ridealong Nursery …" at bounding box center [784, 282] width 249 height 30
select select
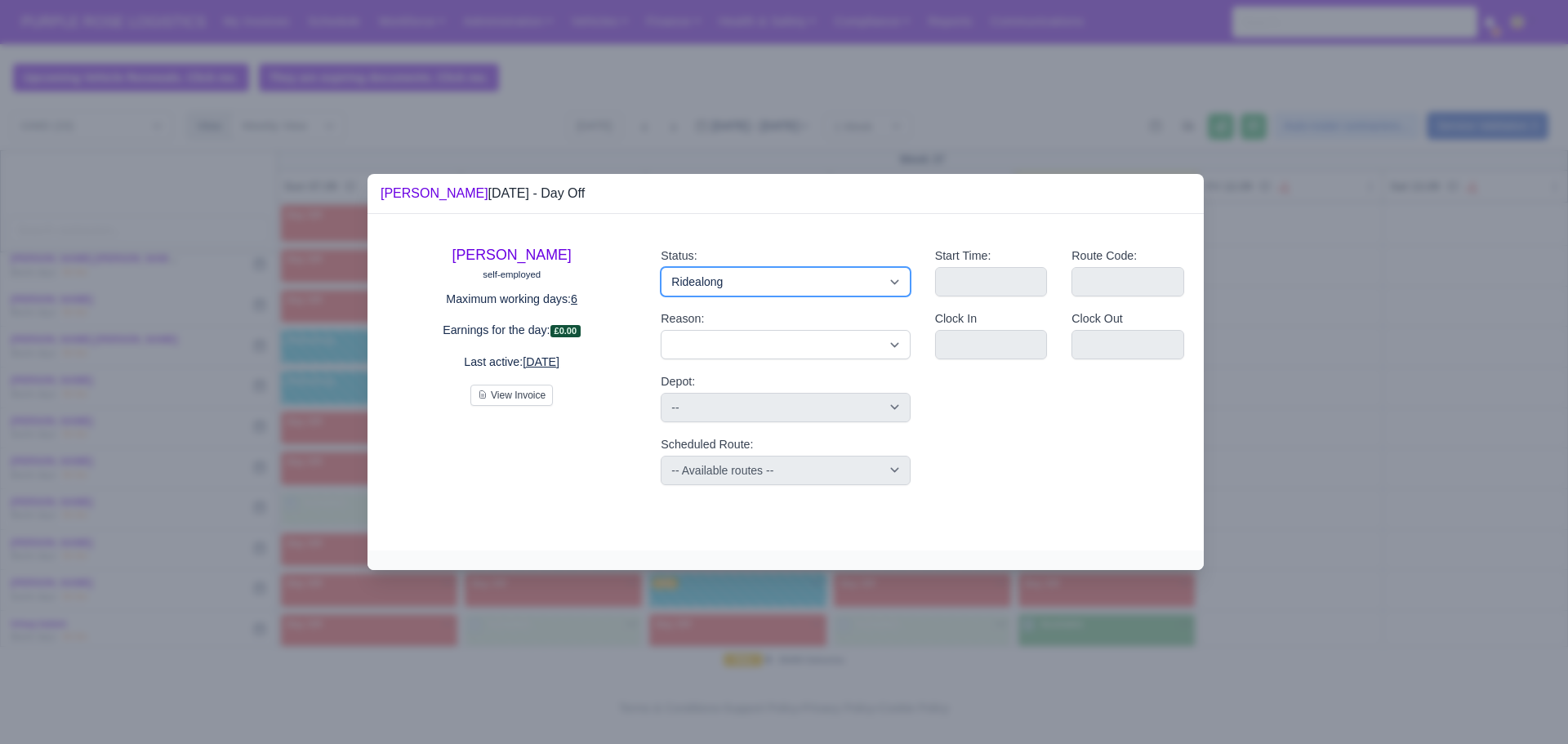
select select
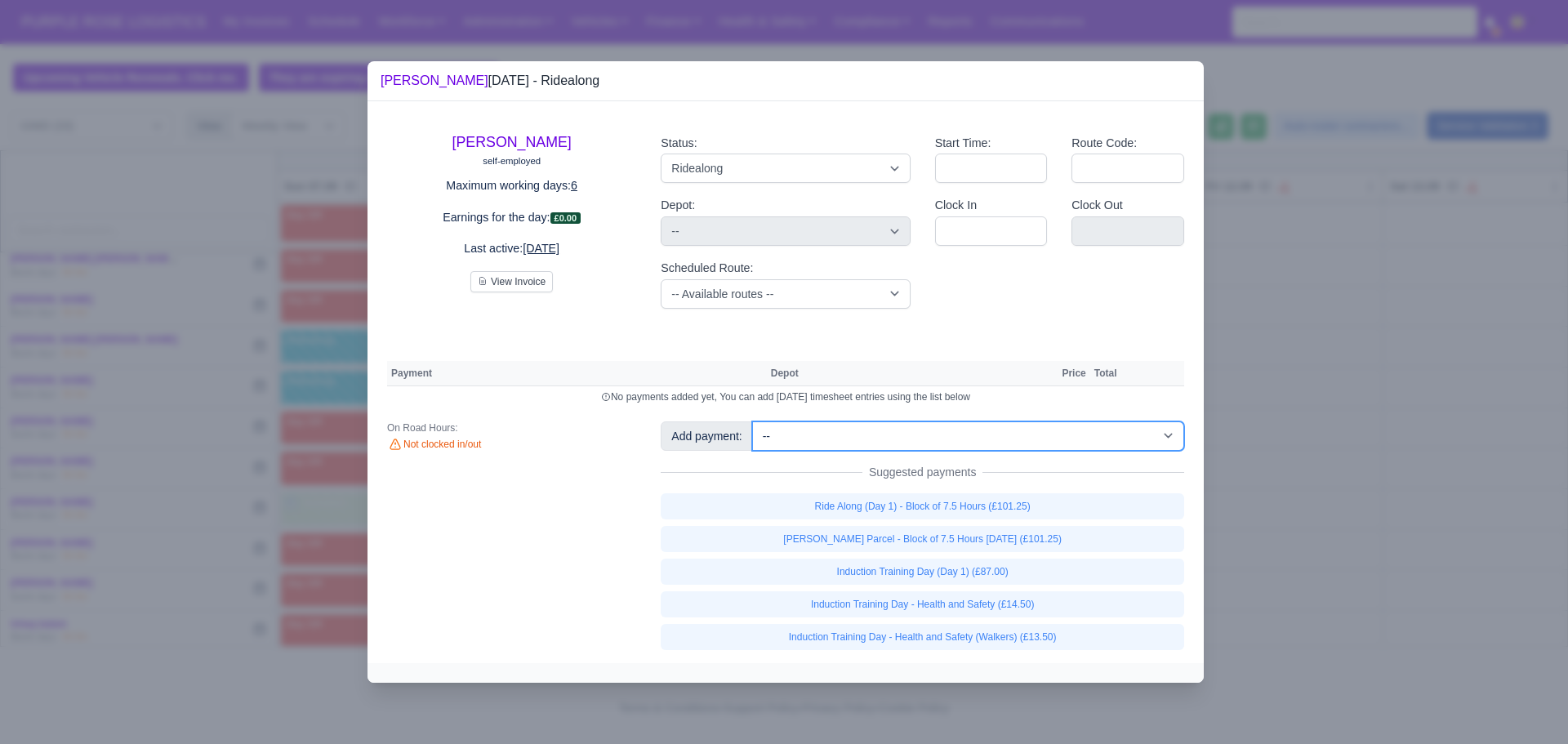
click at [950, 434] on select "-- Additional Hour Support (£14.50) Additional Hour Support (Walkers) (£13.50) …" at bounding box center [968, 436] width 432 height 30
click at [752, 422] on select "-- Additional Hour Support (£14.50) Additional Hour Support (Walkers) (£13.50) …" at bounding box center [968, 436] width 432 height 30
select select "5"
select select
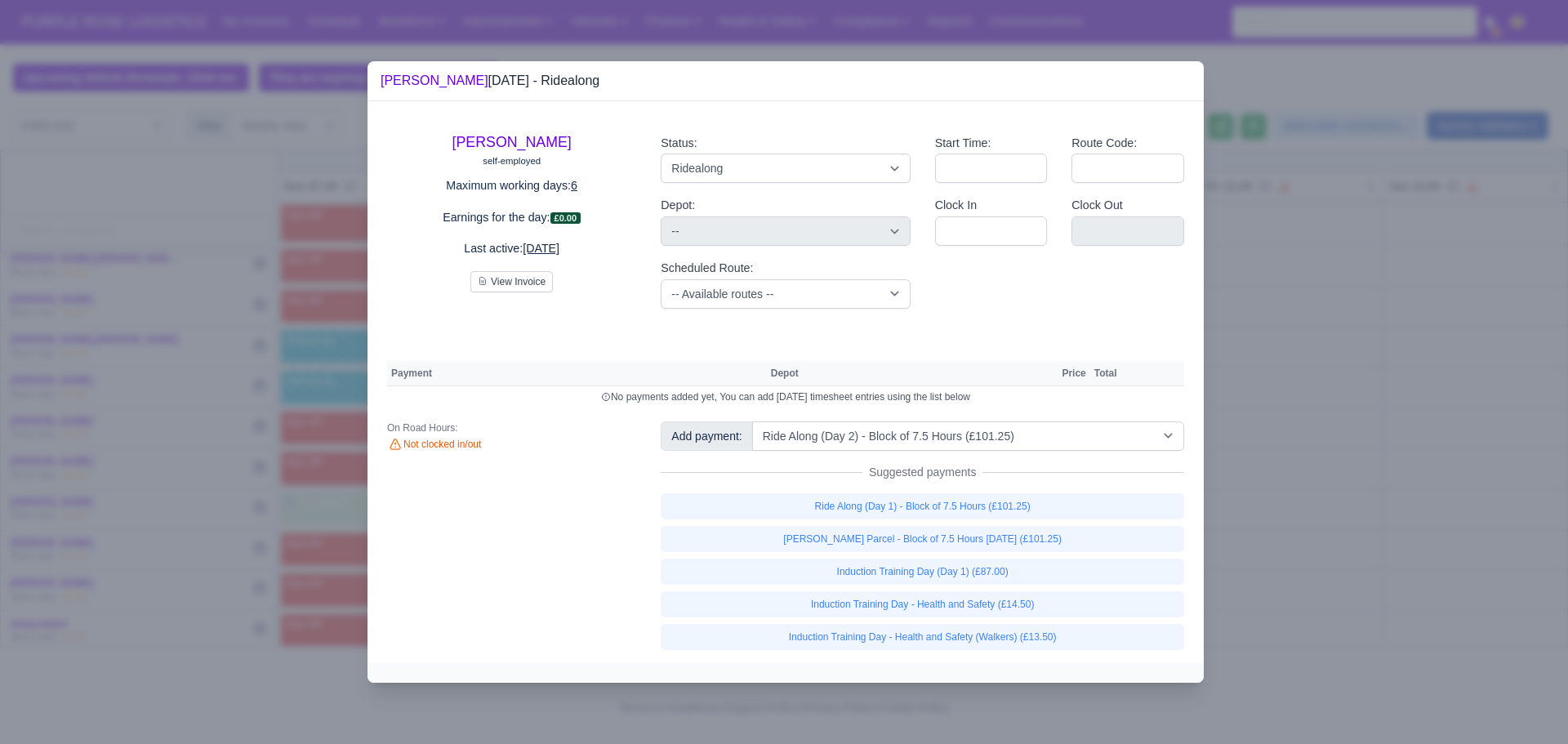
select select "5"
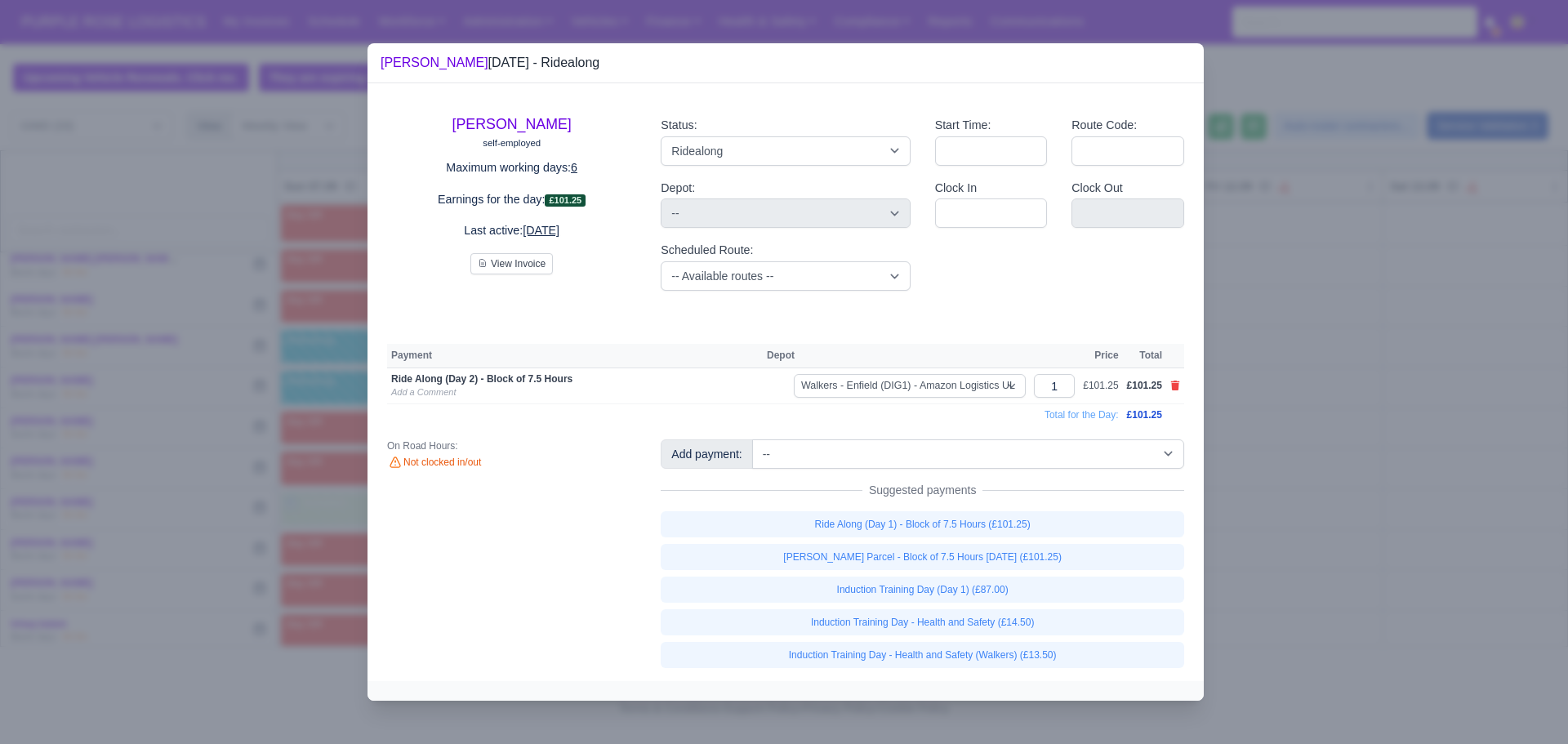
click at [1384, 418] on div at bounding box center [784, 372] width 1568 height 744
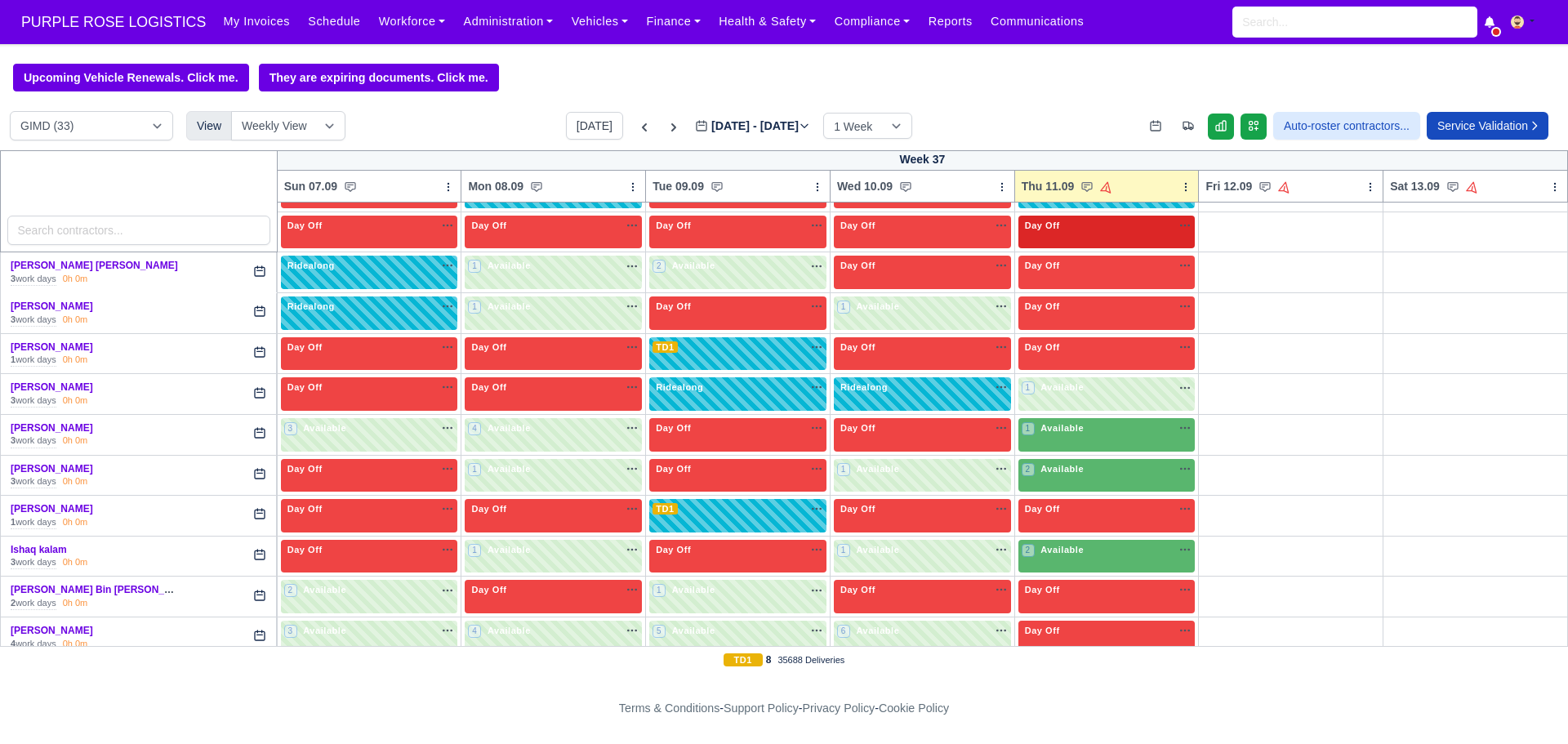
scroll to position [374, 0]
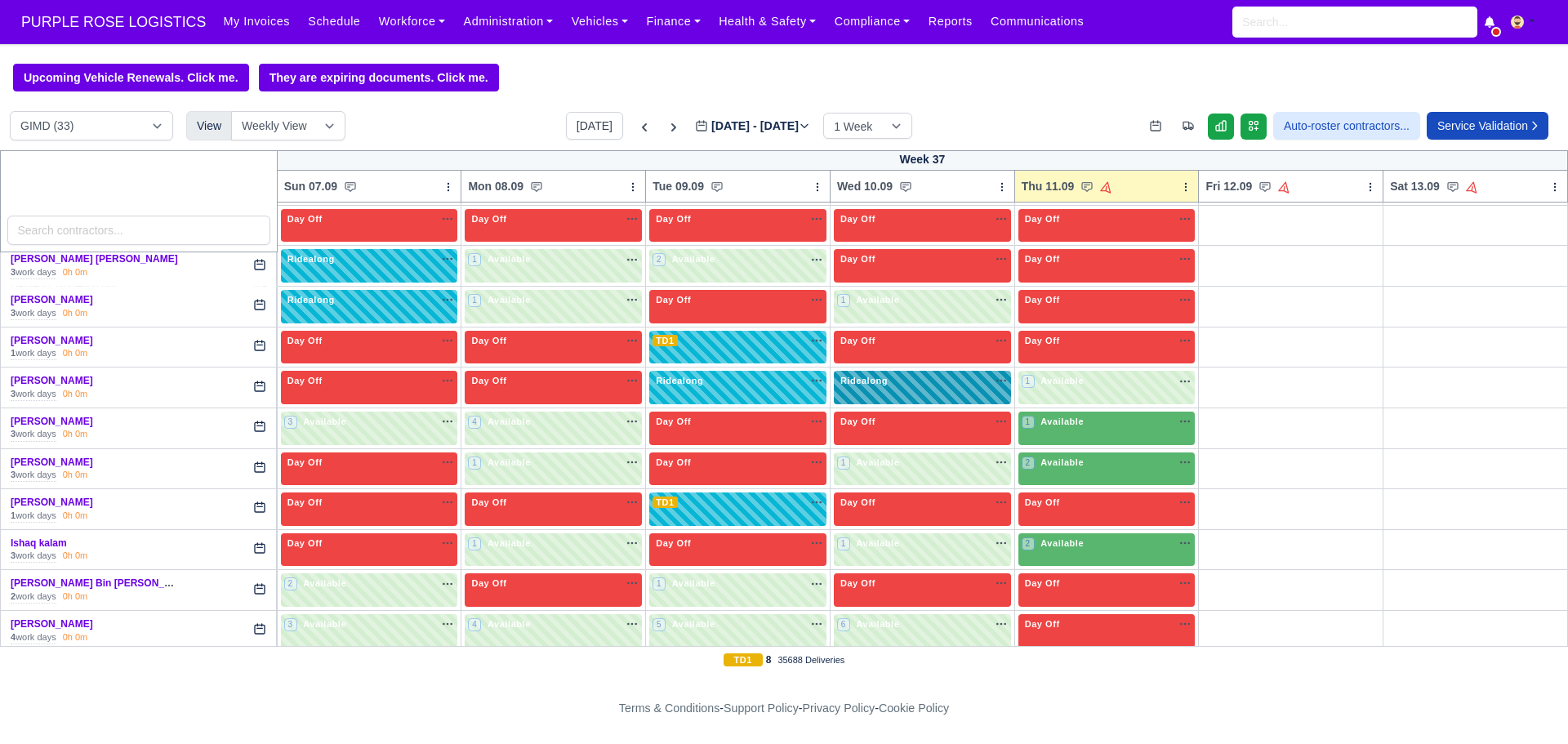
click at [890, 387] on div "Ridealong na" at bounding box center [923, 380] width 170 height 13
select select "Ridealong"
select select "5"
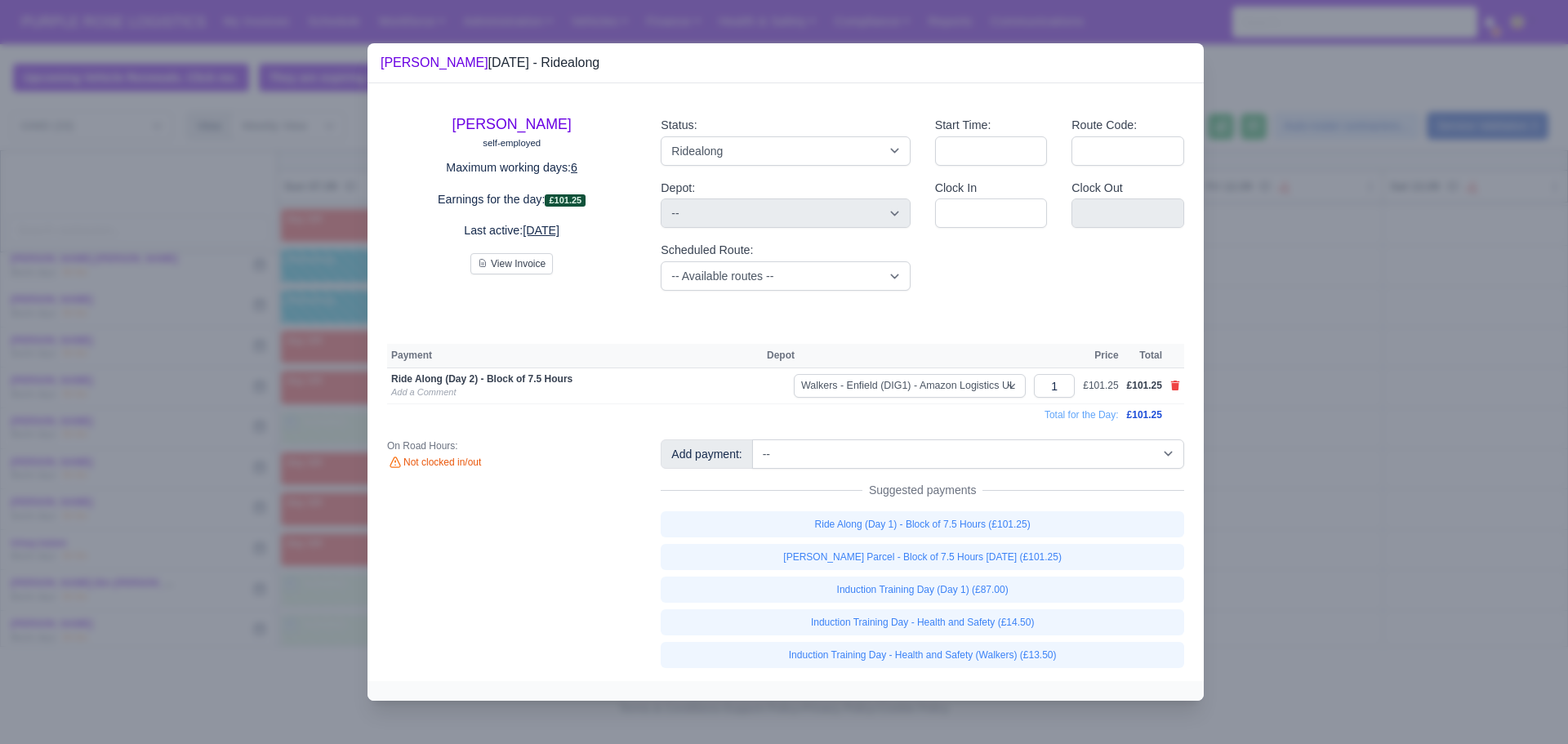
click at [1520, 366] on div at bounding box center [784, 372] width 1568 height 744
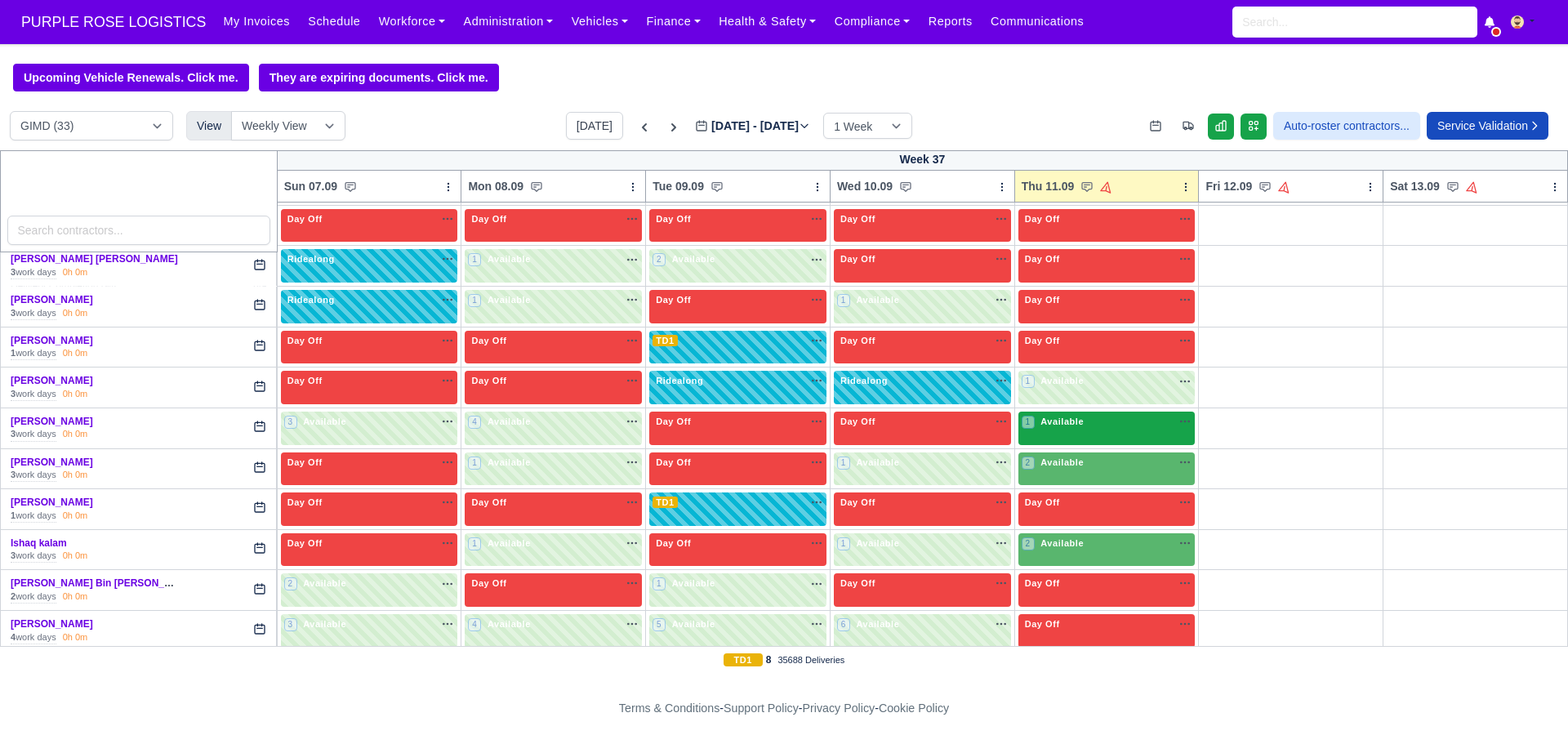
click at [1067, 437] on div "1 Available" at bounding box center [1107, 429] width 177 height 34
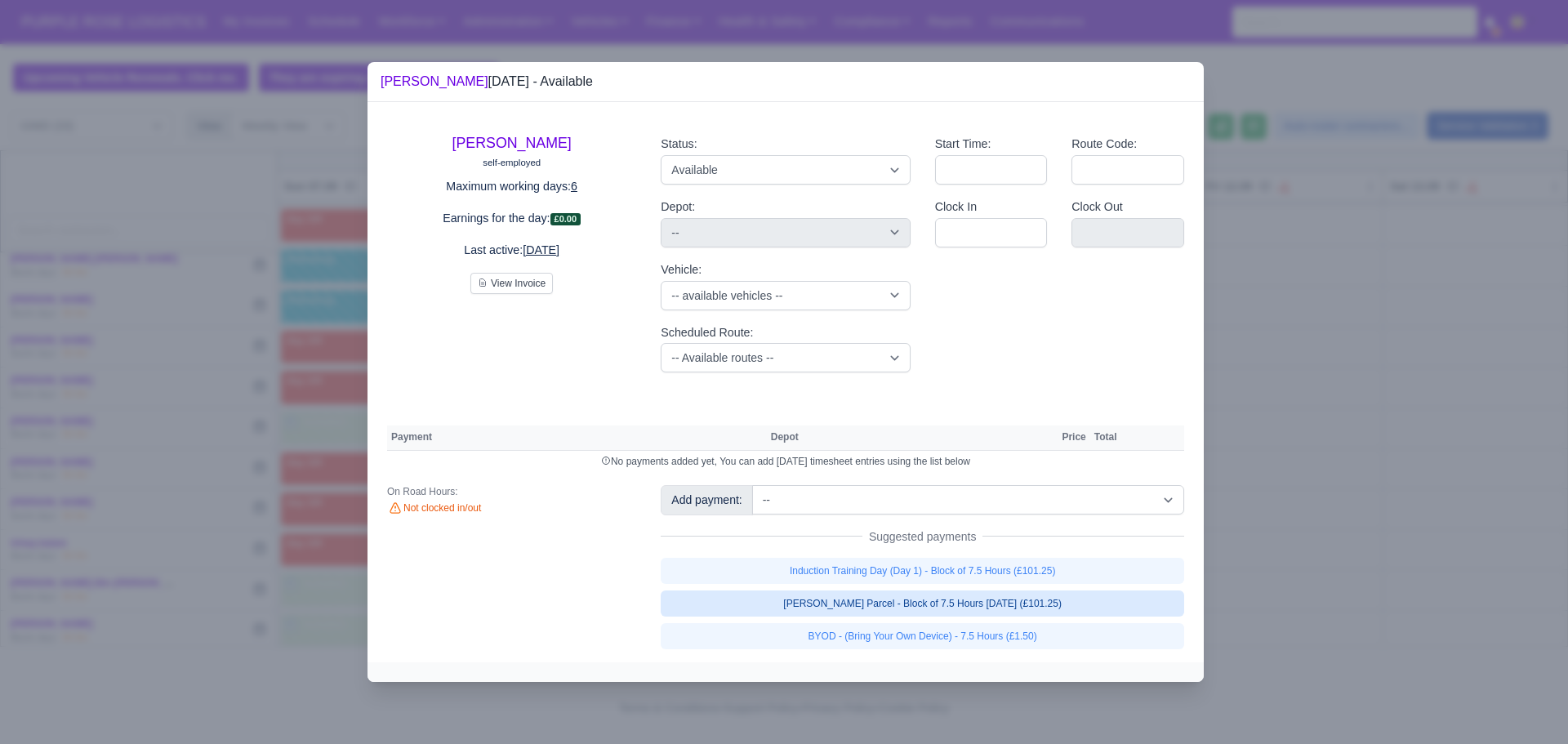
click at [872, 606] on link "[PERSON_NAME] Parcel - Block of 7.5 Hours [DATE] (£101.25)" at bounding box center [922, 603] width 524 height 26
select select "5"
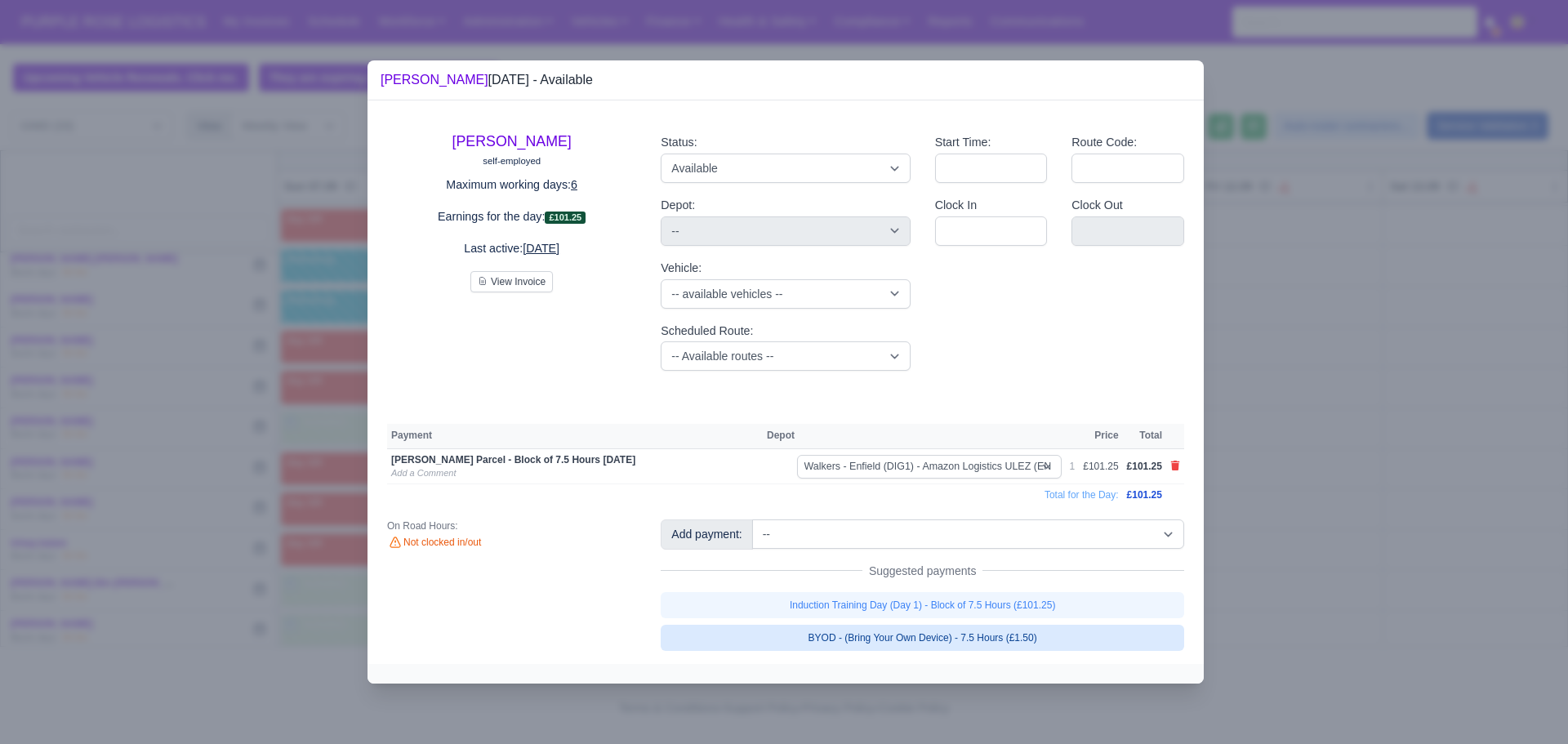
click at [901, 649] on link "BYOD - (Bring Your Own Device) - 7.5 Hours (£1.50)" at bounding box center [922, 638] width 524 height 26
select select "5"
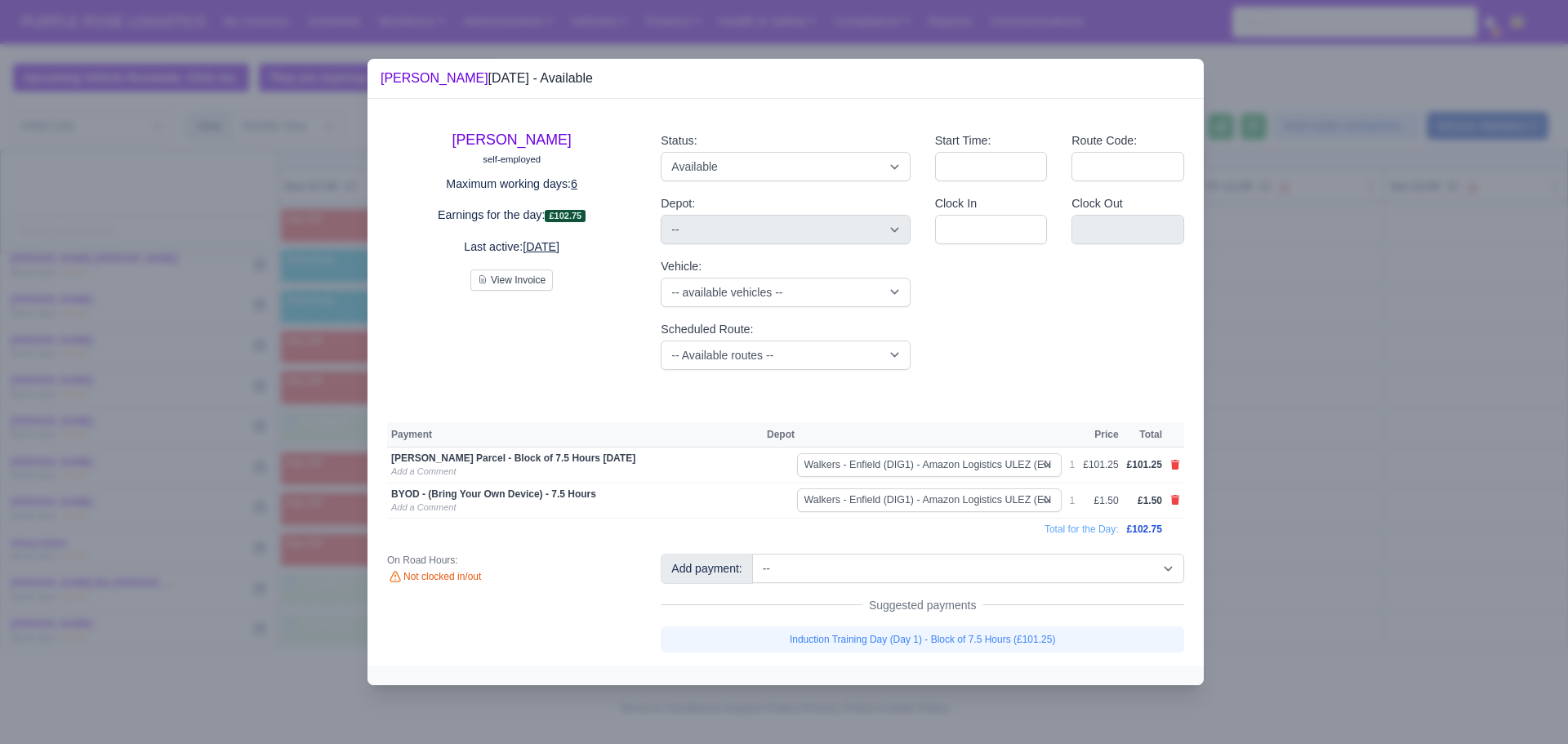
click at [1377, 407] on div at bounding box center [784, 372] width 1568 height 744
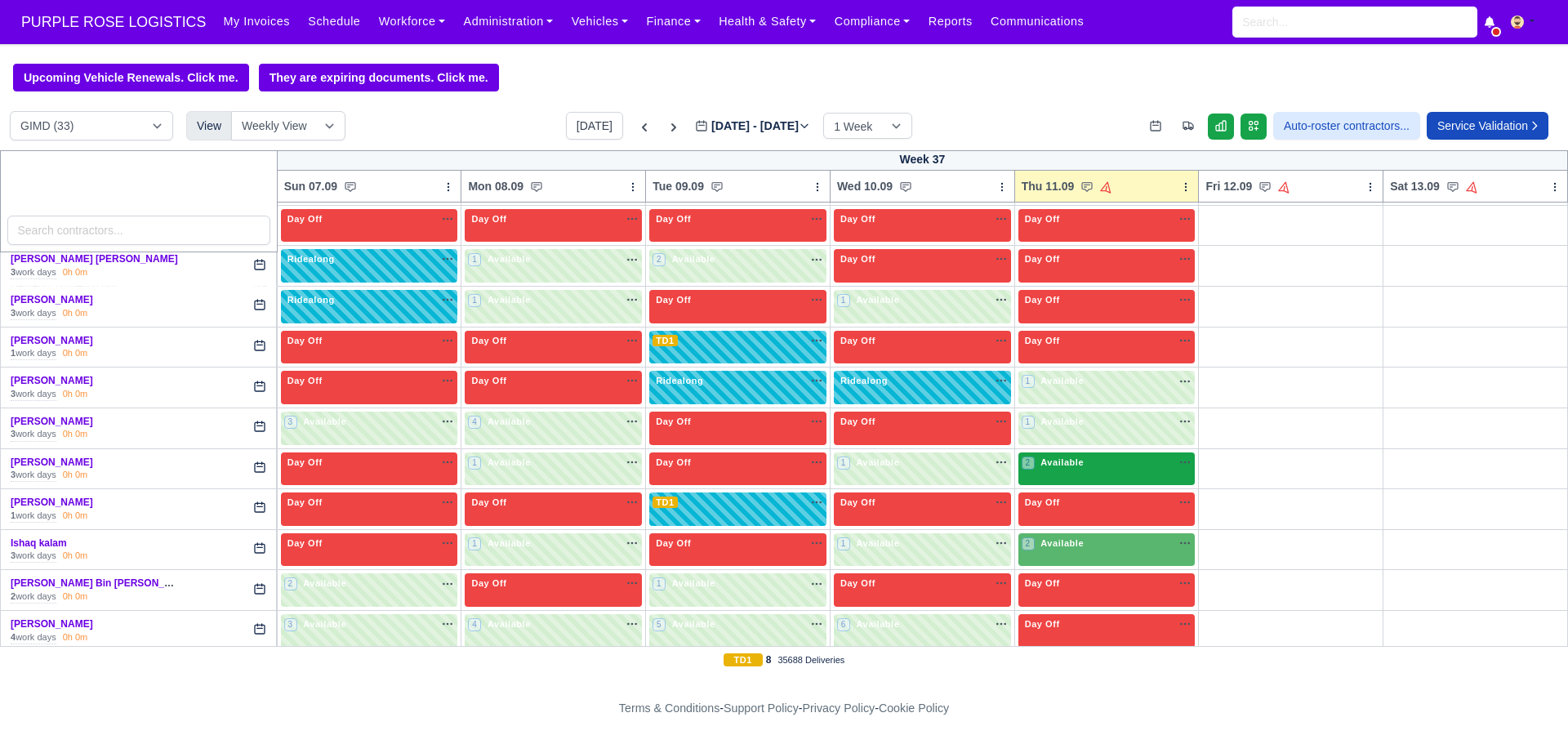
click at [1093, 469] on div "2 Available na" at bounding box center [1107, 462] width 170 height 13
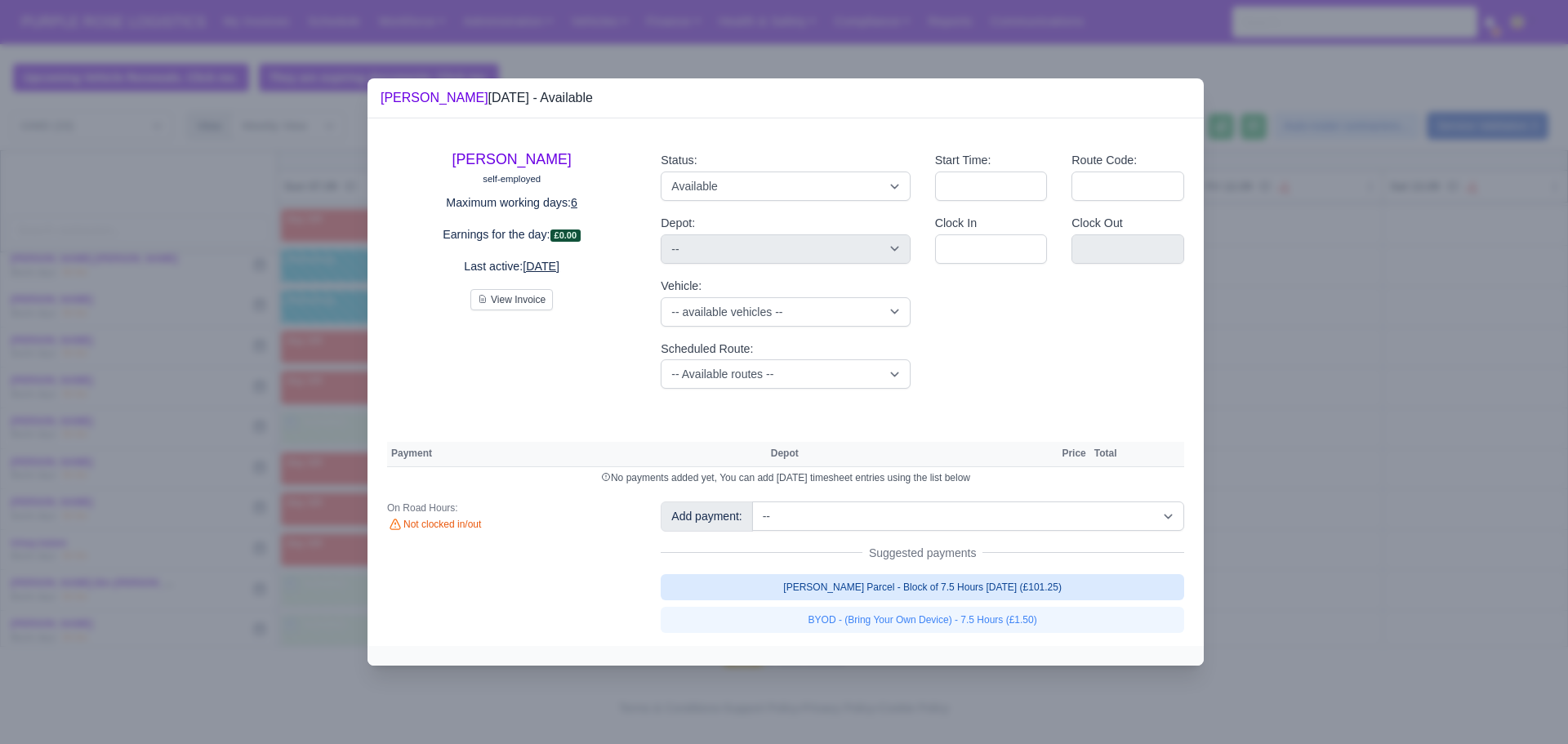
click at [928, 591] on link "[PERSON_NAME] Parcel - Block of 7.5 Hours [DATE] (£101.25)" at bounding box center [922, 587] width 524 height 26
select select "5"
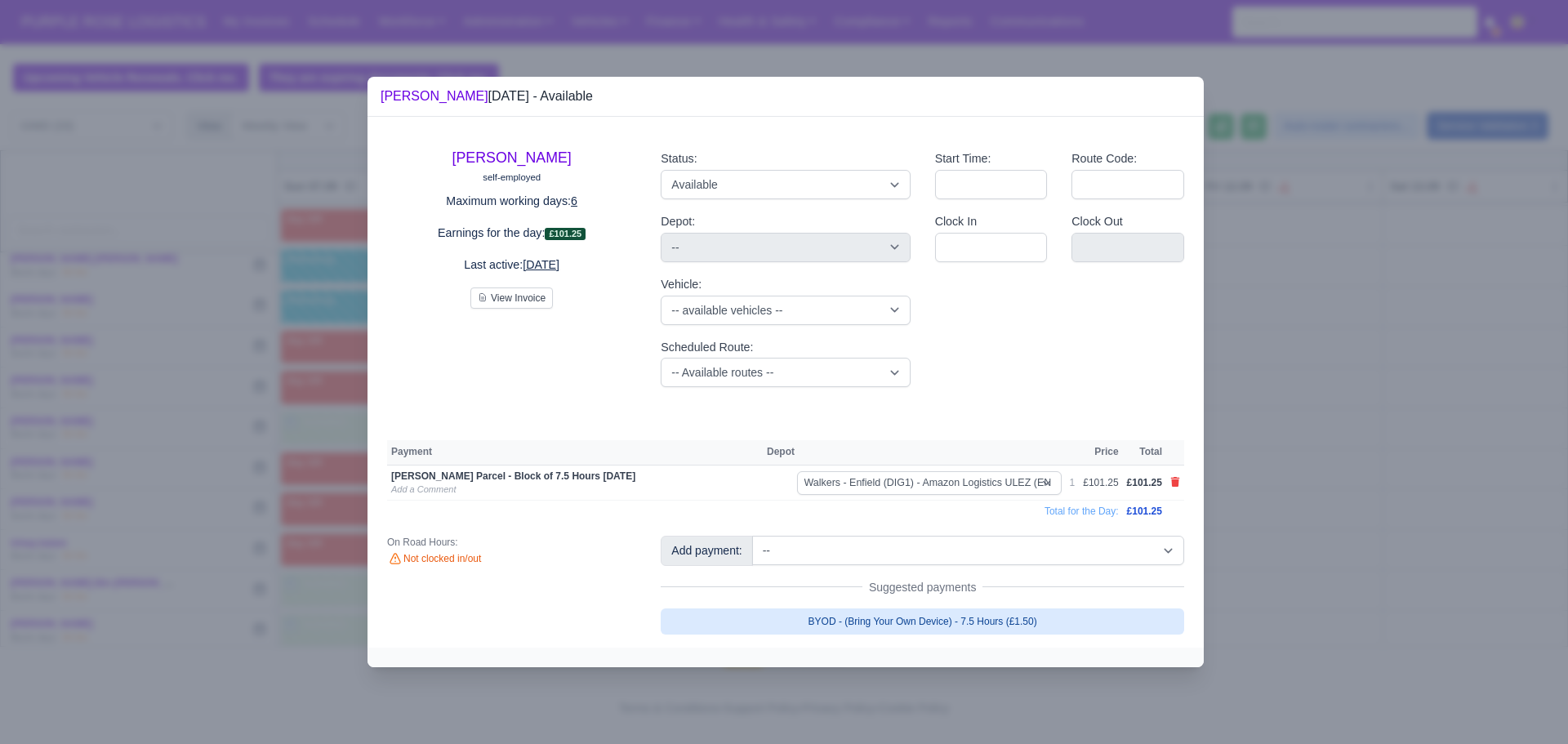
click at [936, 620] on link "BYOD - (Bring Your Own Device) - 7.5 Hours (£1.50)" at bounding box center [922, 621] width 524 height 26
select select "5"
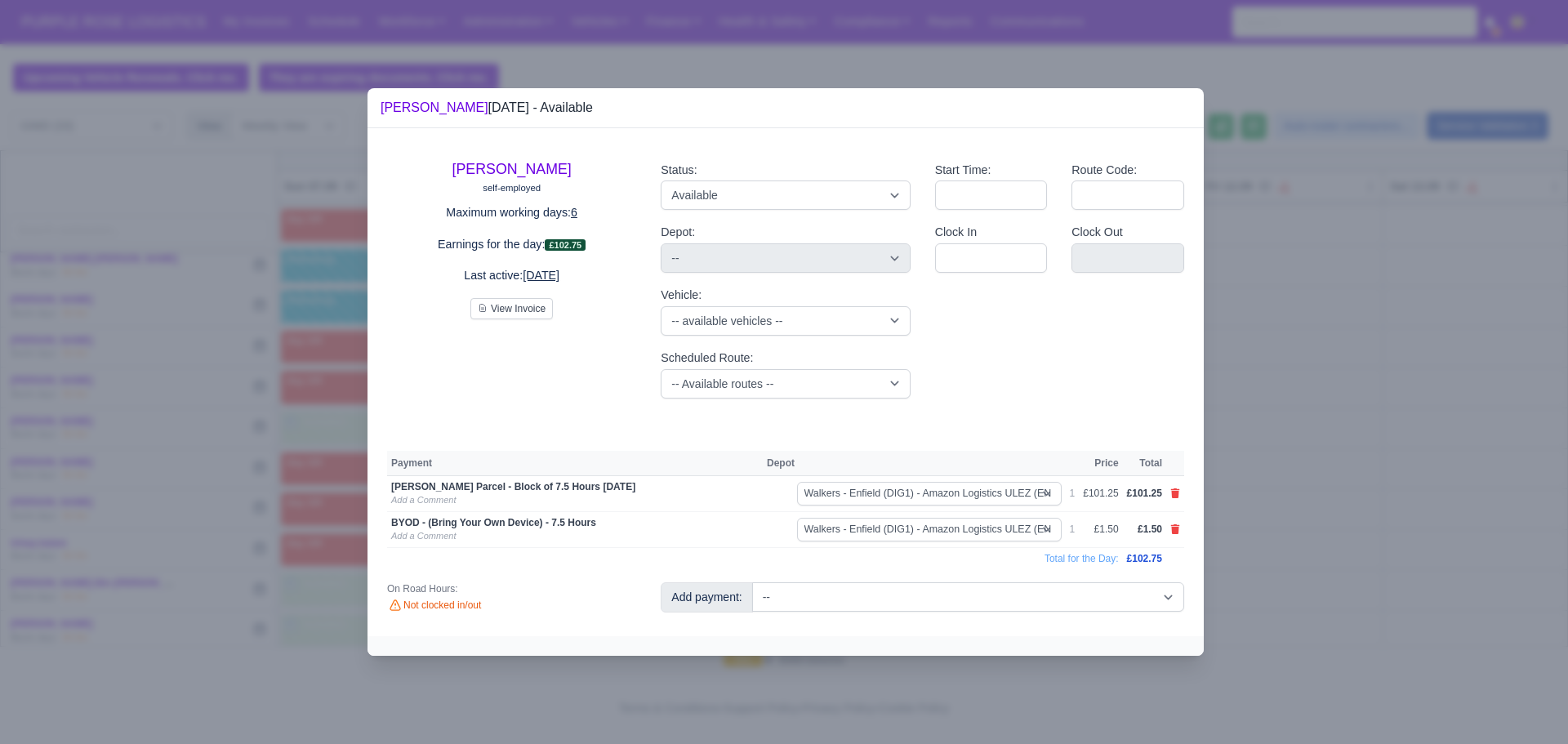
click at [1351, 418] on div at bounding box center [784, 372] width 1568 height 744
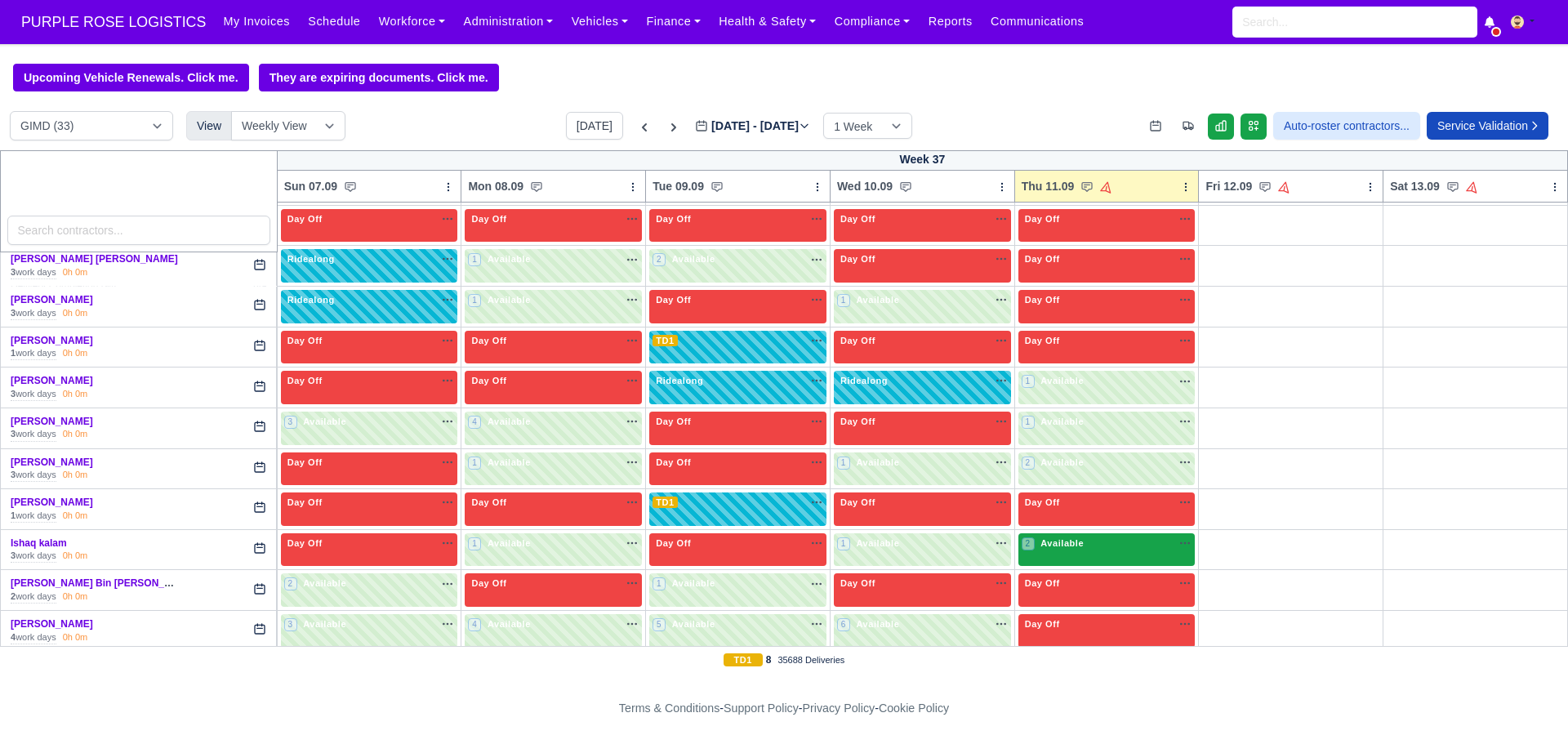
click at [1086, 548] on div "2 Available na" at bounding box center [1107, 543] width 170 height 13
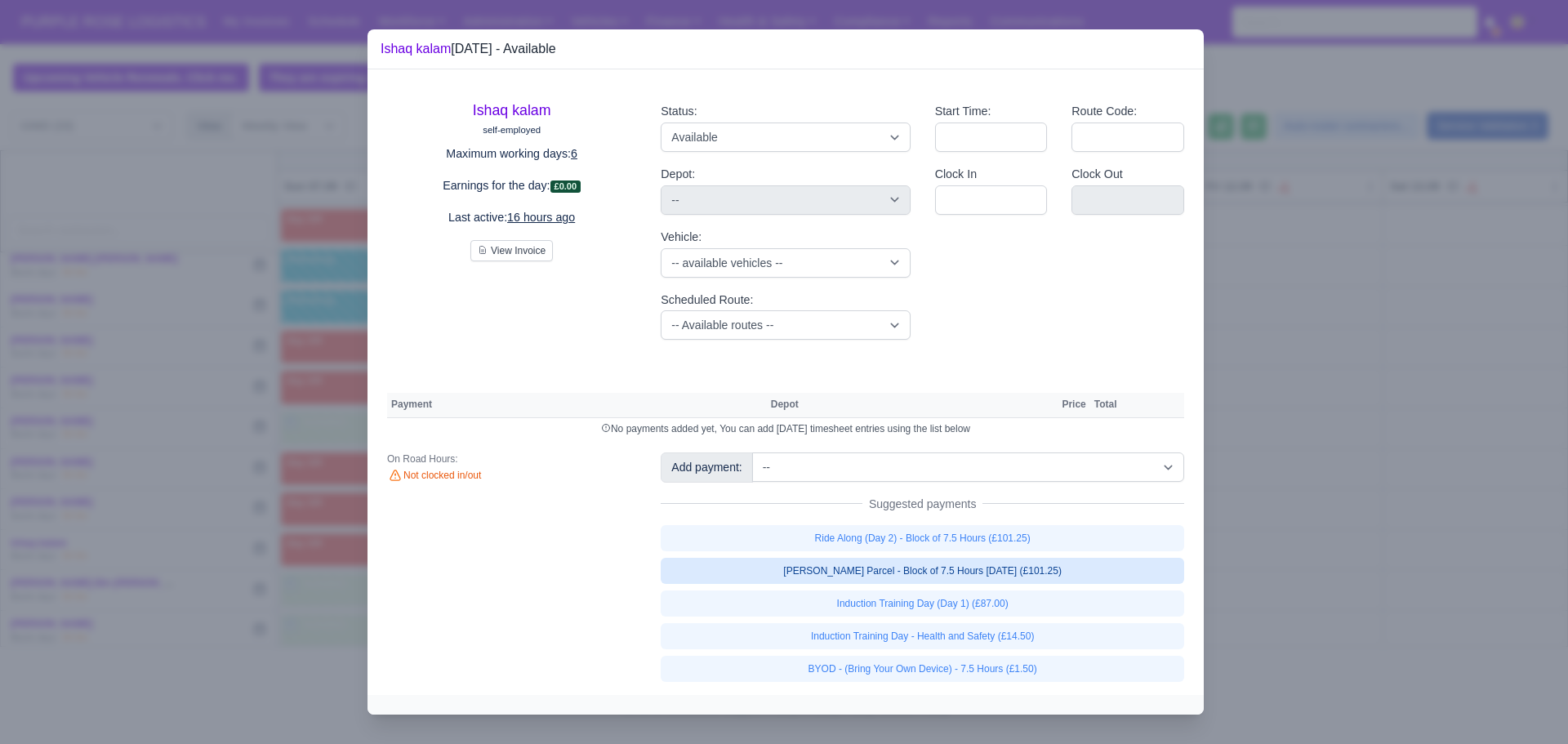
click at [929, 574] on link "[PERSON_NAME] Parcel - Block of 7.5 Hours [DATE] (£101.25)" at bounding box center [922, 570] width 524 height 26
select select "5"
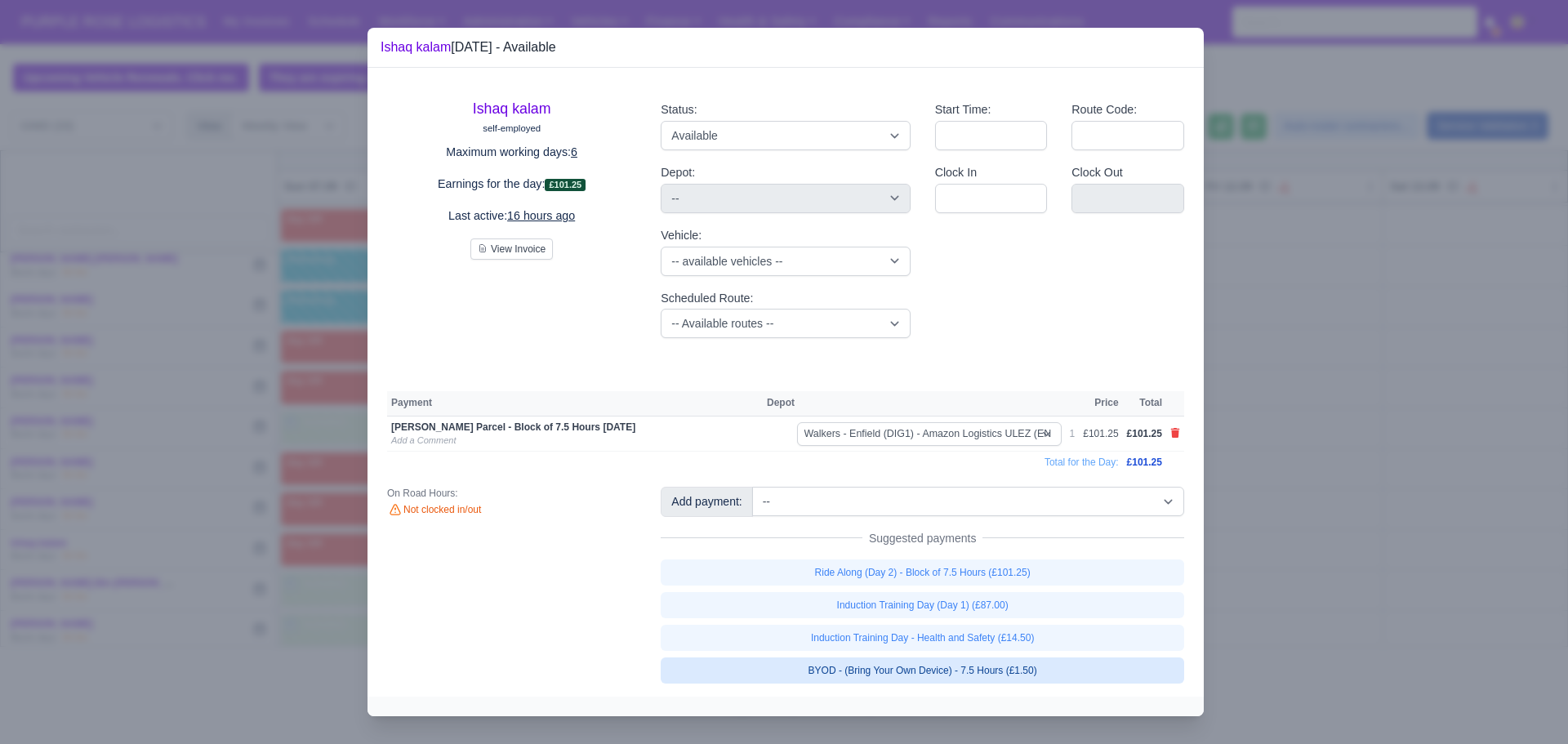
click at [908, 671] on link "BYOD - (Bring Your Own Device) - 7.5 Hours (£1.50)" at bounding box center [922, 671] width 524 height 26
select select "5"
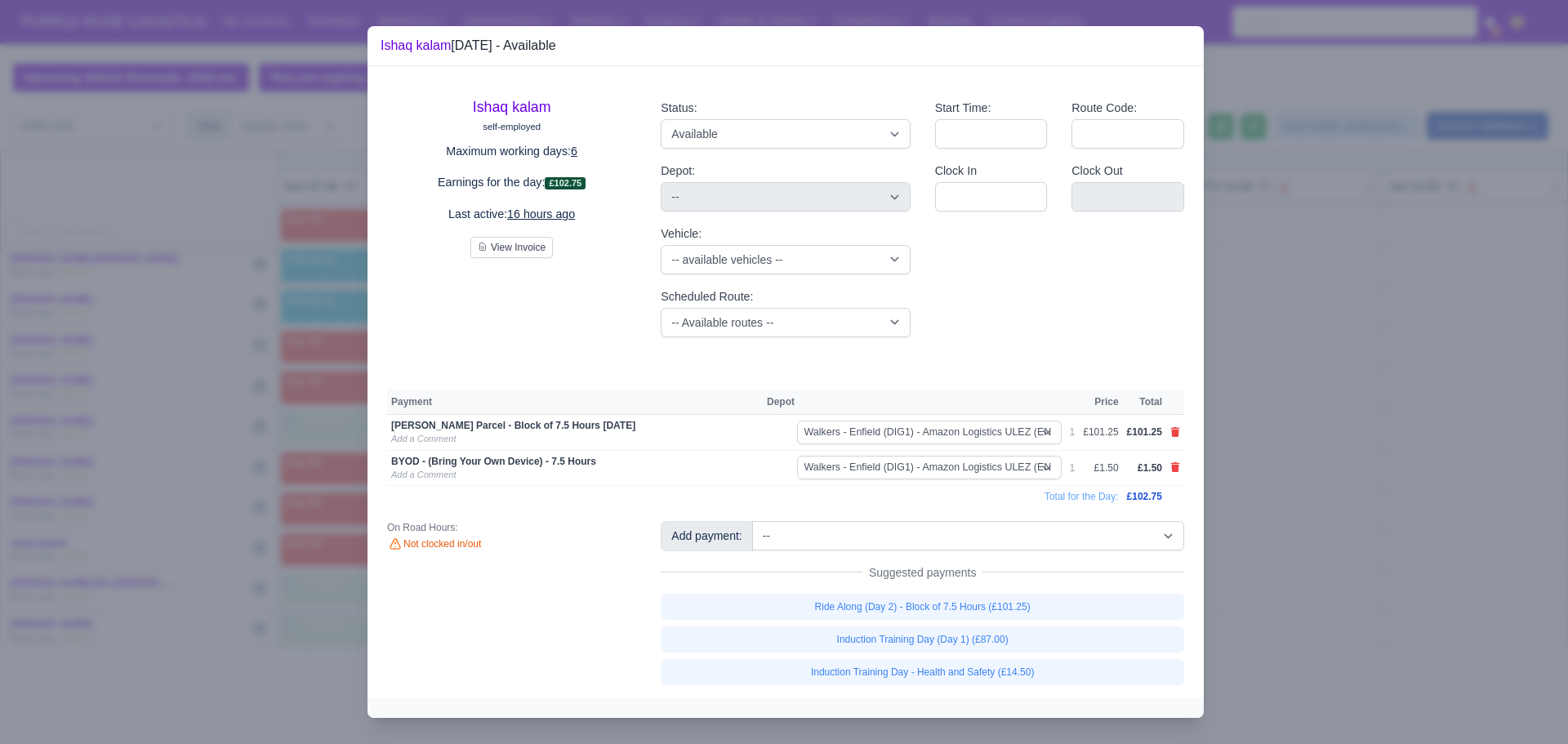
click at [1375, 477] on div at bounding box center [784, 372] width 1568 height 744
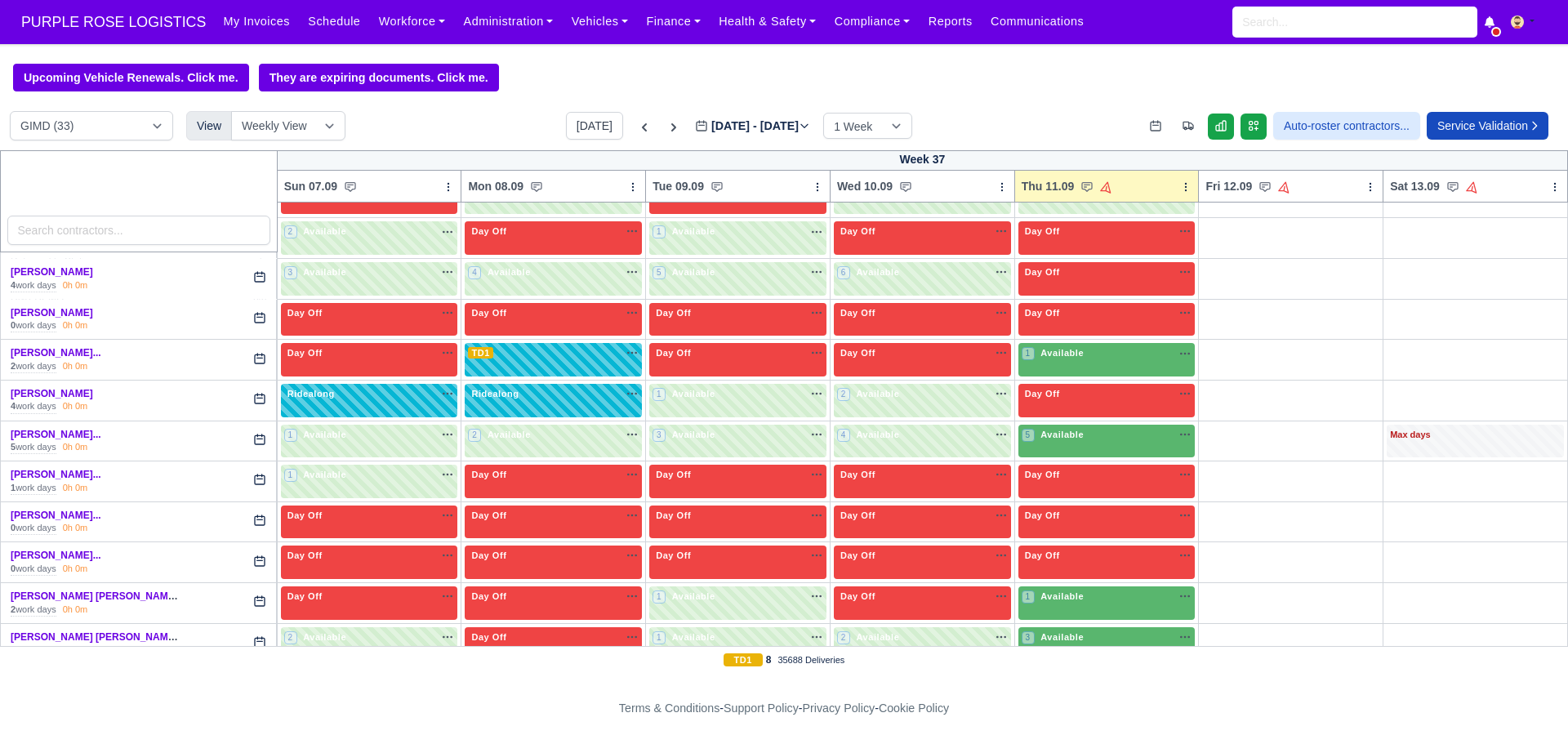
scroll to position [729, 0]
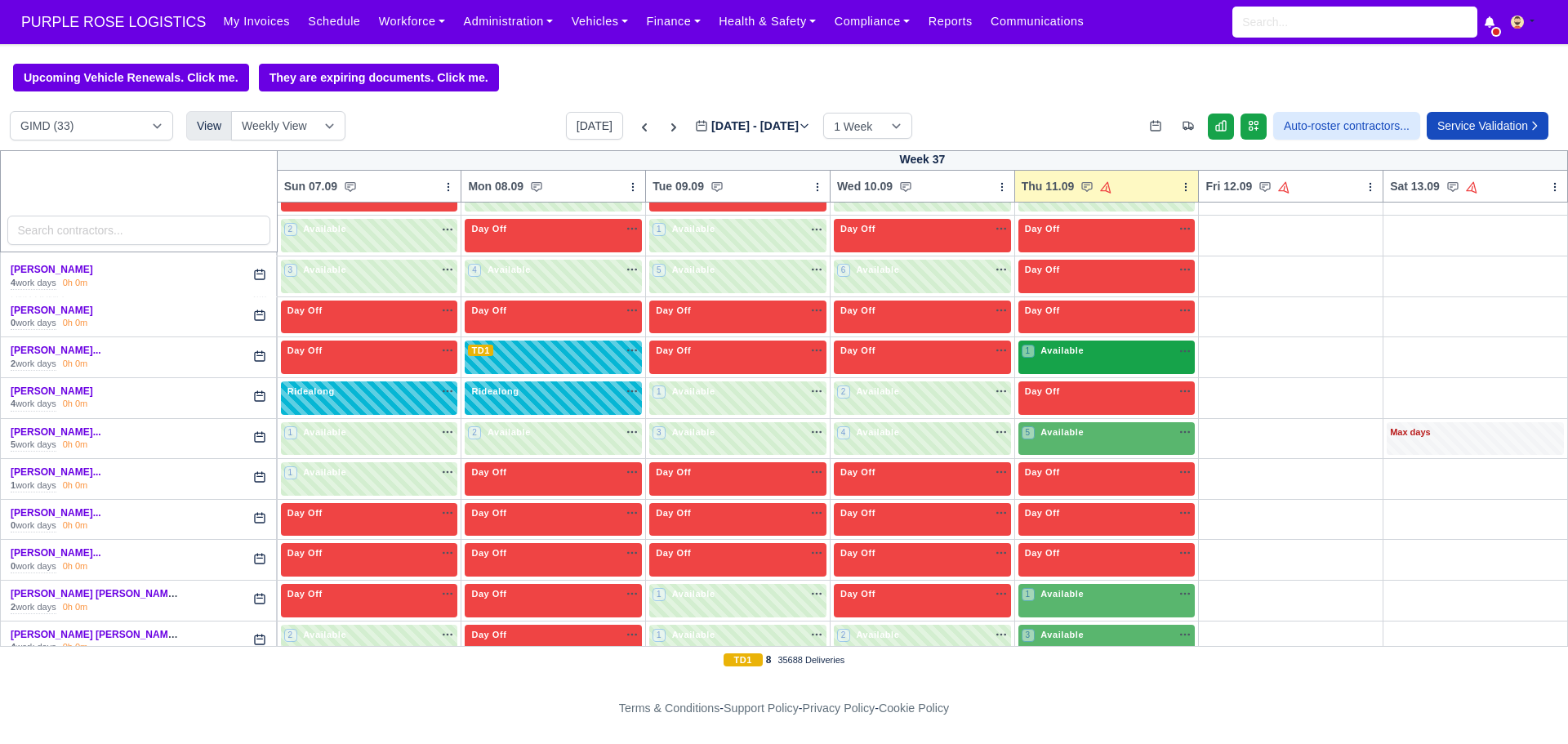
click at [1117, 360] on div "1 Available na" at bounding box center [1107, 353] width 170 height 17
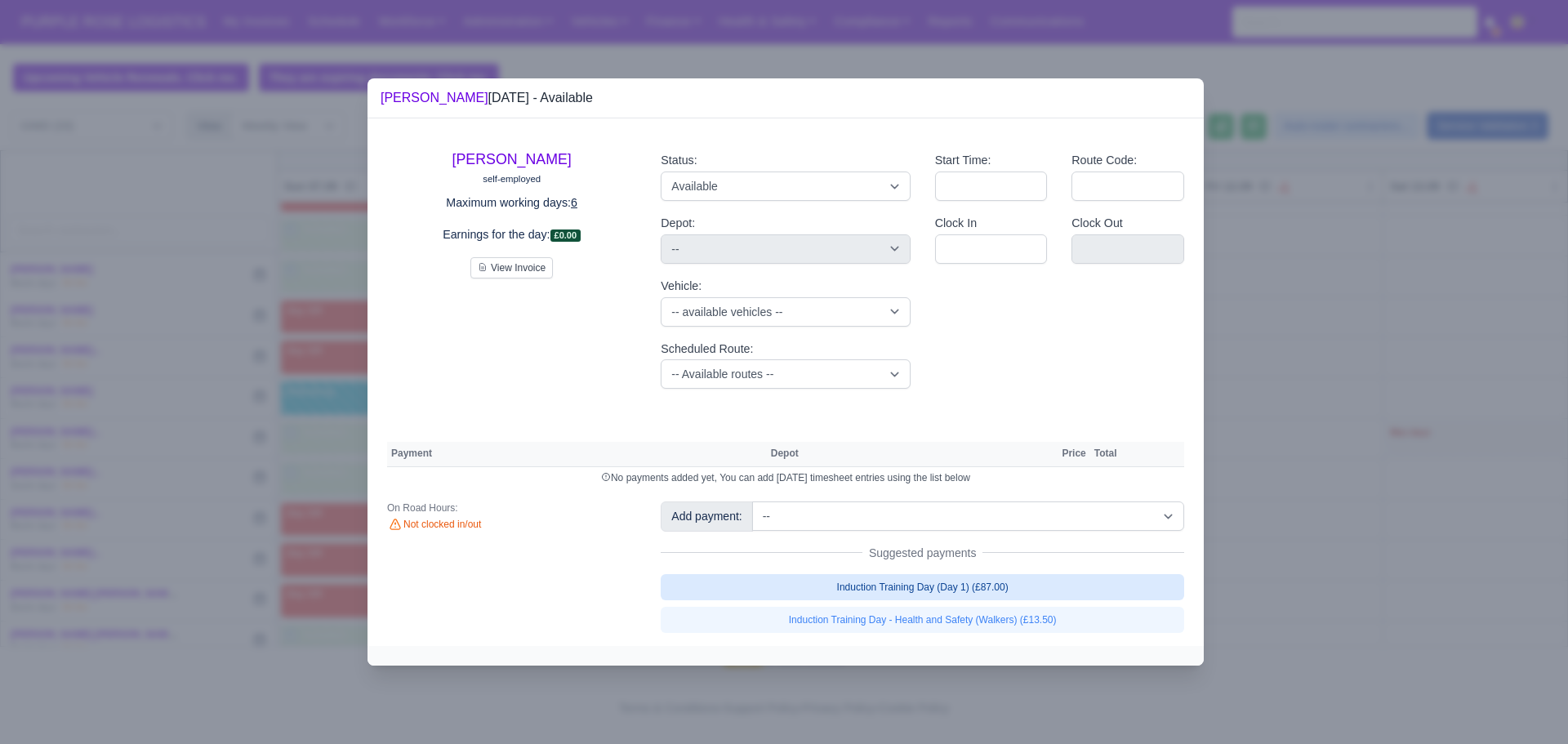
drag, startPoint x: 959, startPoint y: 571, endPoint x: 957, endPoint y: 590, distance: 19.1
click at [957, 590] on div "Add payment: -- Additional Hour Support (£14.50) Additional Hour Support (Walke…" at bounding box center [923, 567] width 548 height 131
click at [957, 590] on link "Induction Training Day (Day 1) (£87.00)" at bounding box center [922, 587] width 524 height 26
select select "5"
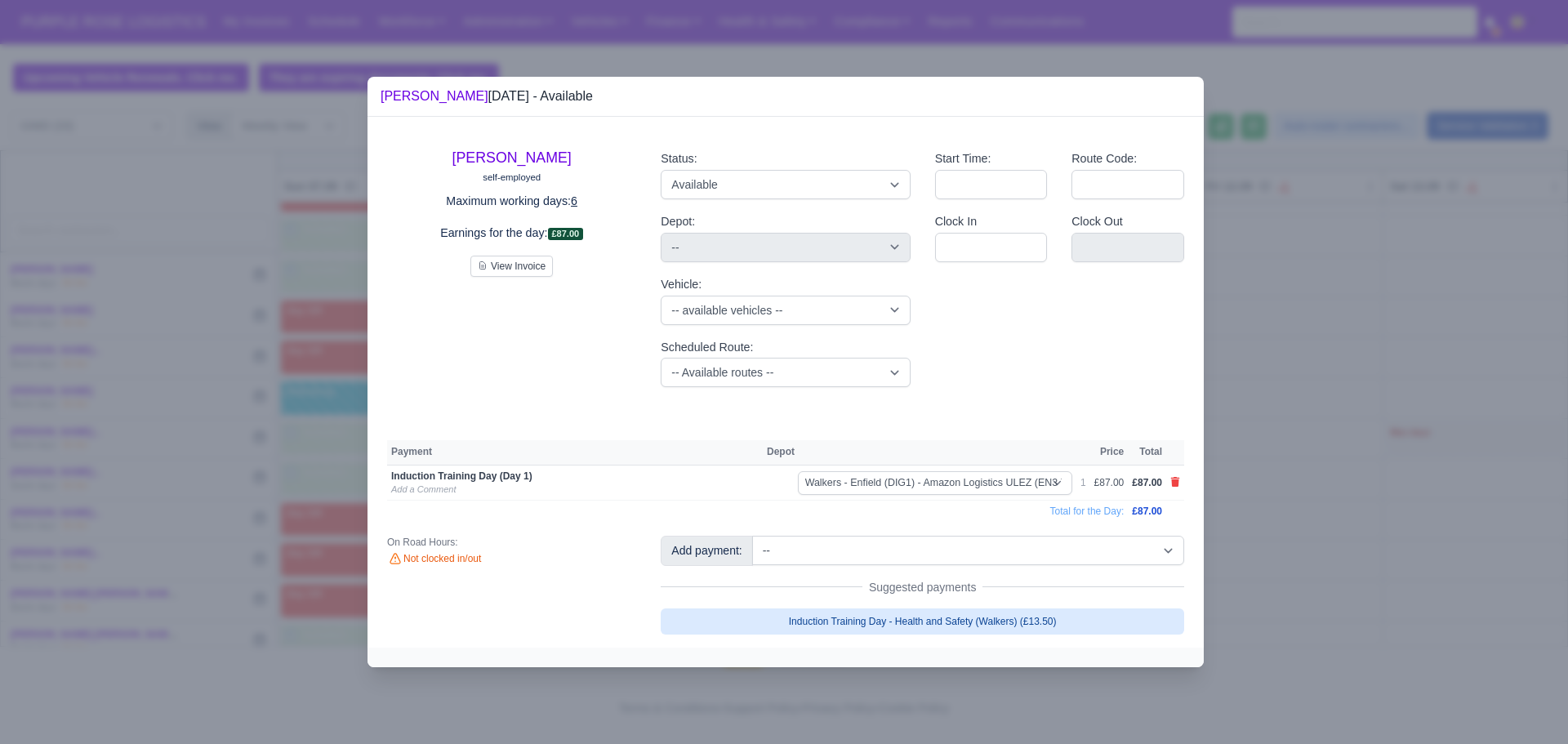
click at [956, 629] on link "Induction Training Day - Health and Safety (Walkers) (£13.50)" at bounding box center [922, 621] width 524 height 26
select select "5"
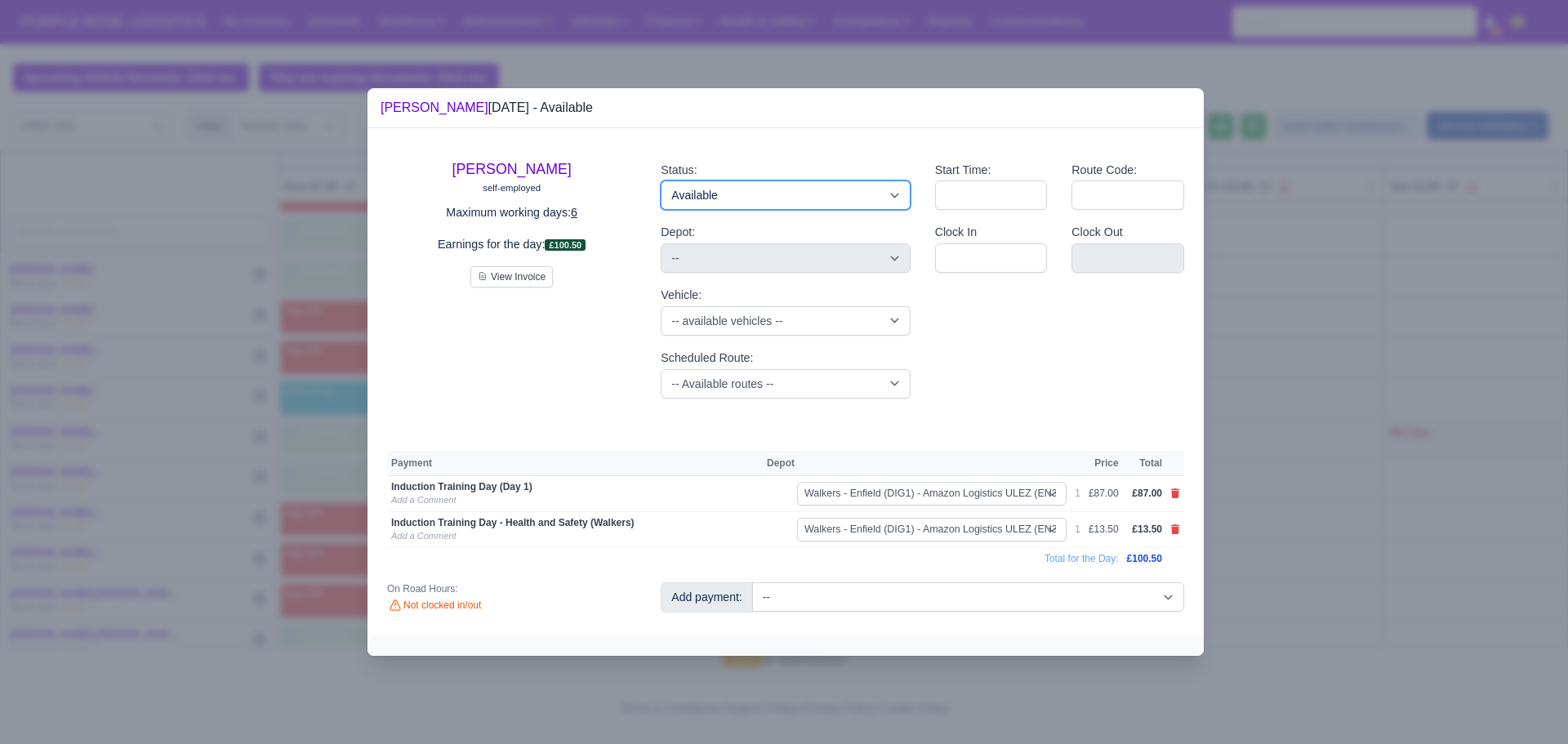
click at [853, 195] on select "Available Day Off Stand By Holiday Other Depot In Office OSM Ridealong Nursery …" at bounding box center [784, 195] width 249 height 30
click at [660, 181] on select "Available Day Off Stand By Holiday Other Depot In Office OSM Ridealong Nursery …" at bounding box center [784, 195] width 249 height 30
click at [1177, 494] on icon at bounding box center [1176, 493] width 9 height 10
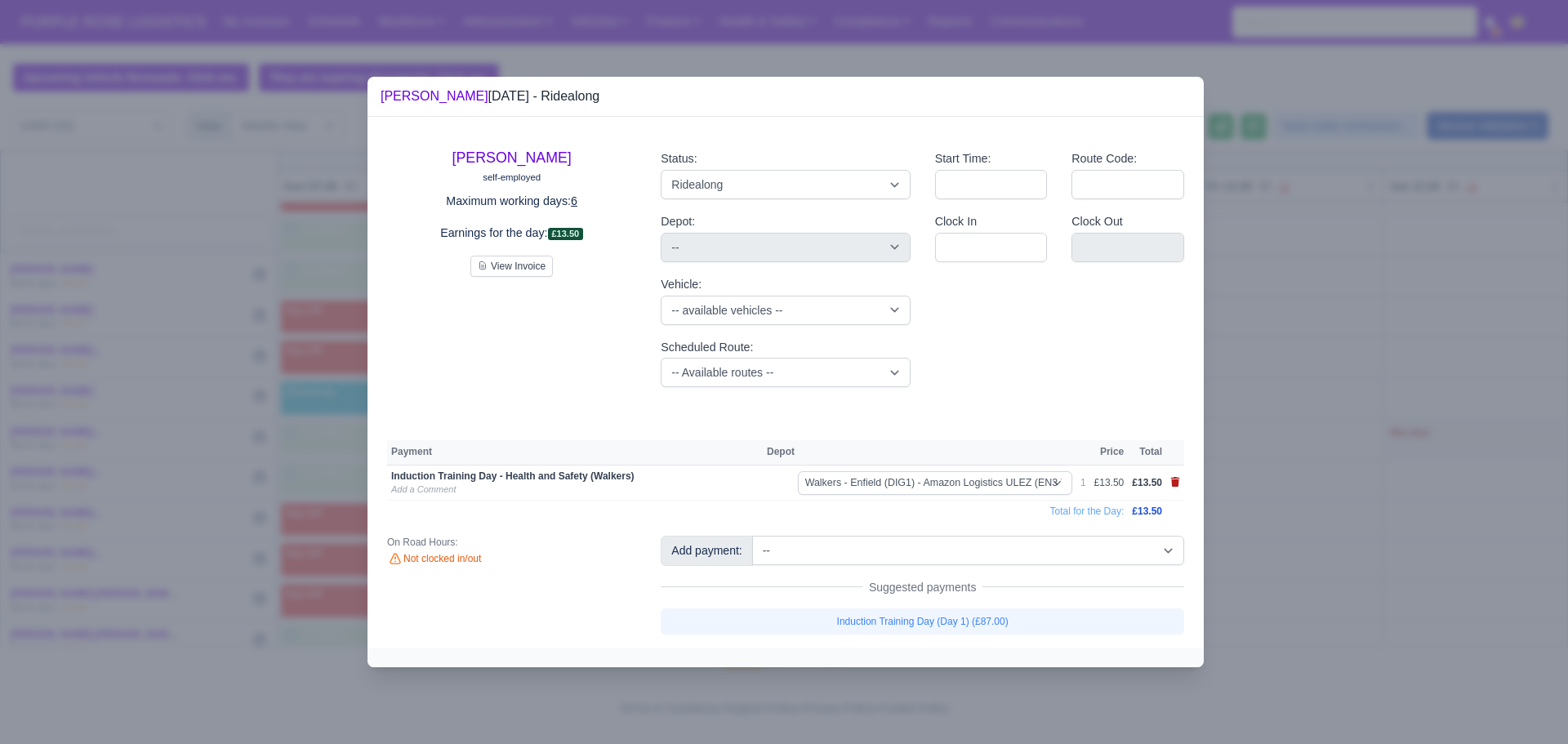
click at [1173, 482] on icon at bounding box center [1176, 483] width 9 height 10
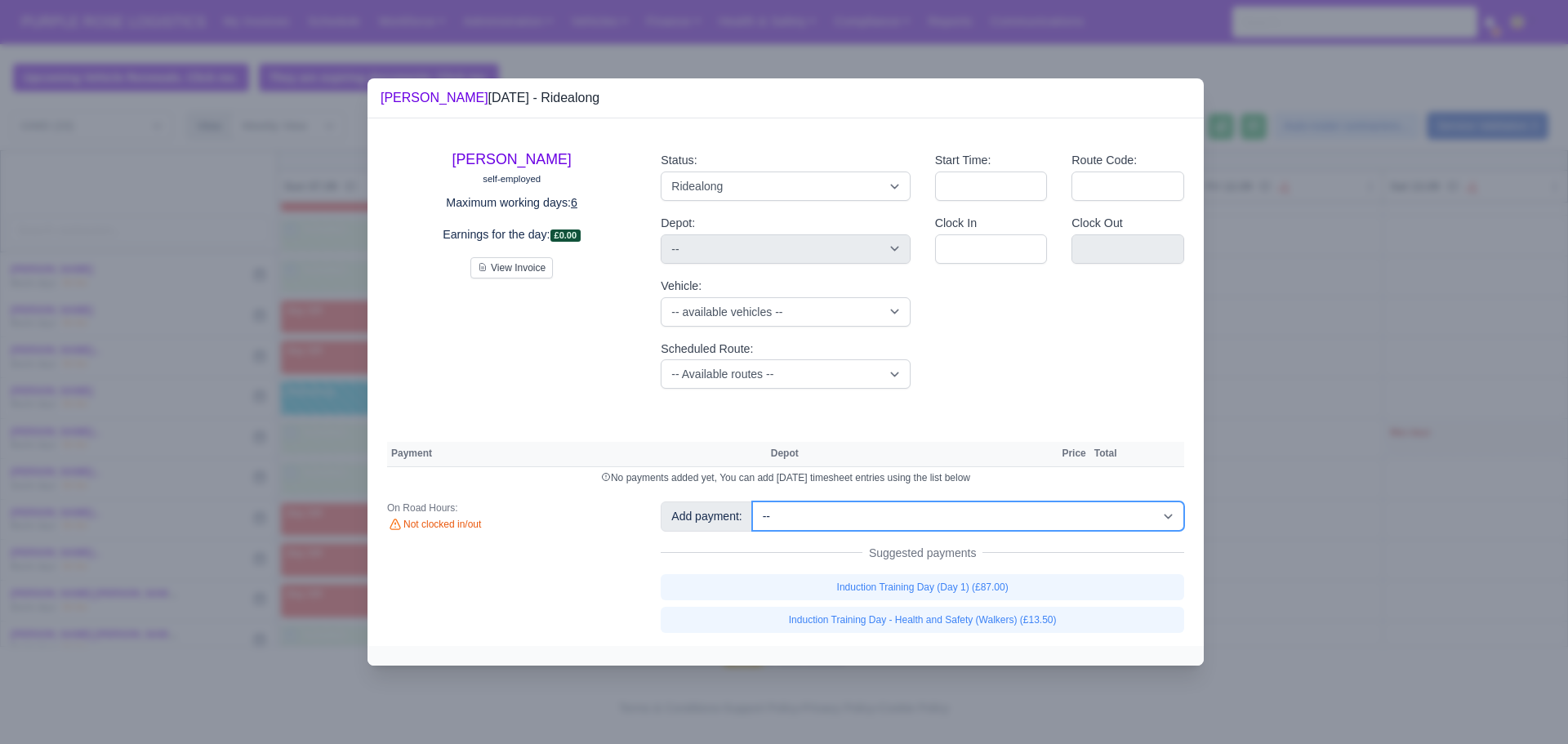
click at [1140, 513] on select "-- Additional Hour Support (£14.50) Additional Hour Support (Walkers) (£13.50) …" at bounding box center [968, 516] width 432 height 30
click at [752, 502] on select "-- Additional Hour Support (£14.50) Additional Hour Support (Walkers) (£13.50) …" at bounding box center [968, 516] width 432 height 30
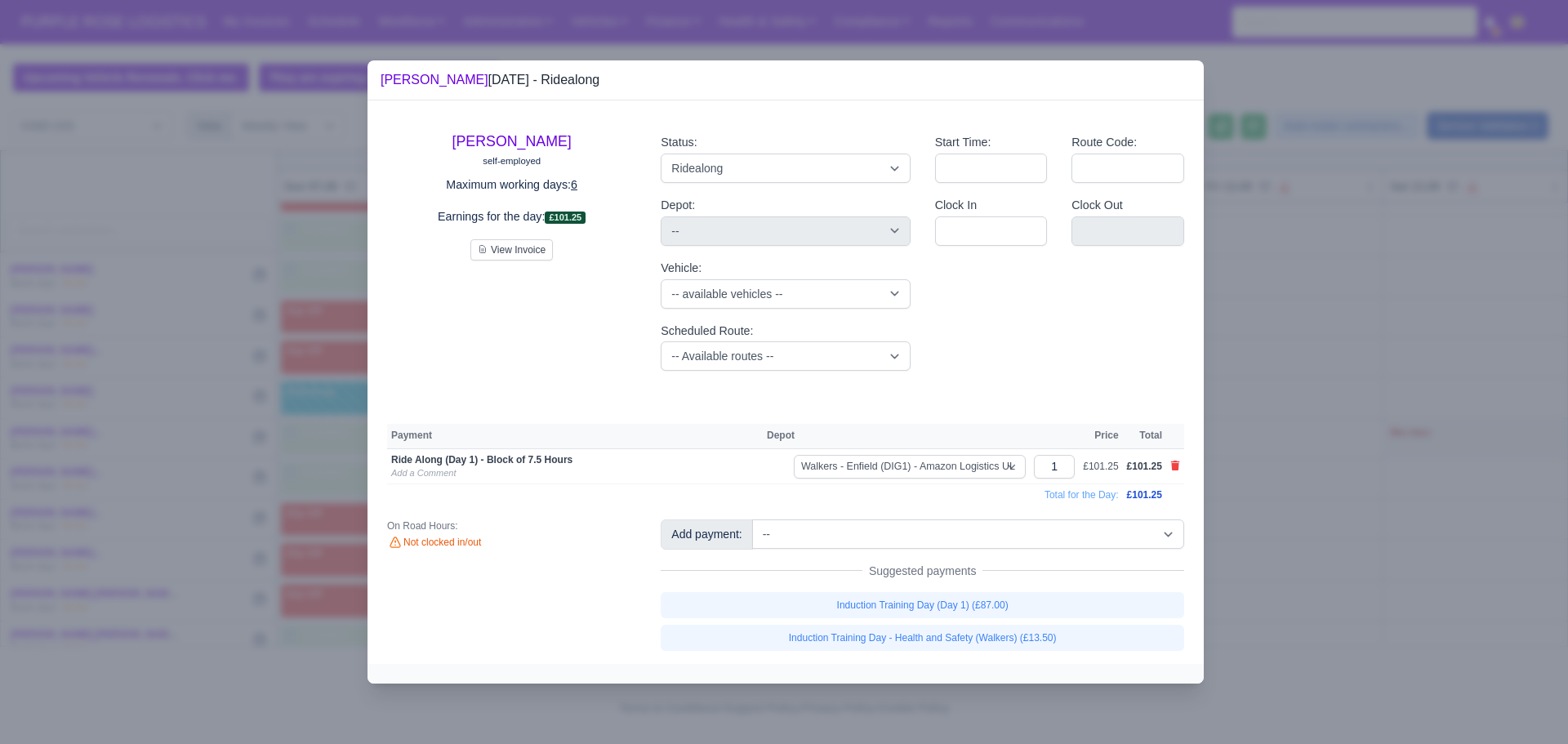
click at [1511, 257] on div at bounding box center [784, 372] width 1568 height 744
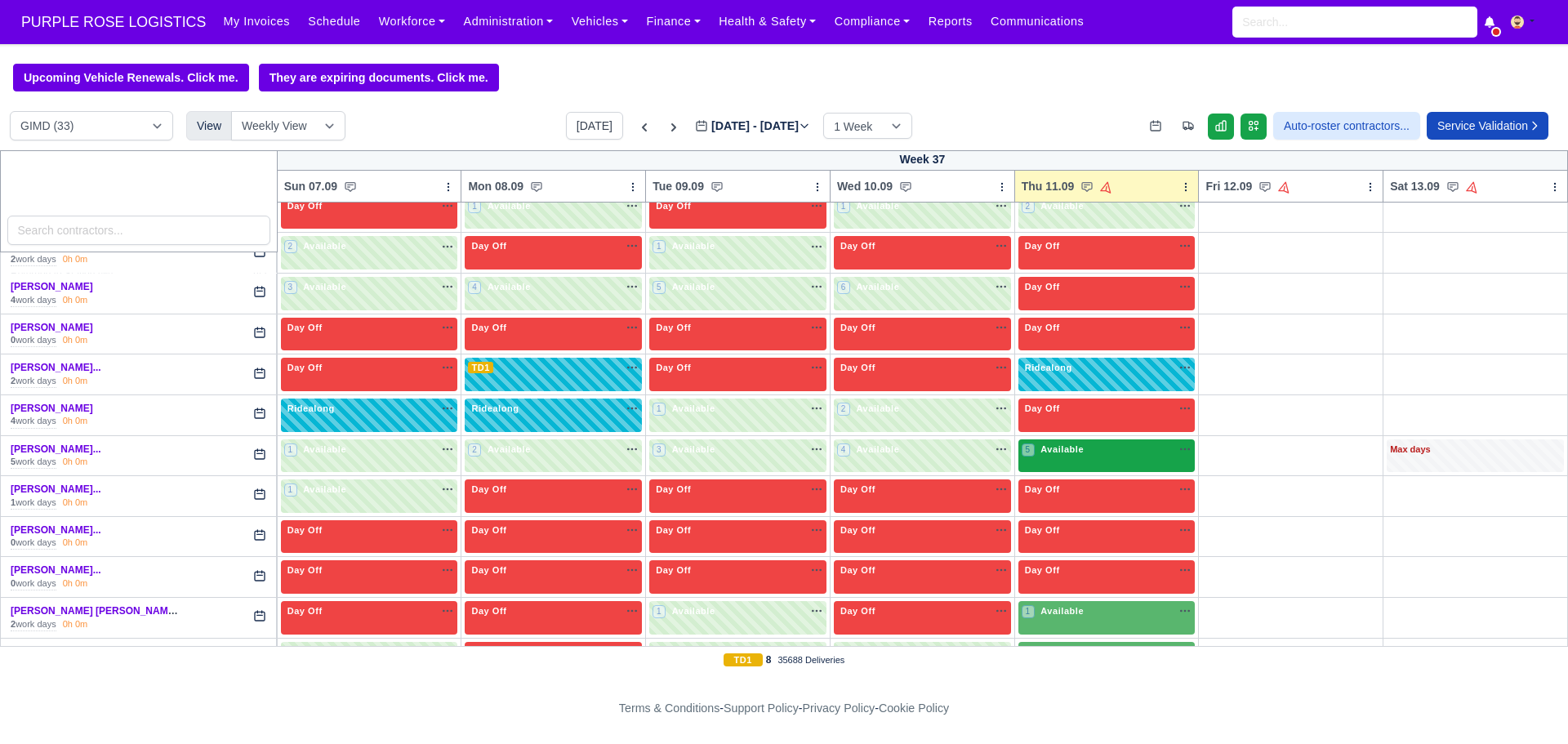
scroll to position [710, 0]
click at [1115, 456] on div "5 Available na" at bounding box center [1107, 450] width 170 height 13
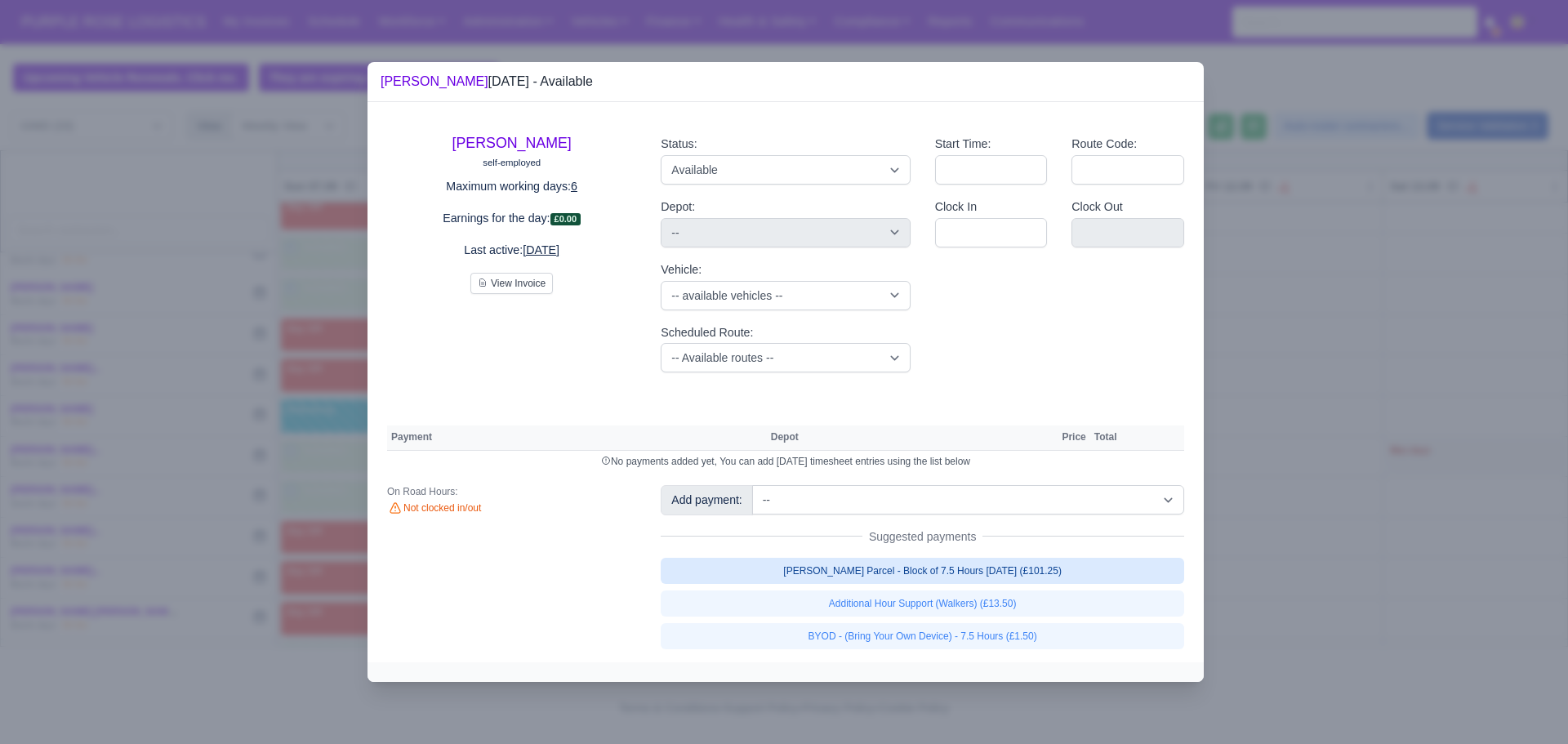
click at [954, 567] on link "[PERSON_NAME] Parcel - Block of 7.5 Hours [DATE] (£101.25)" at bounding box center [922, 570] width 524 height 26
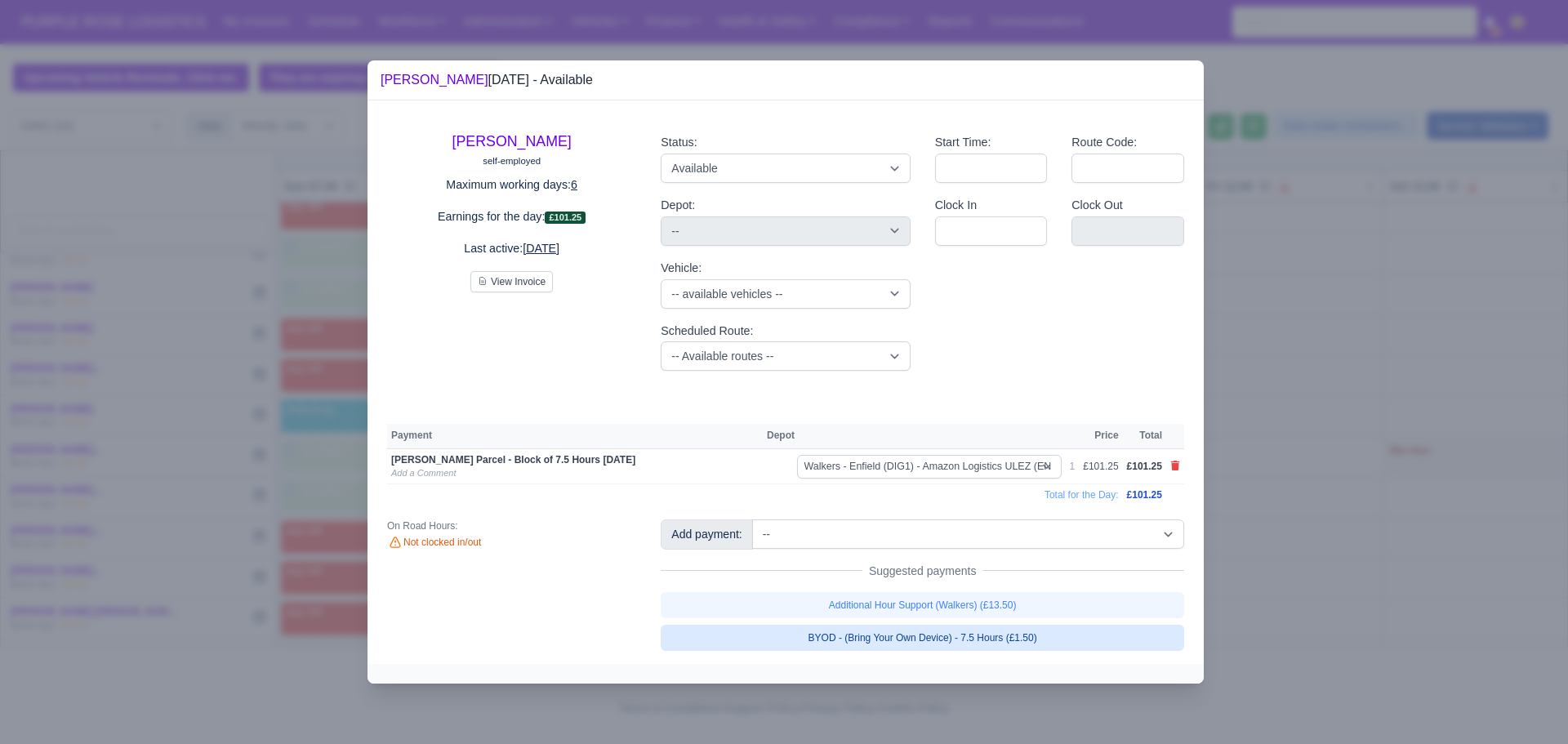
click at [934, 632] on link "BYOD - (Bring Your Own Device) - 7.5 Hours (£1.50)" at bounding box center [922, 638] width 524 height 26
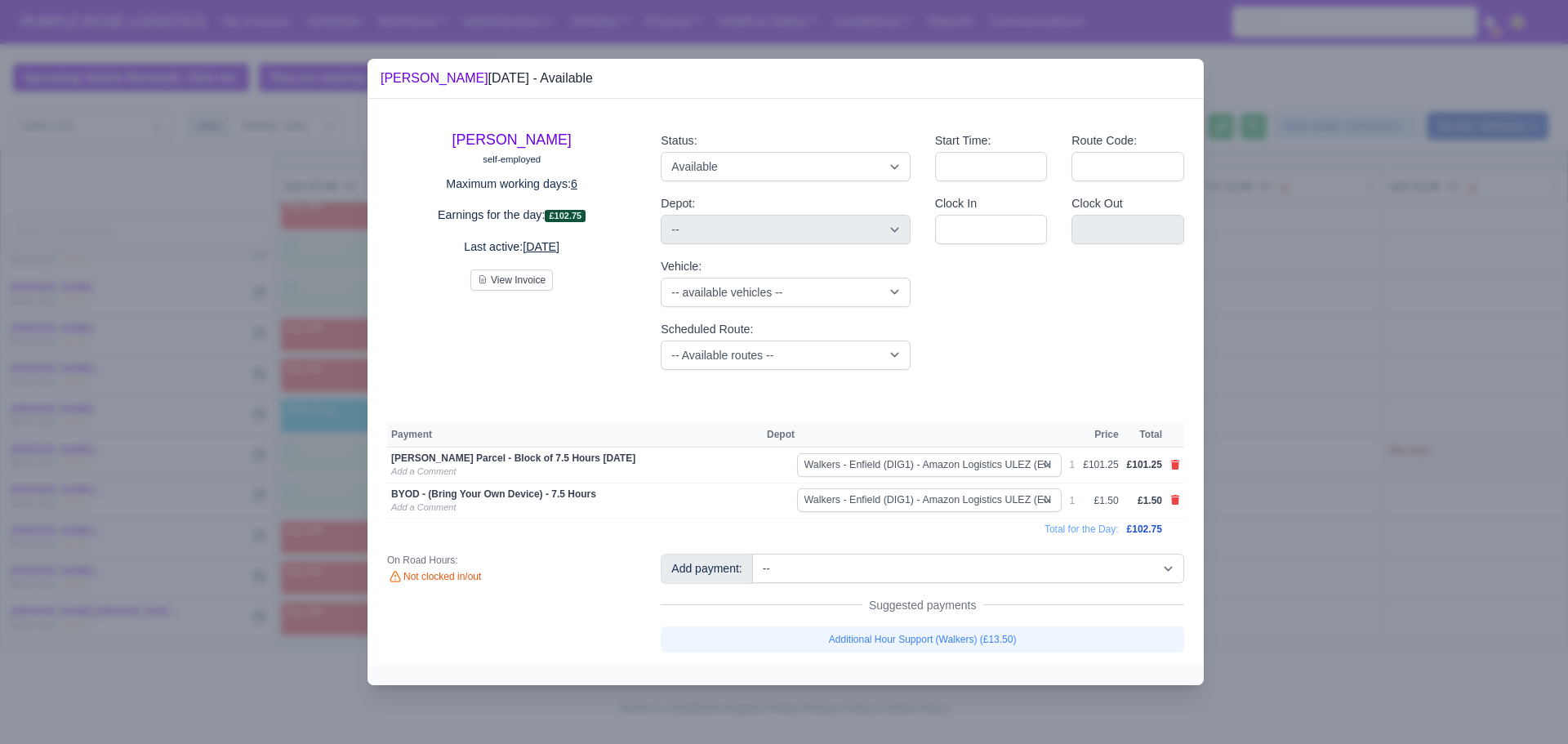
click at [1397, 358] on div at bounding box center [784, 372] width 1568 height 744
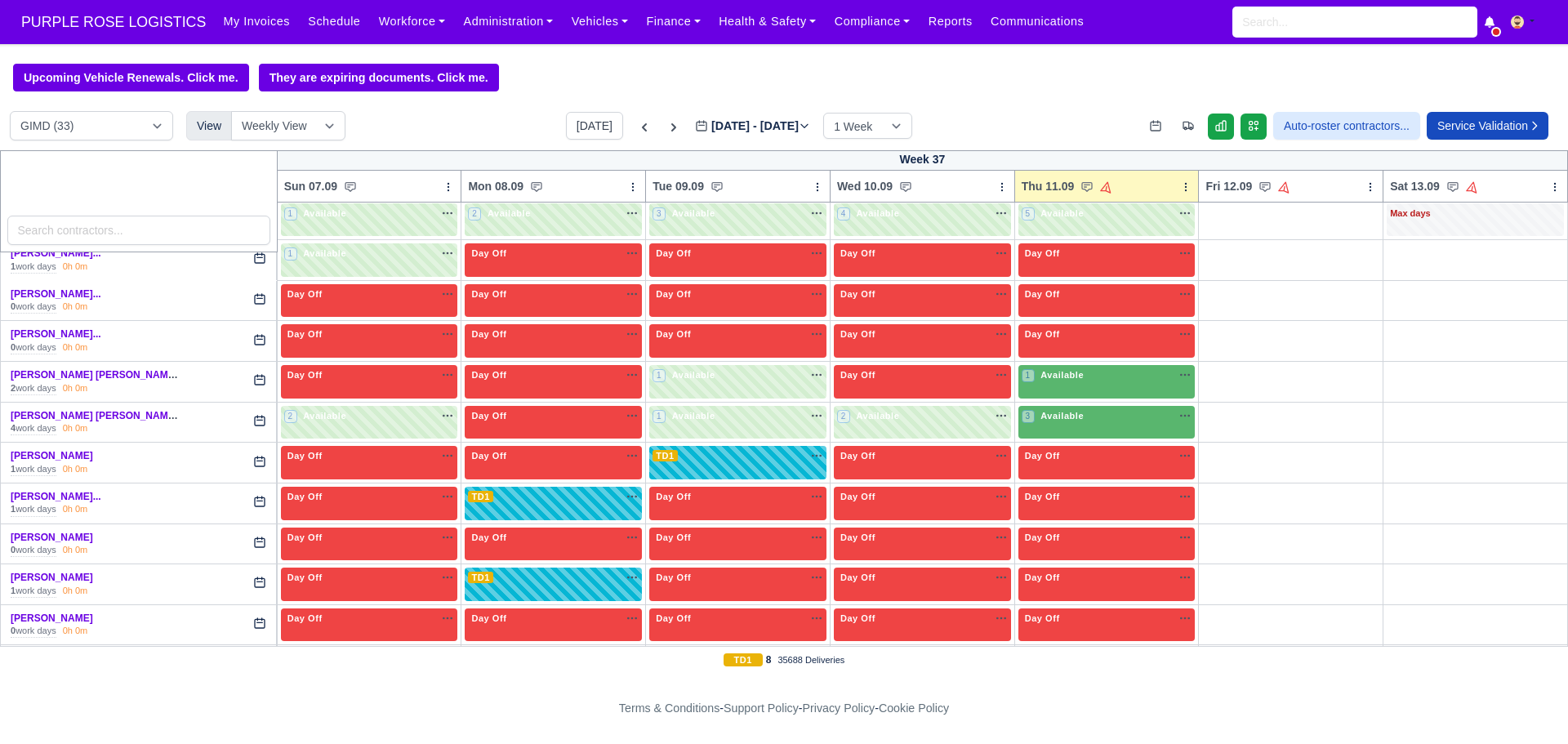
scroll to position [968, 0]
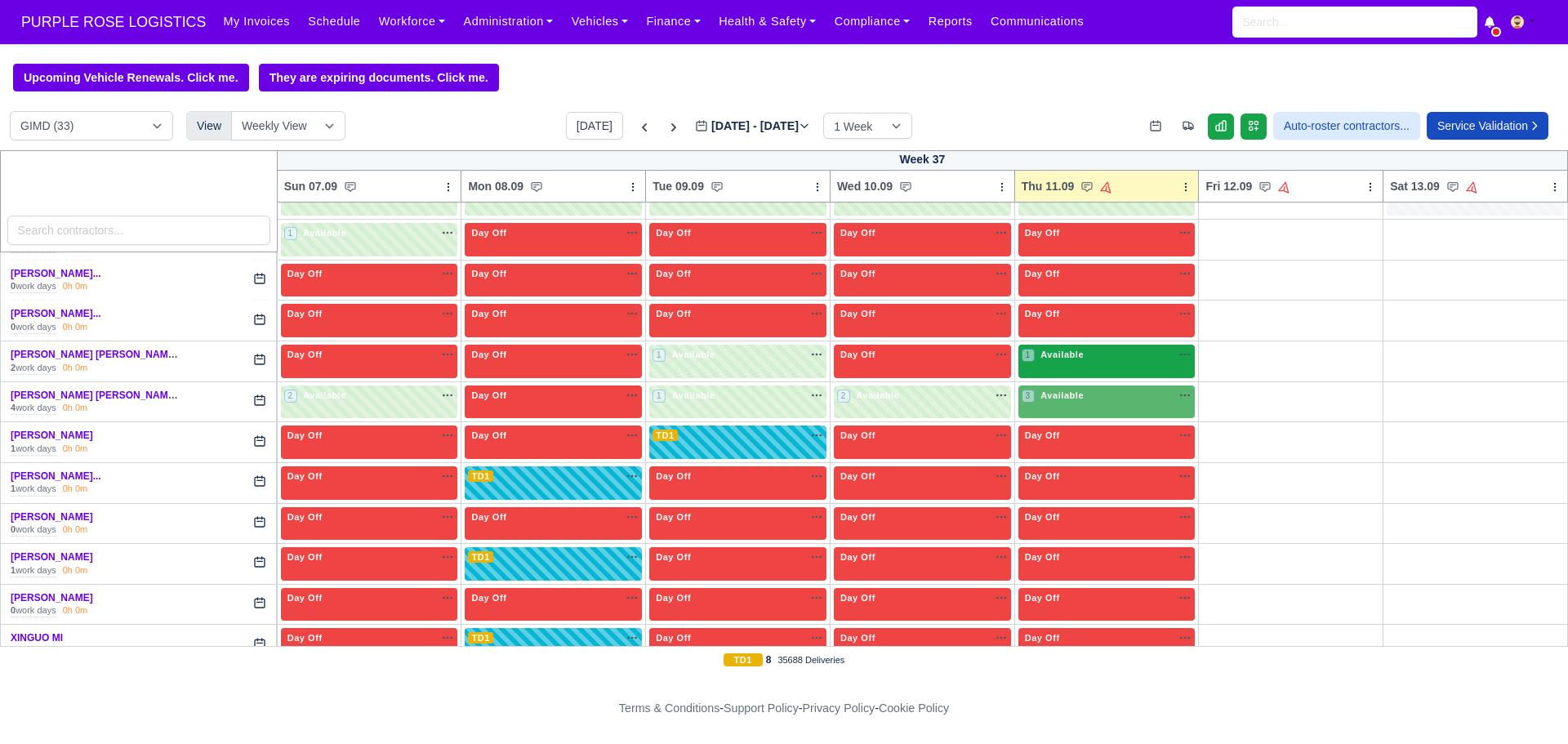
click at [1080, 365] on div "1 Available na" at bounding box center [1107, 357] width 170 height 17
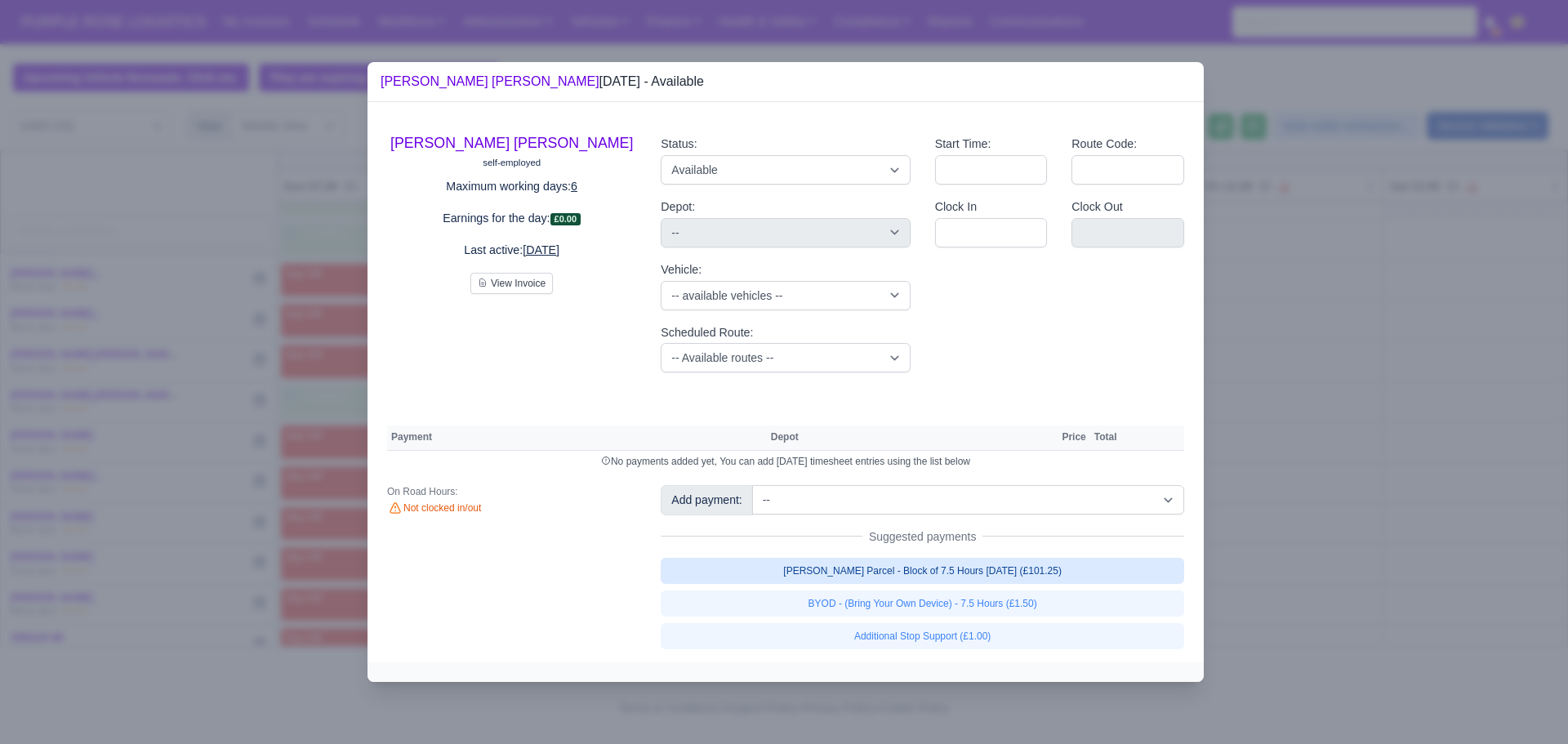
click at [938, 580] on link "[PERSON_NAME] Parcel - Block of 7.5 Hours [DATE] (£101.25)" at bounding box center [922, 570] width 524 height 26
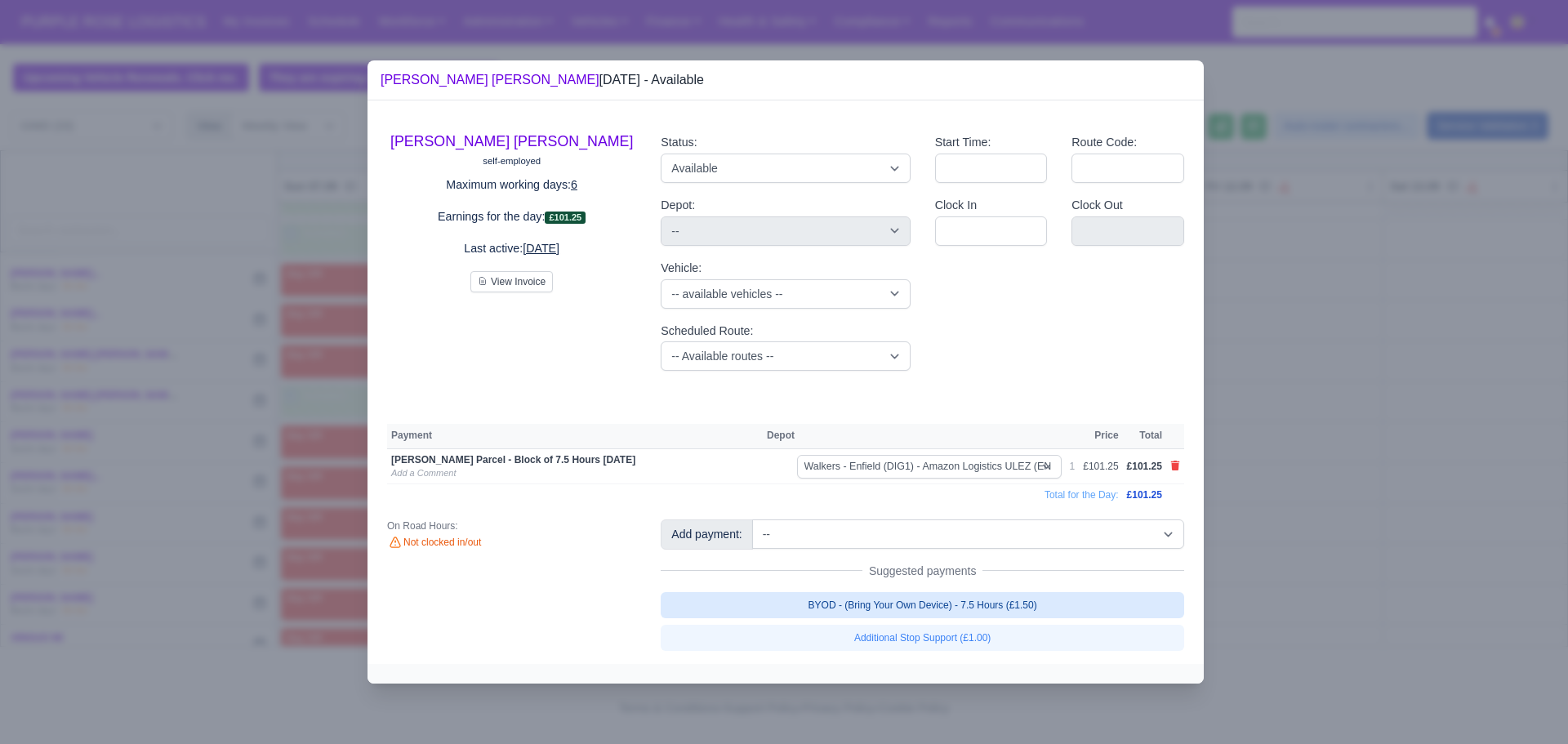
click at [933, 607] on link "BYOD - (Bring Your Own Device) - 7.5 Hours (£1.50)" at bounding box center [922, 605] width 524 height 26
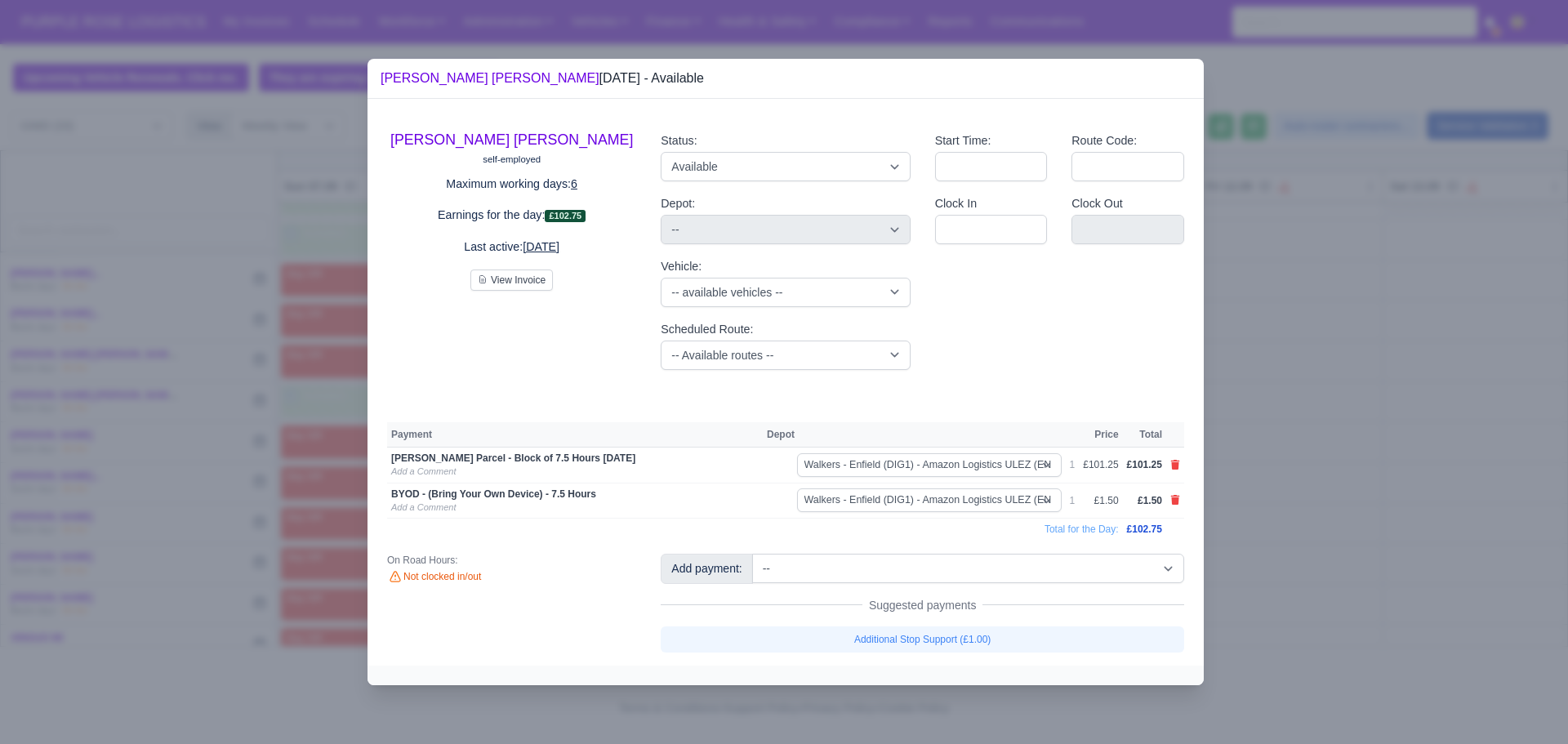
click at [1274, 406] on div at bounding box center [784, 372] width 1568 height 744
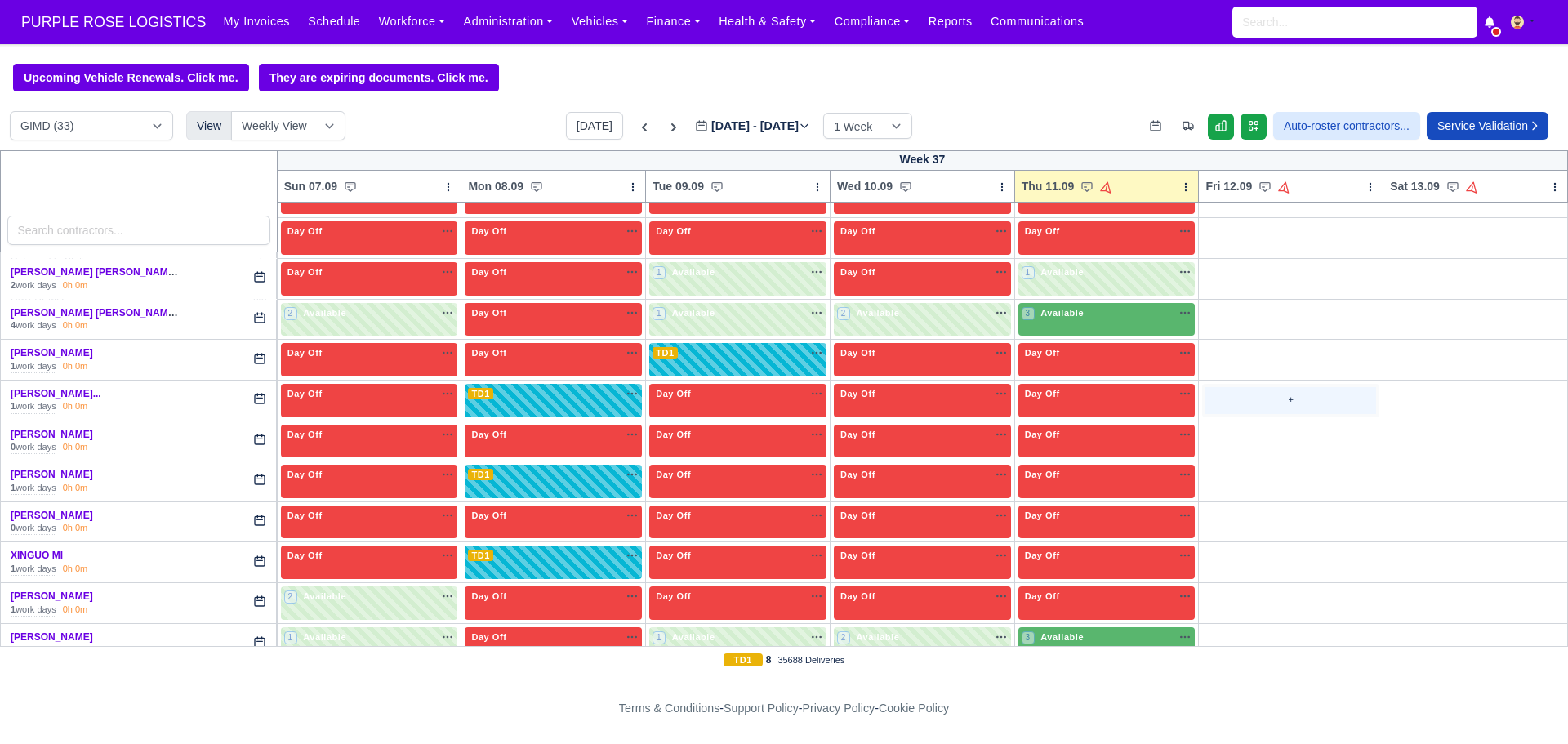
scroll to position [1054, 0]
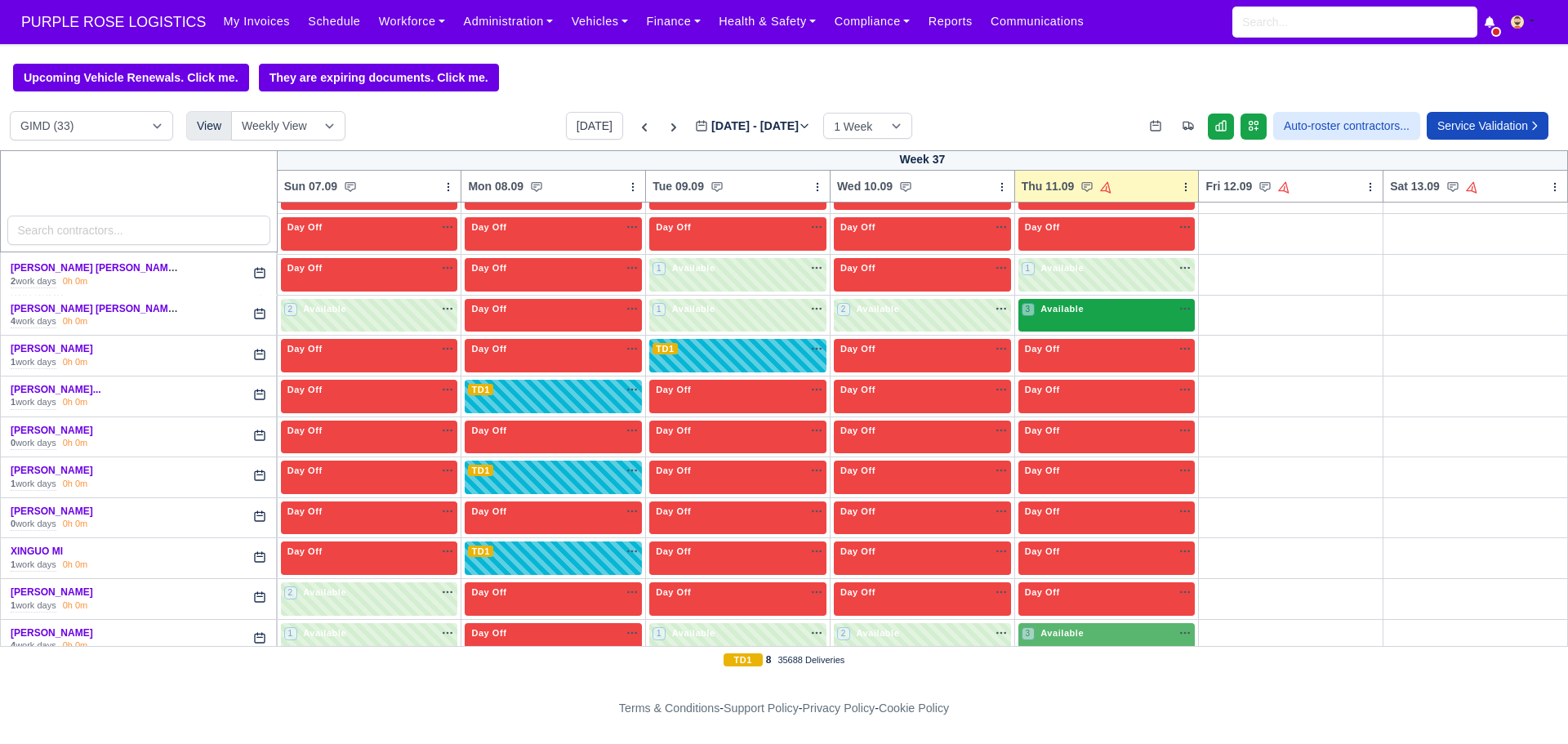
click at [1154, 330] on div "3 Available" at bounding box center [1107, 315] width 177 height 34
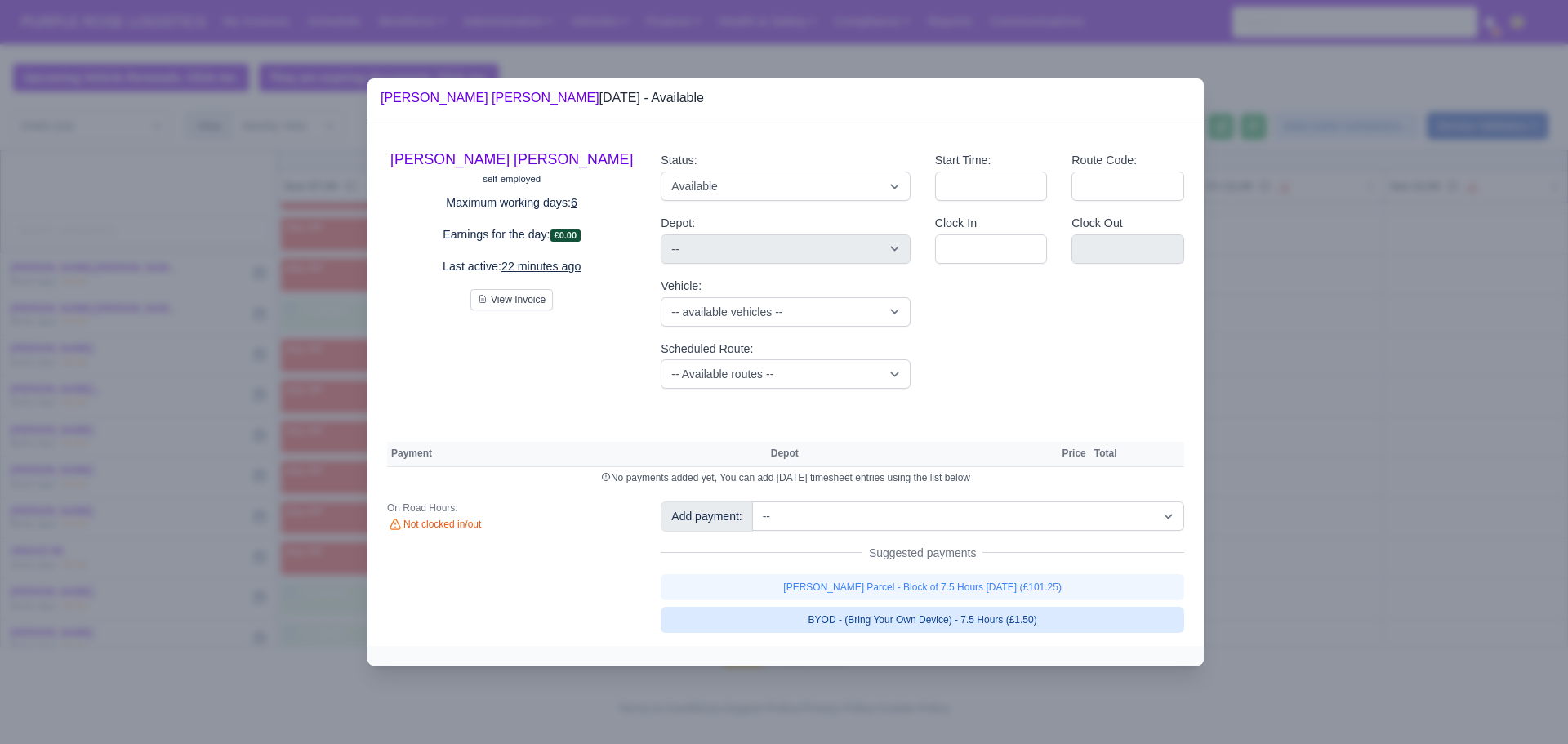
click at [938, 608] on link "BYOD - (Bring Your Own Device) - 7.5 Hours (£1.50)" at bounding box center [922, 619] width 524 height 26
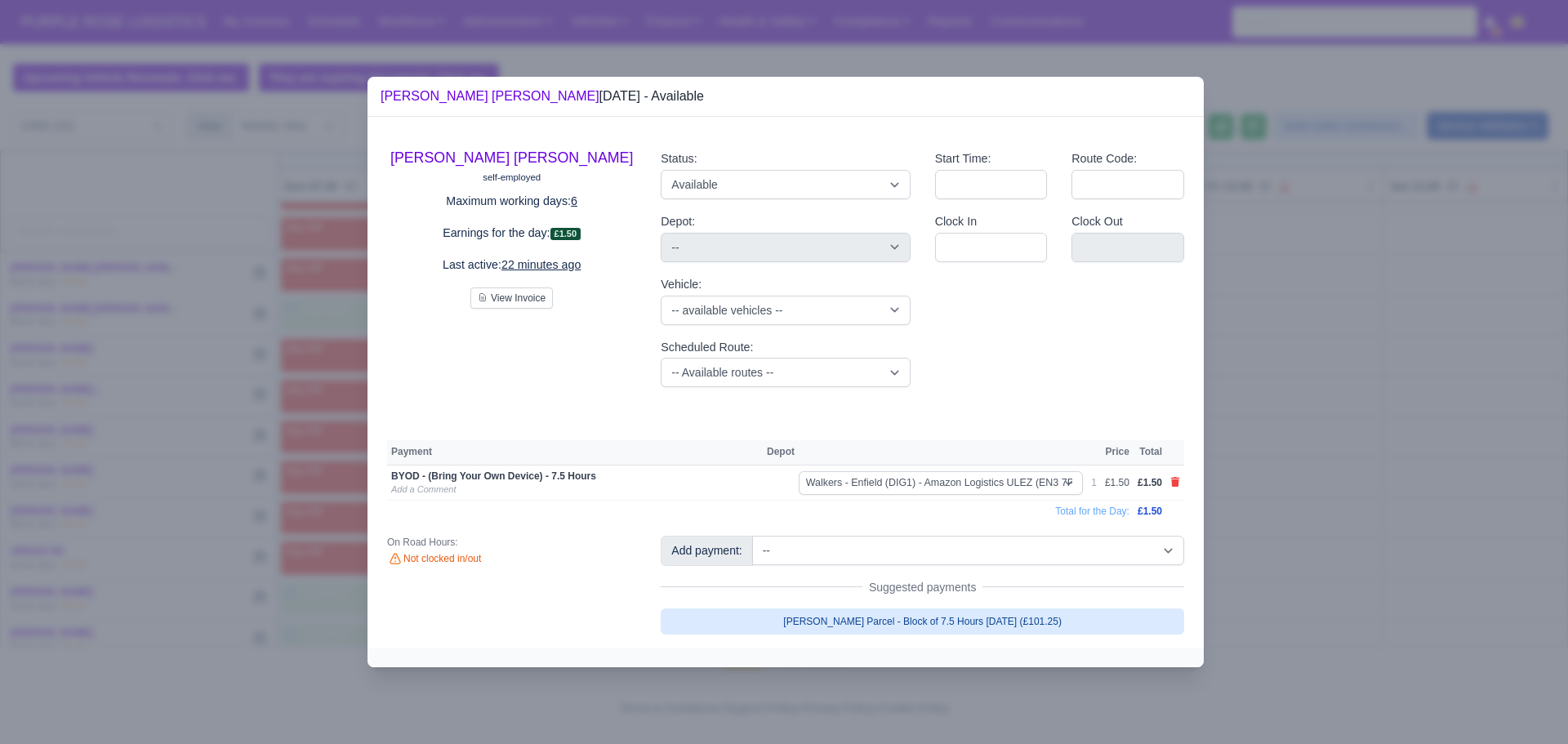
click at [936, 593] on span "Suggested payments" at bounding box center [923, 587] width 121 height 16
click at [934, 631] on link "[PERSON_NAME] Parcel - Block of 7.5 Hours [DATE] (£101.25)" at bounding box center [922, 621] width 524 height 26
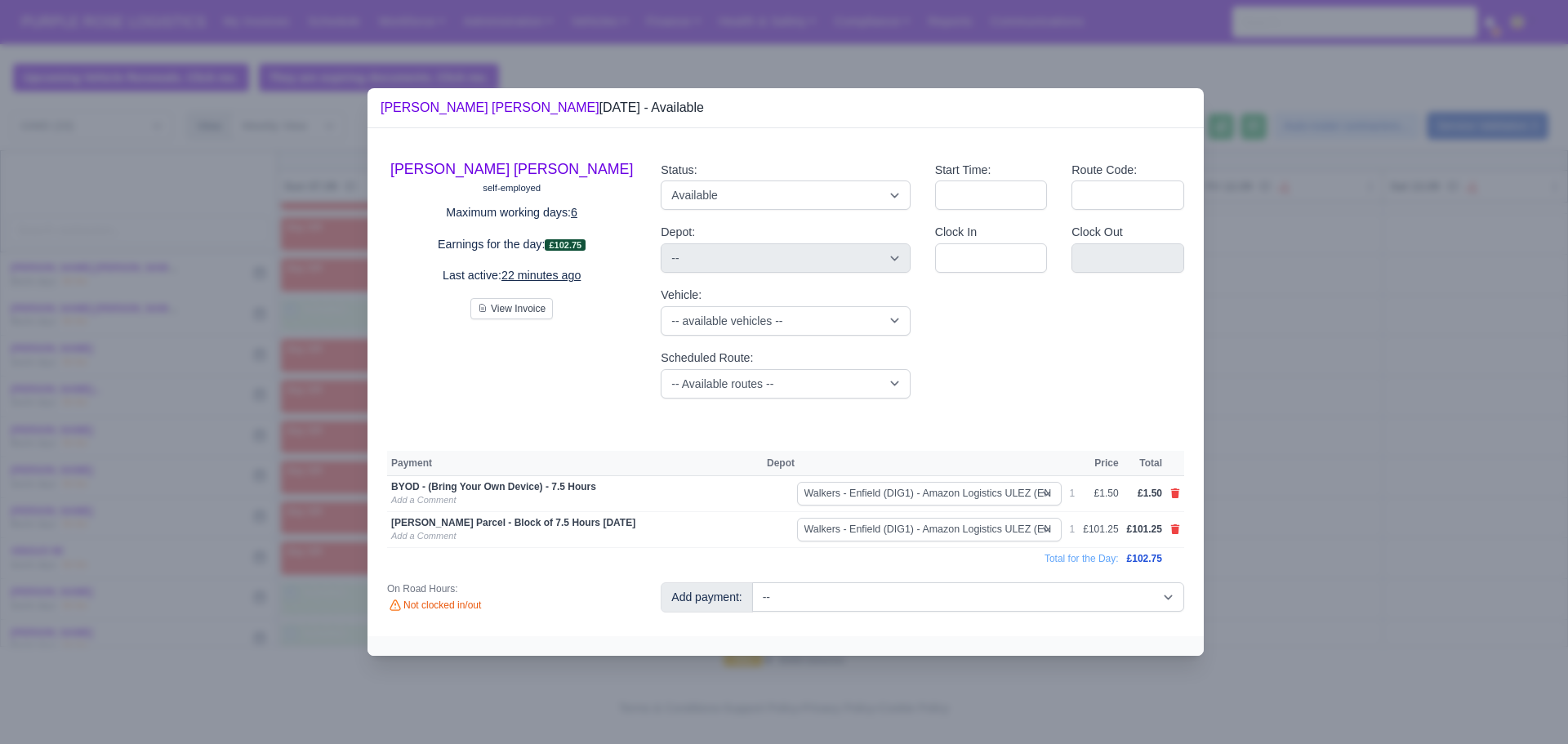
click at [1347, 466] on div at bounding box center [784, 372] width 1568 height 744
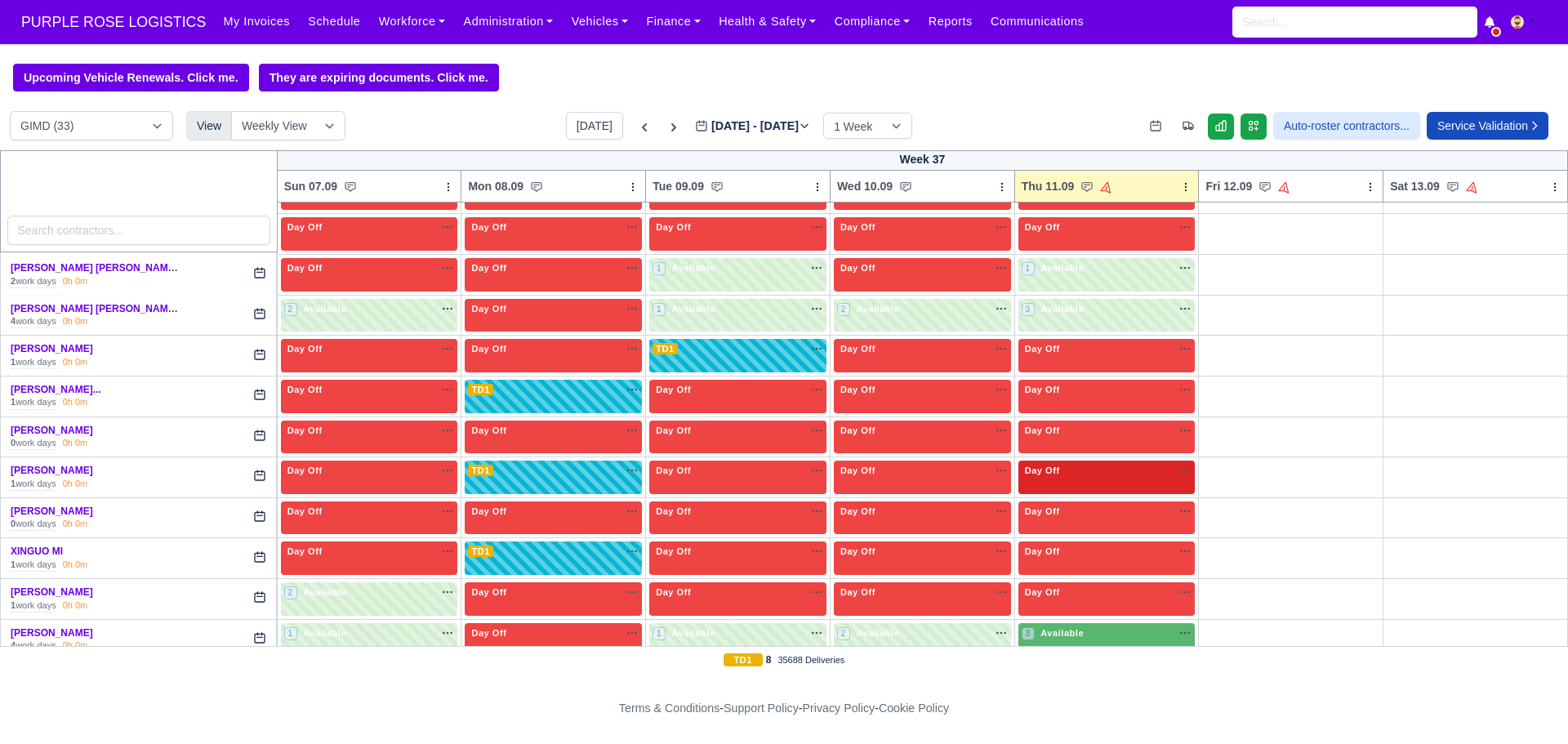
scroll to position [1111, 0]
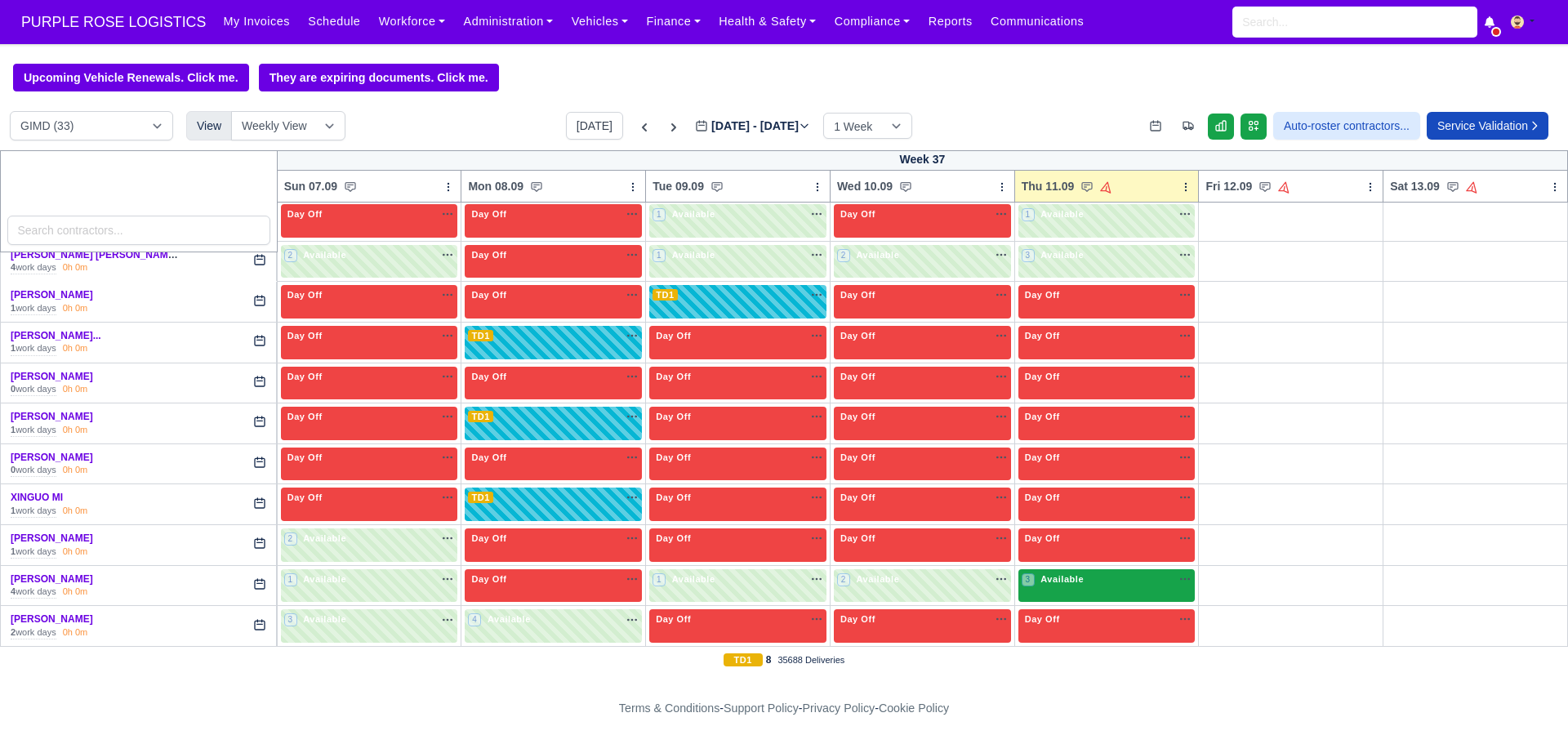
click at [1112, 581] on div "3 Available na" at bounding box center [1107, 580] width 170 height 13
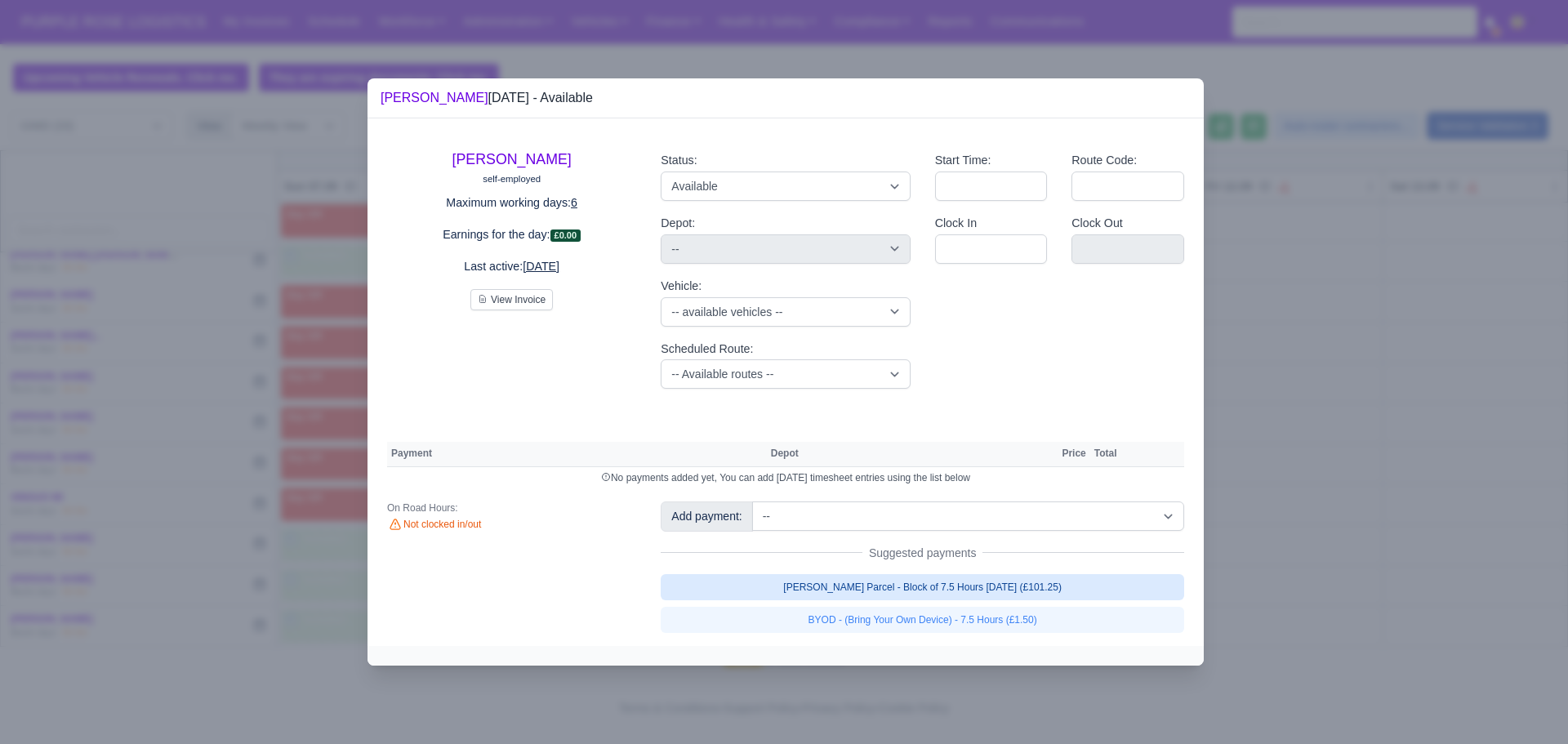
click at [954, 590] on link "[PERSON_NAME] Parcel - Block of 7.5 Hours [DATE] (£101.25)" at bounding box center [922, 587] width 524 height 26
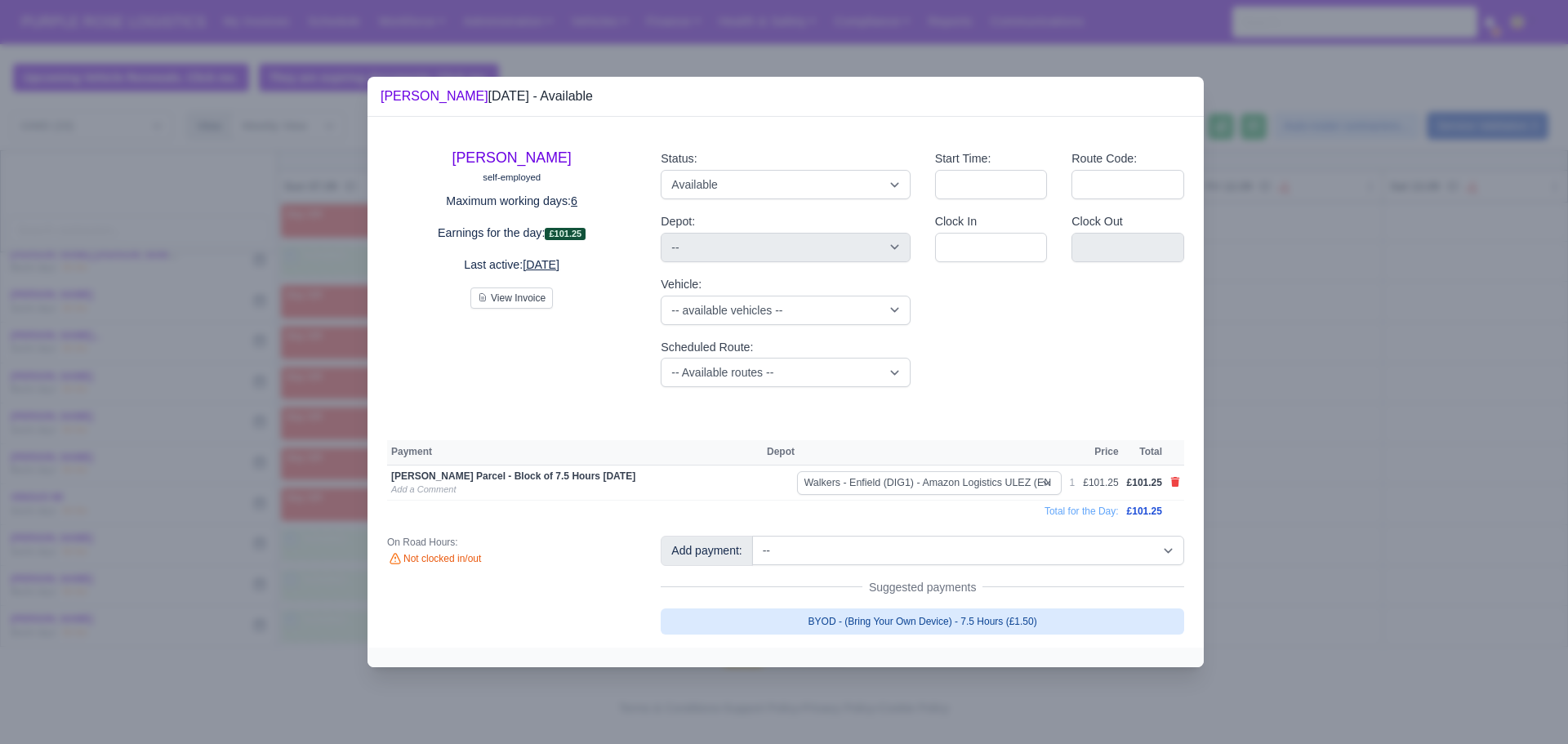
click at [955, 623] on link "BYOD - (Bring Your Own Device) - 7.5 Hours (£1.50)" at bounding box center [922, 621] width 524 height 26
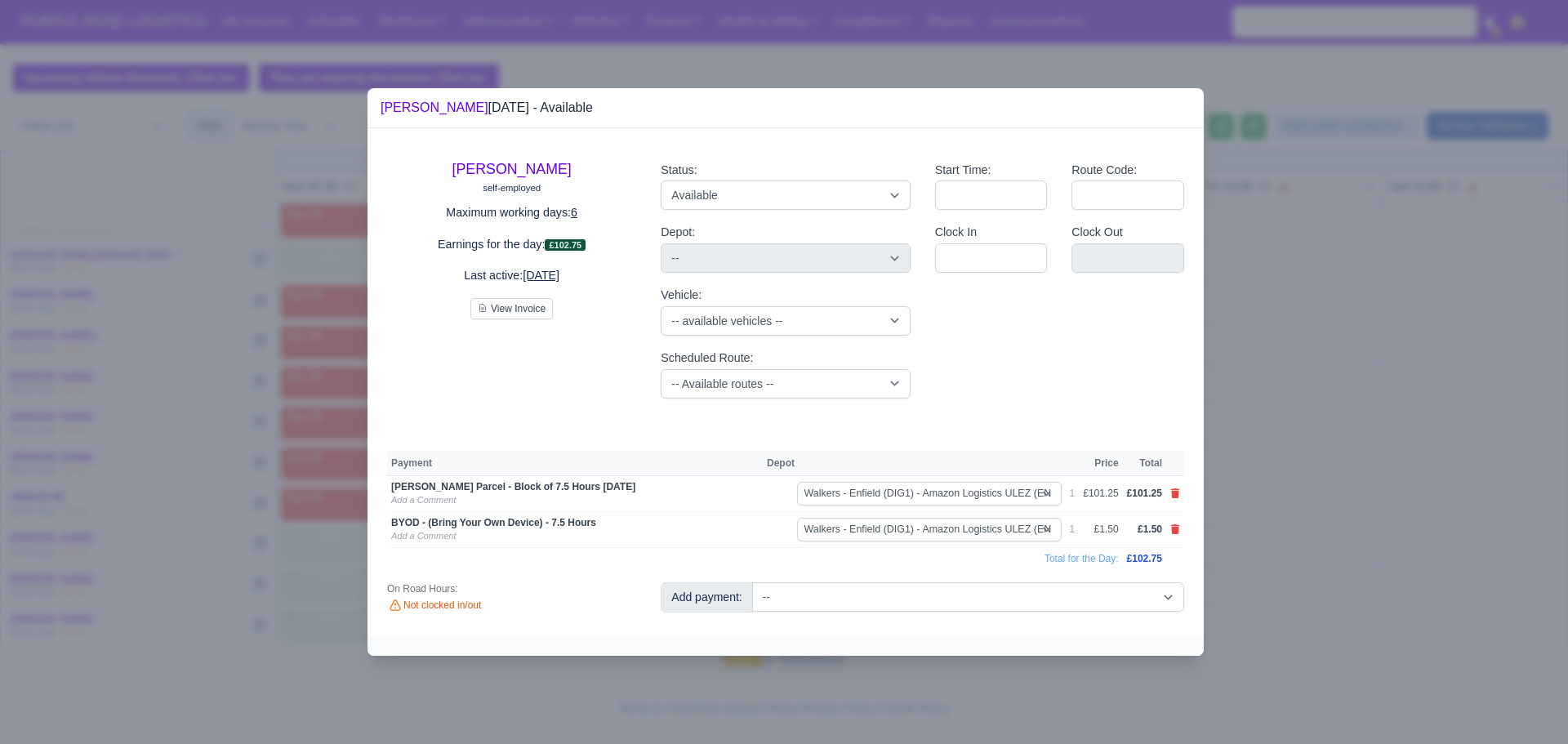
click at [1390, 350] on div at bounding box center [784, 372] width 1568 height 744
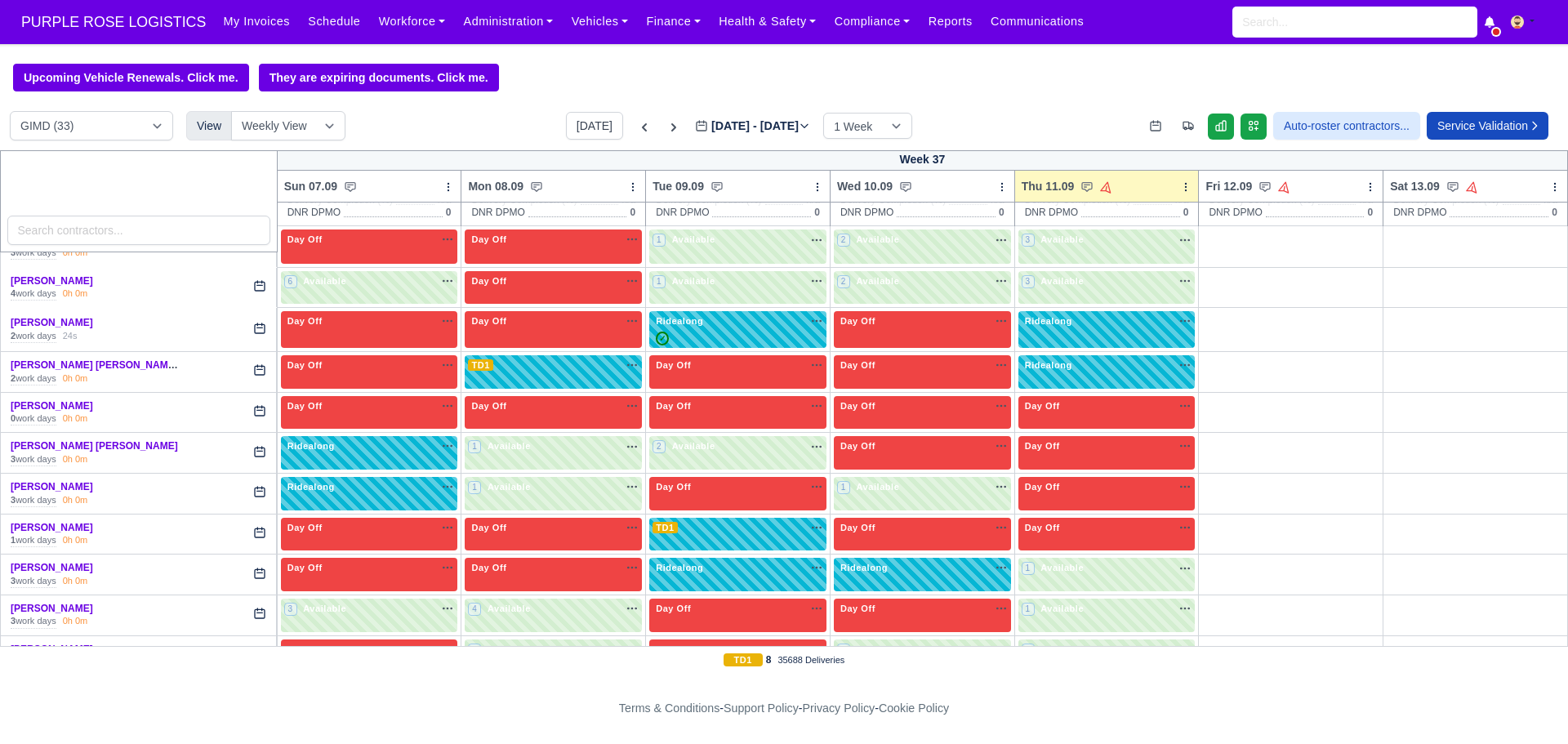
scroll to position [0, 0]
